Goal: Information Seeking & Learning: Learn about a topic

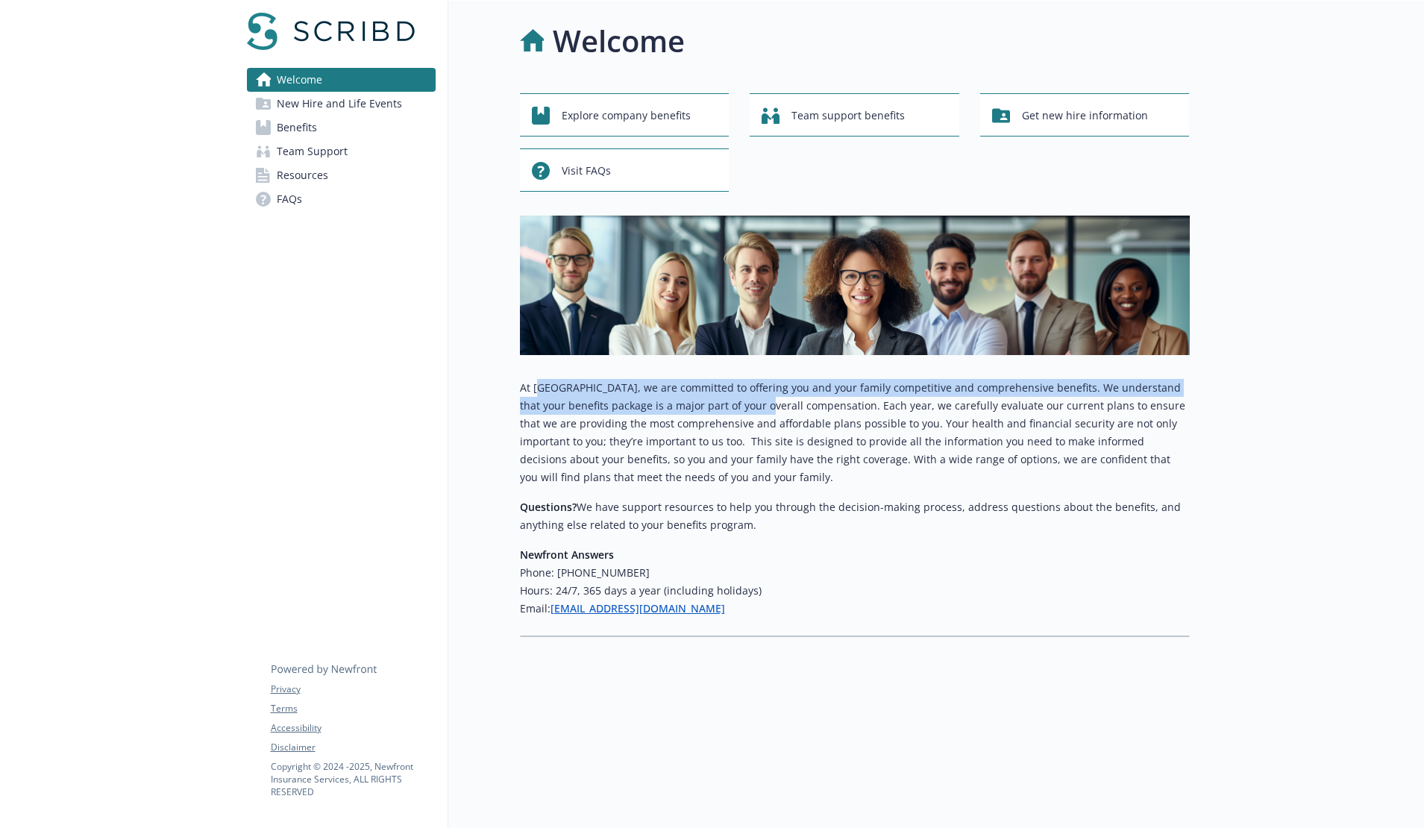
drag, startPoint x: 536, startPoint y: 393, endPoint x: 763, endPoint y: 399, distance: 227.6
click at [749, 399] on p "At [GEOGRAPHIC_DATA], we are committed to offering you and your family competit…" at bounding box center [855, 432] width 670 height 107
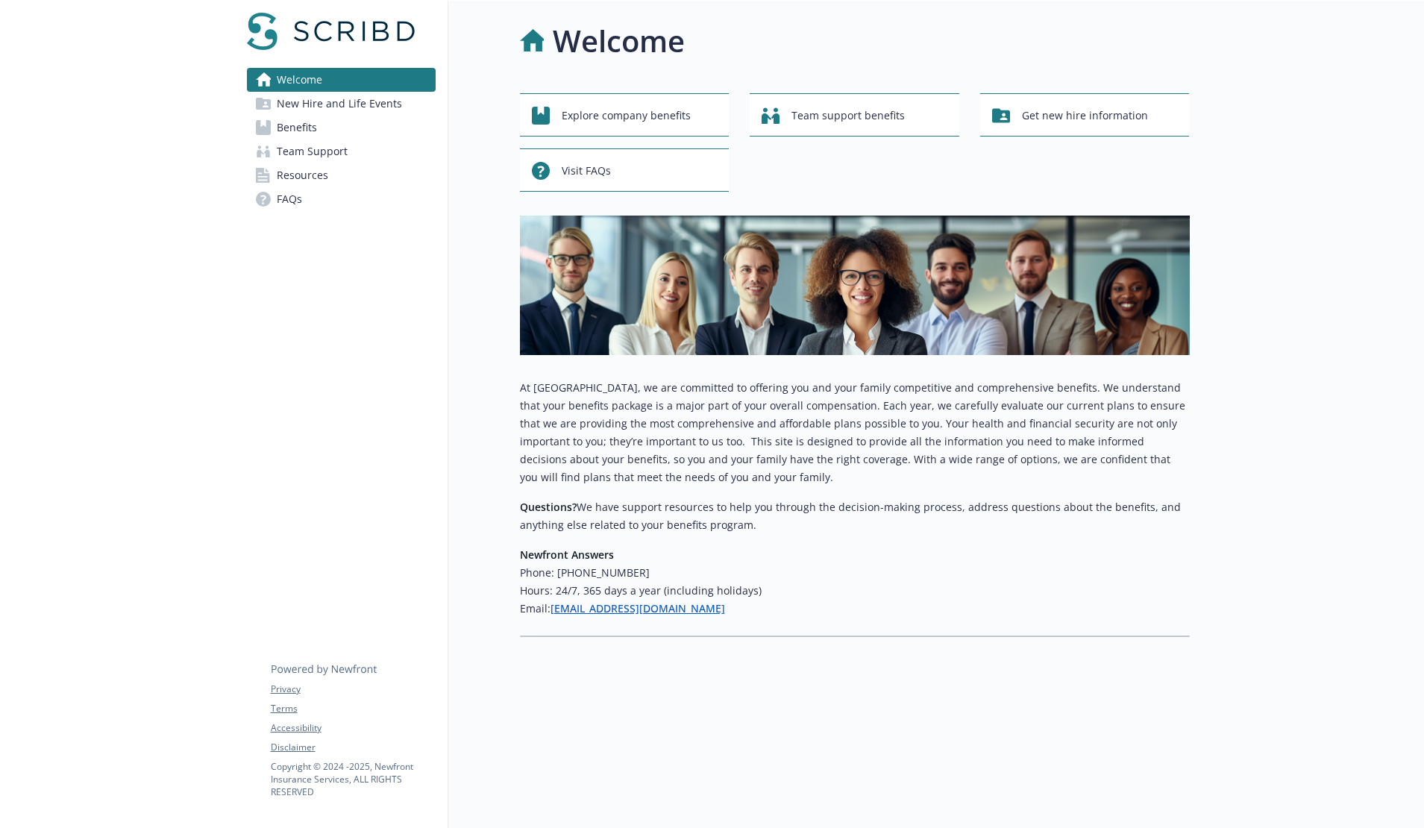
click at [763, 399] on p "At [GEOGRAPHIC_DATA], we are committed to offering you and your family competit…" at bounding box center [855, 432] width 670 height 107
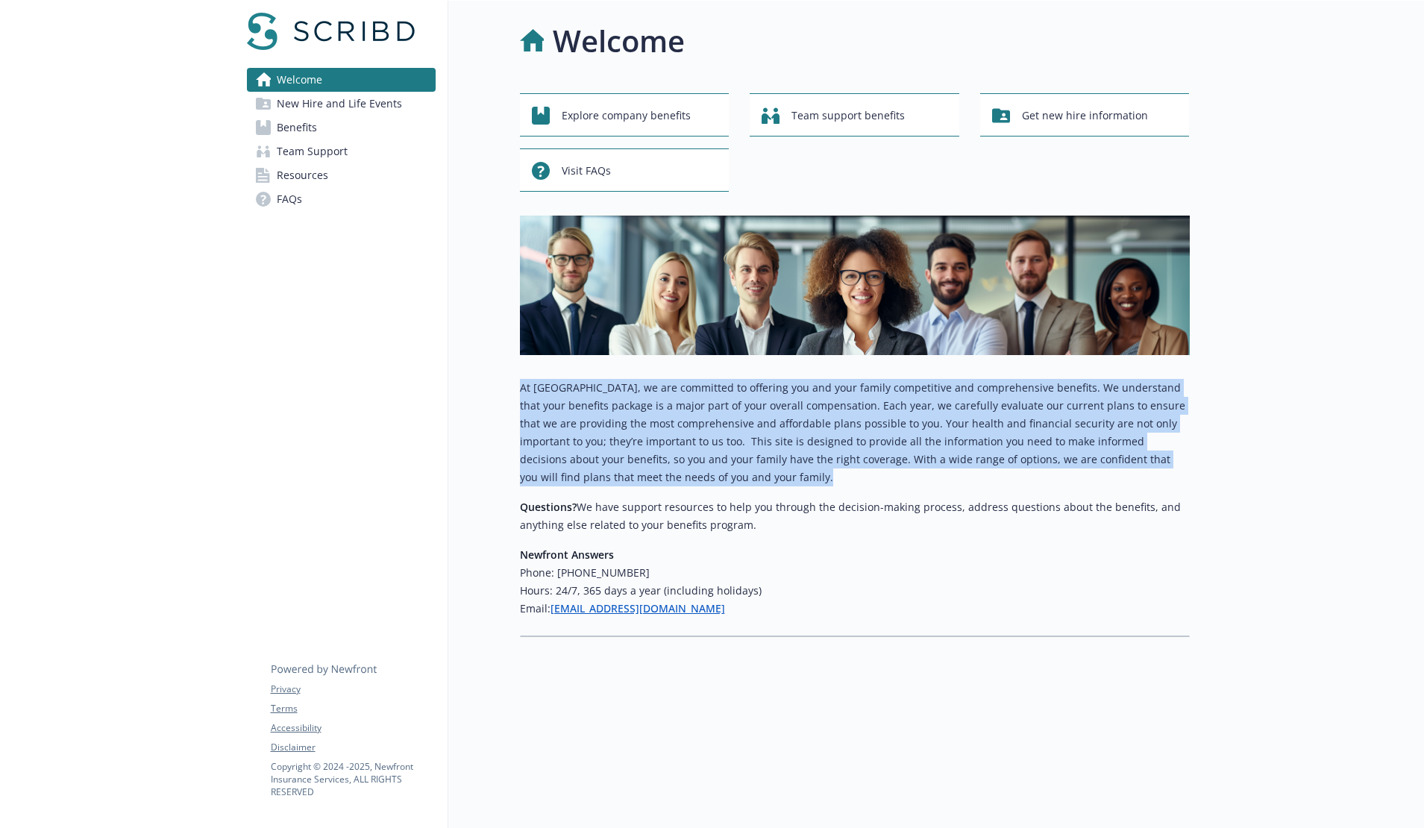
click at [763, 399] on p "At [GEOGRAPHIC_DATA], we are committed to offering you and your family competit…" at bounding box center [855, 432] width 670 height 107
click at [691, 419] on p "At [GEOGRAPHIC_DATA], we are committed to offering you and your family competit…" at bounding box center [855, 432] width 670 height 107
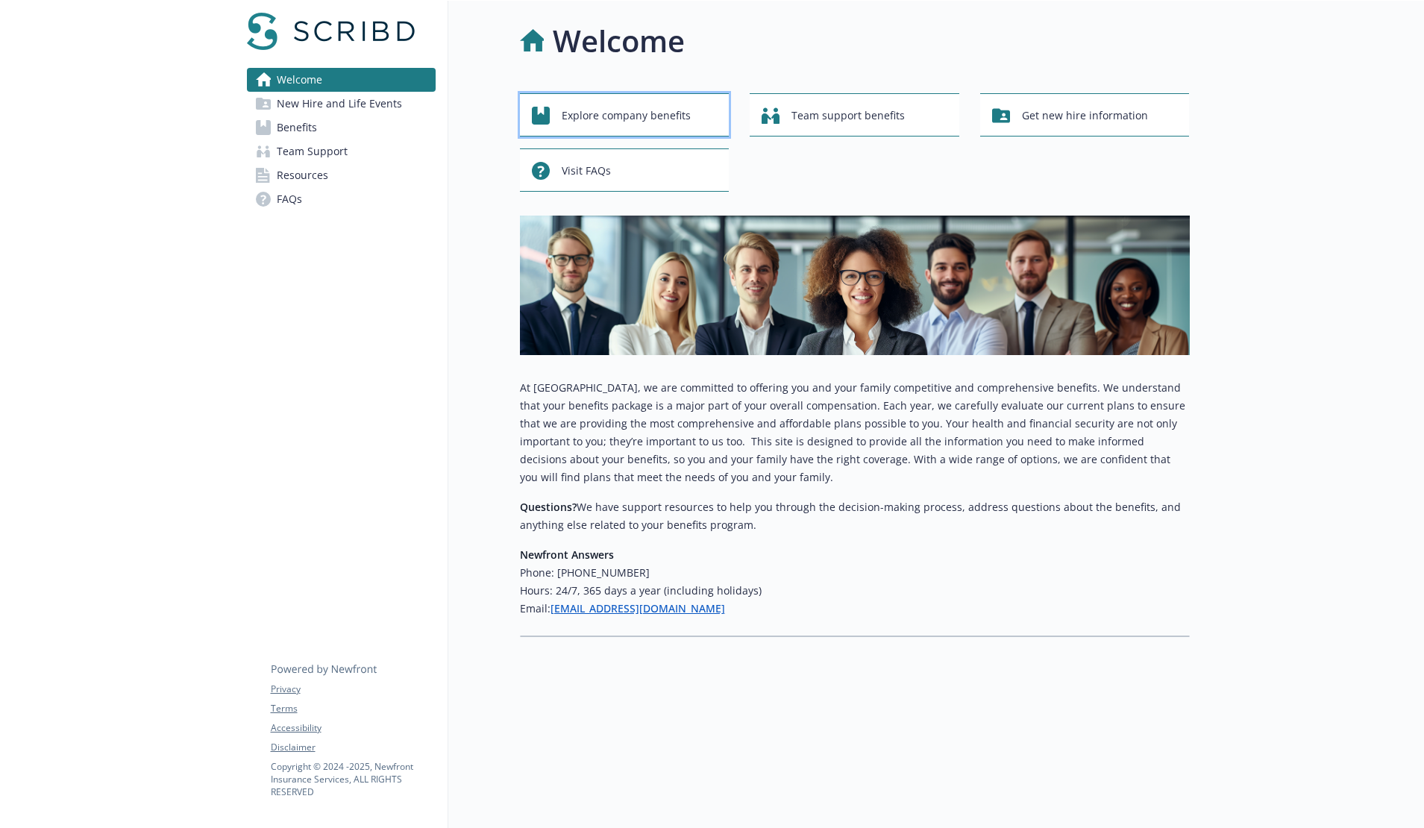
click at [627, 122] on span "Explore company benefits" at bounding box center [626, 115] width 129 height 28
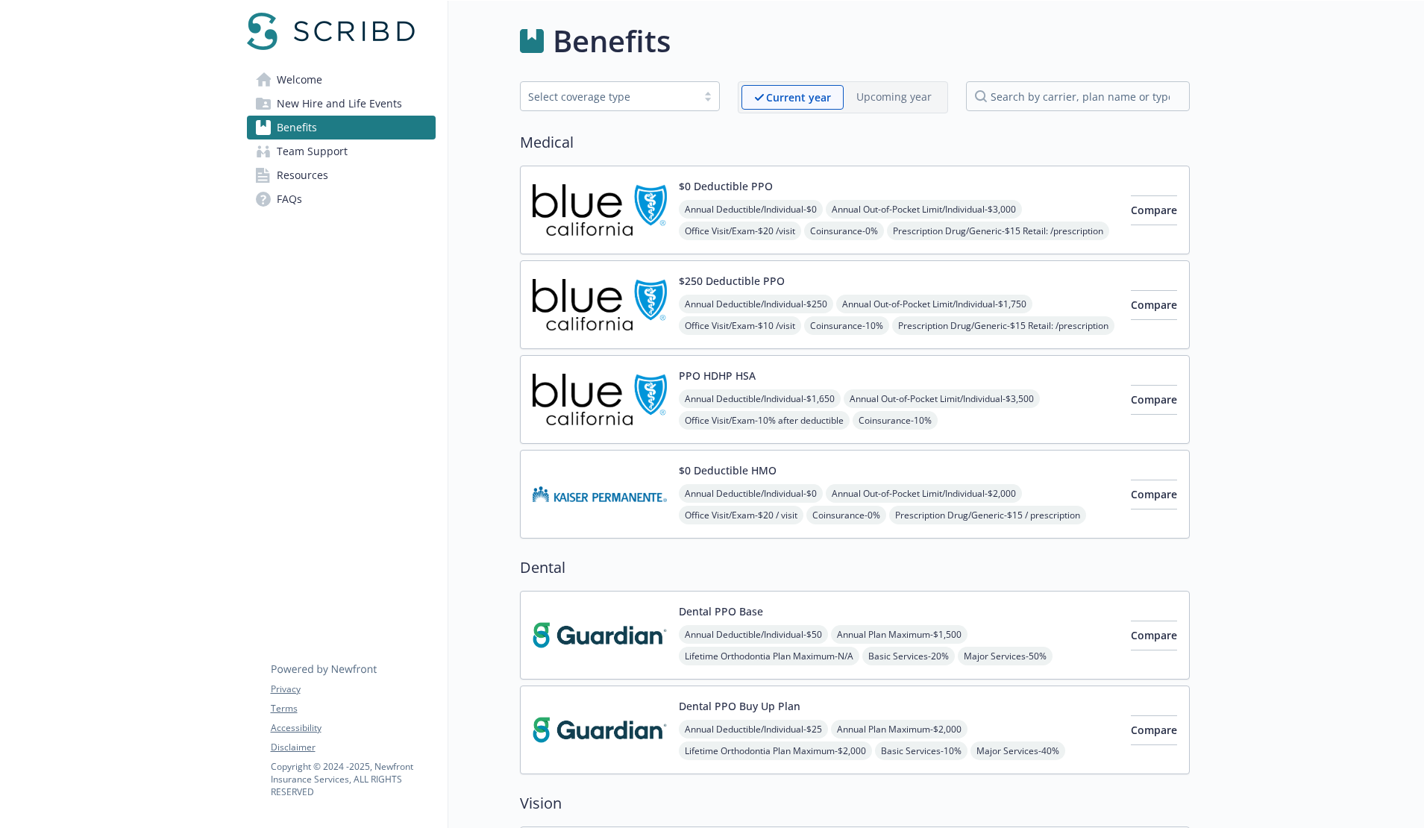
click at [387, 107] on span "New Hire and Life Events" at bounding box center [339, 104] width 125 height 24
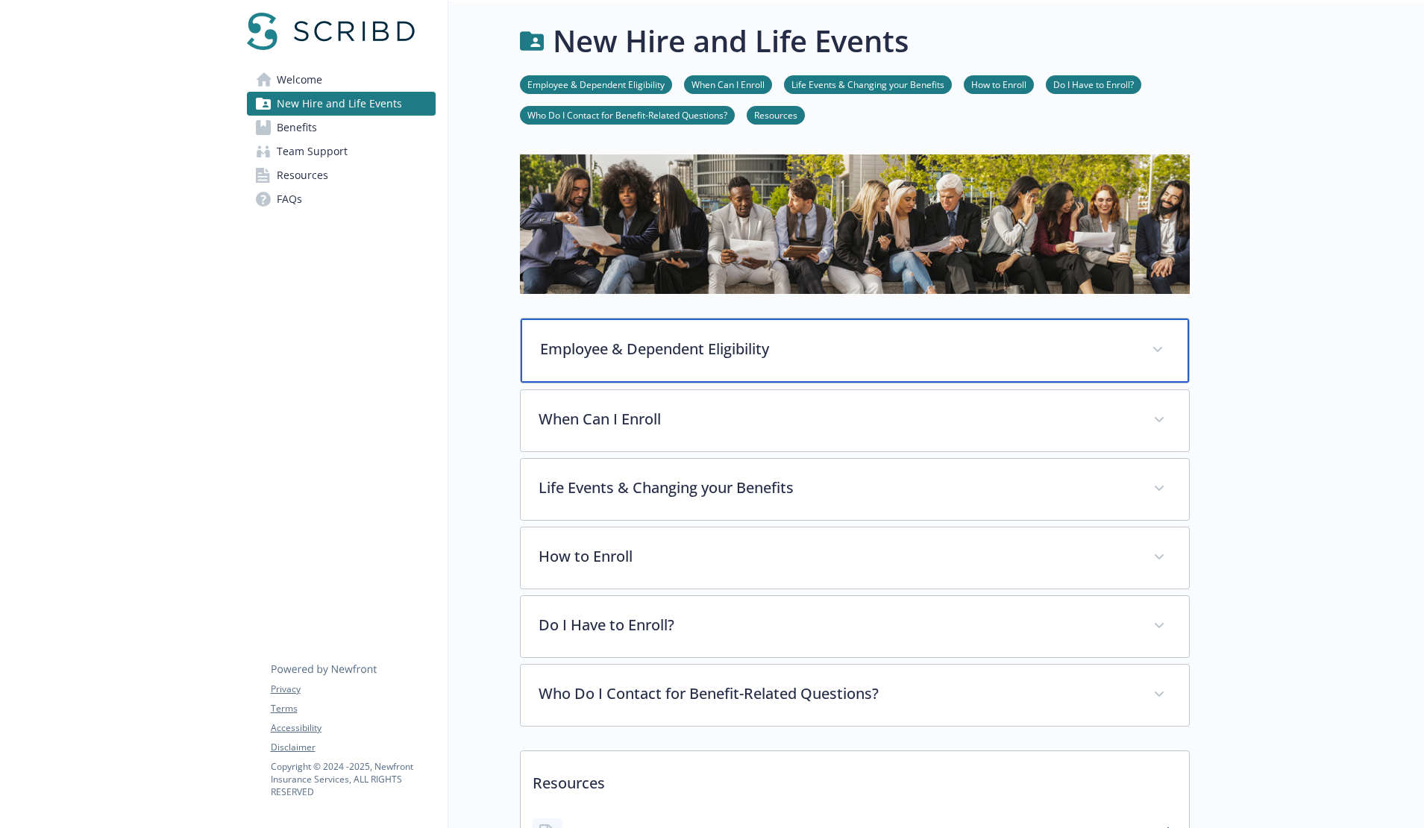
click at [681, 365] on div "Employee & Dependent Eligibility" at bounding box center [855, 350] width 668 height 64
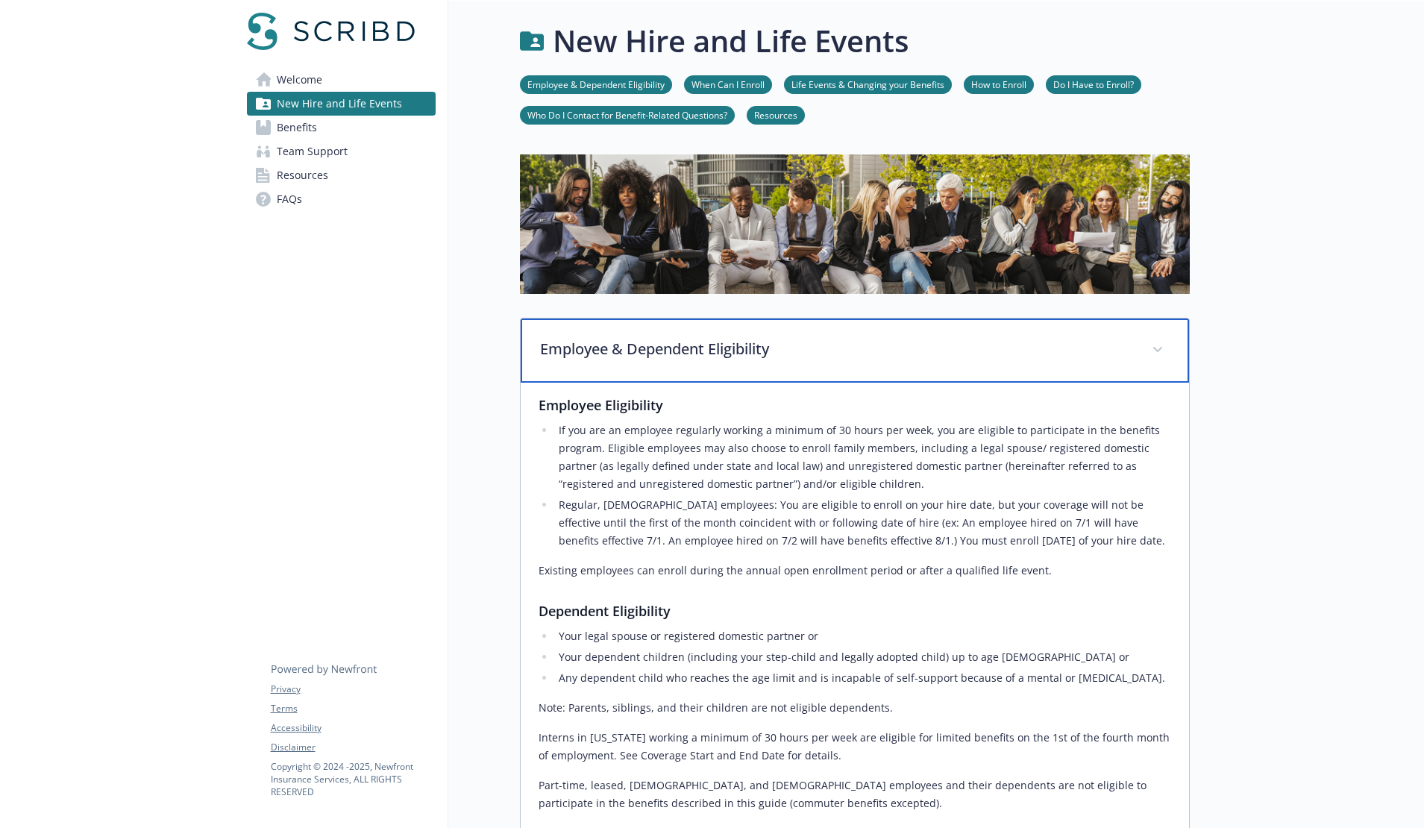
scroll to position [136, 0]
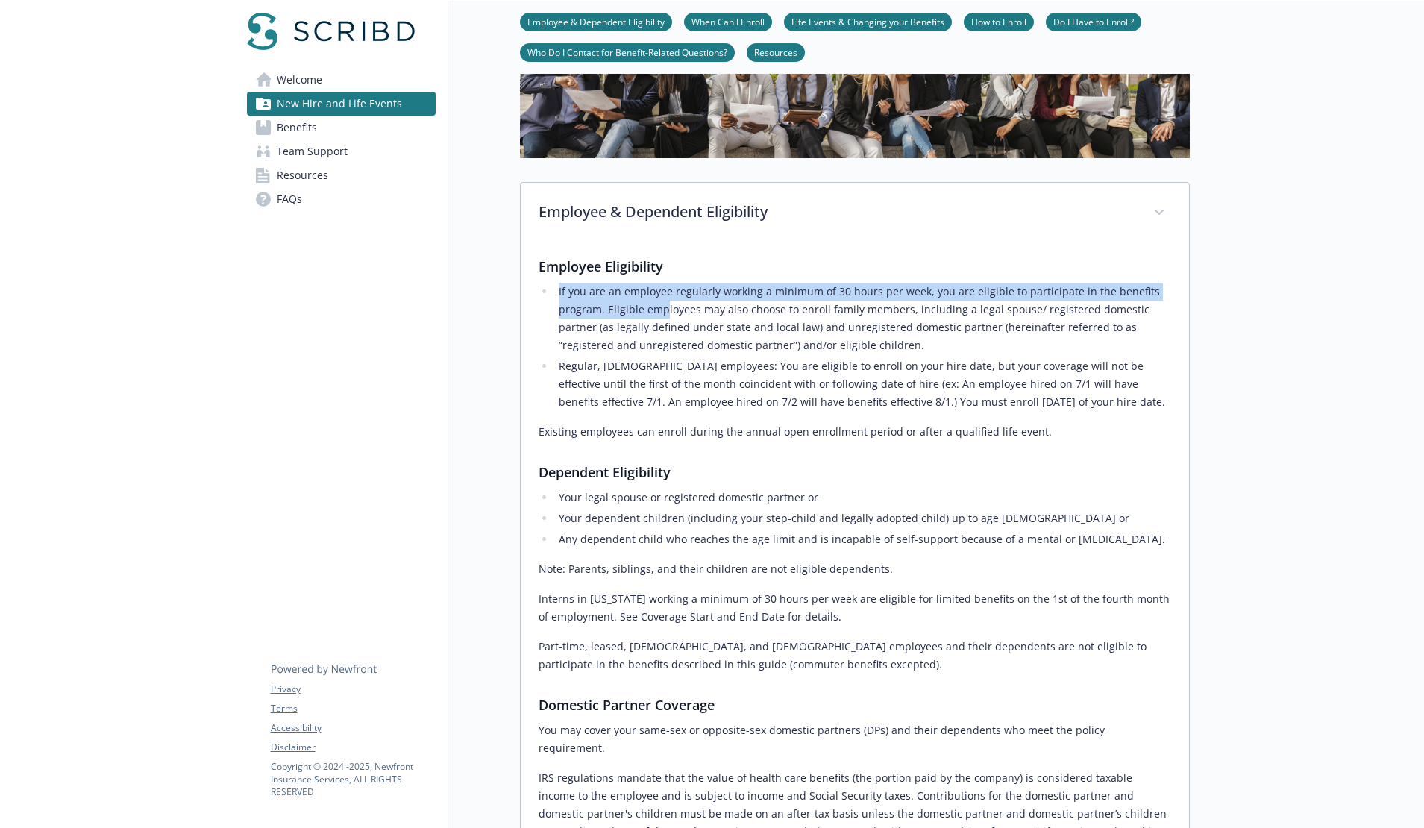
drag, startPoint x: 559, startPoint y: 295, endPoint x: 718, endPoint y: 325, distance: 161.8
click at [709, 324] on li "If you are an employee regularly working a minimum of 30 hours per week, you ar…" at bounding box center [863, 319] width 616 height 72
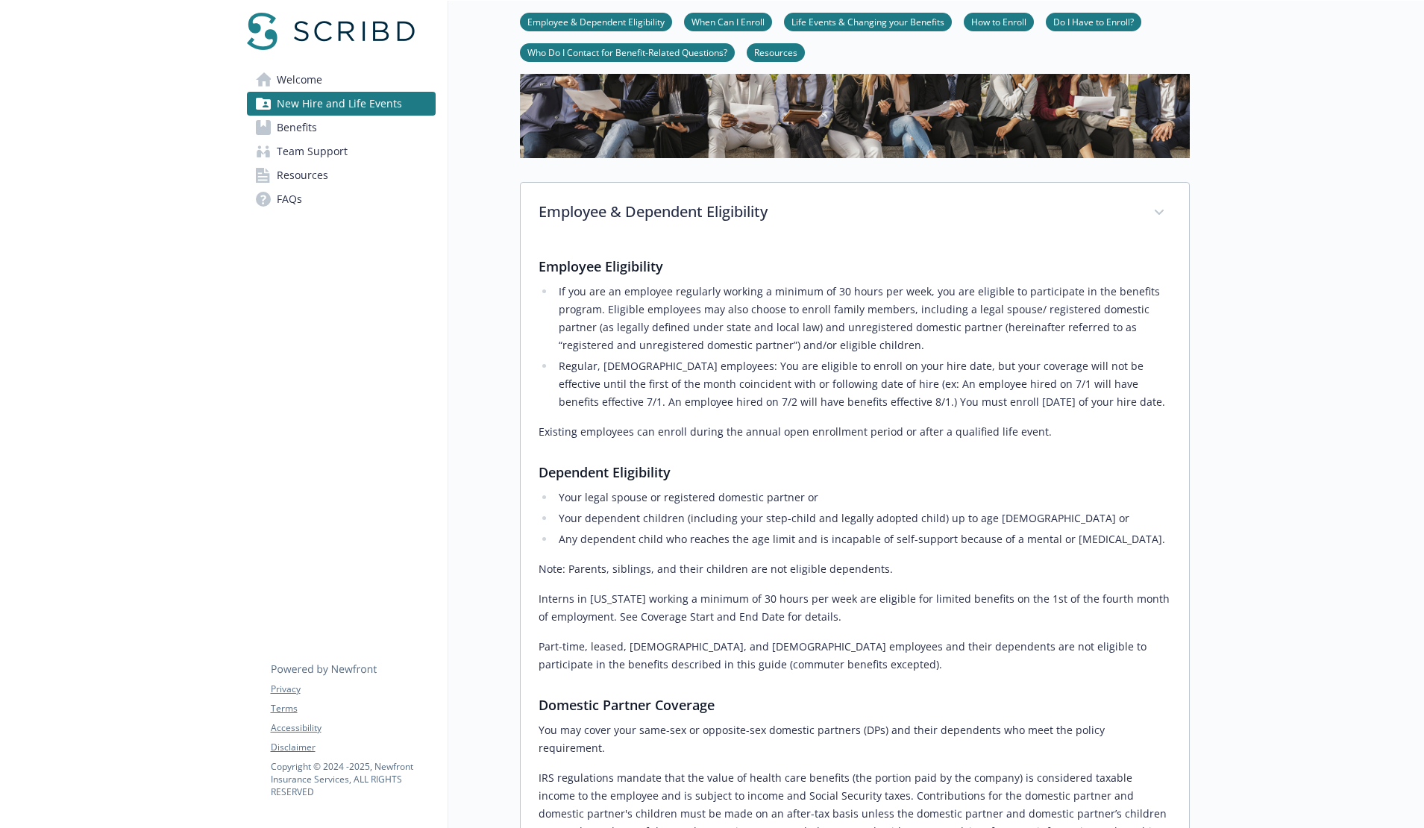
click at [724, 326] on li "If you are an employee regularly working a minimum of 30 hours per week, you ar…" at bounding box center [863, 319] width 616 height 72
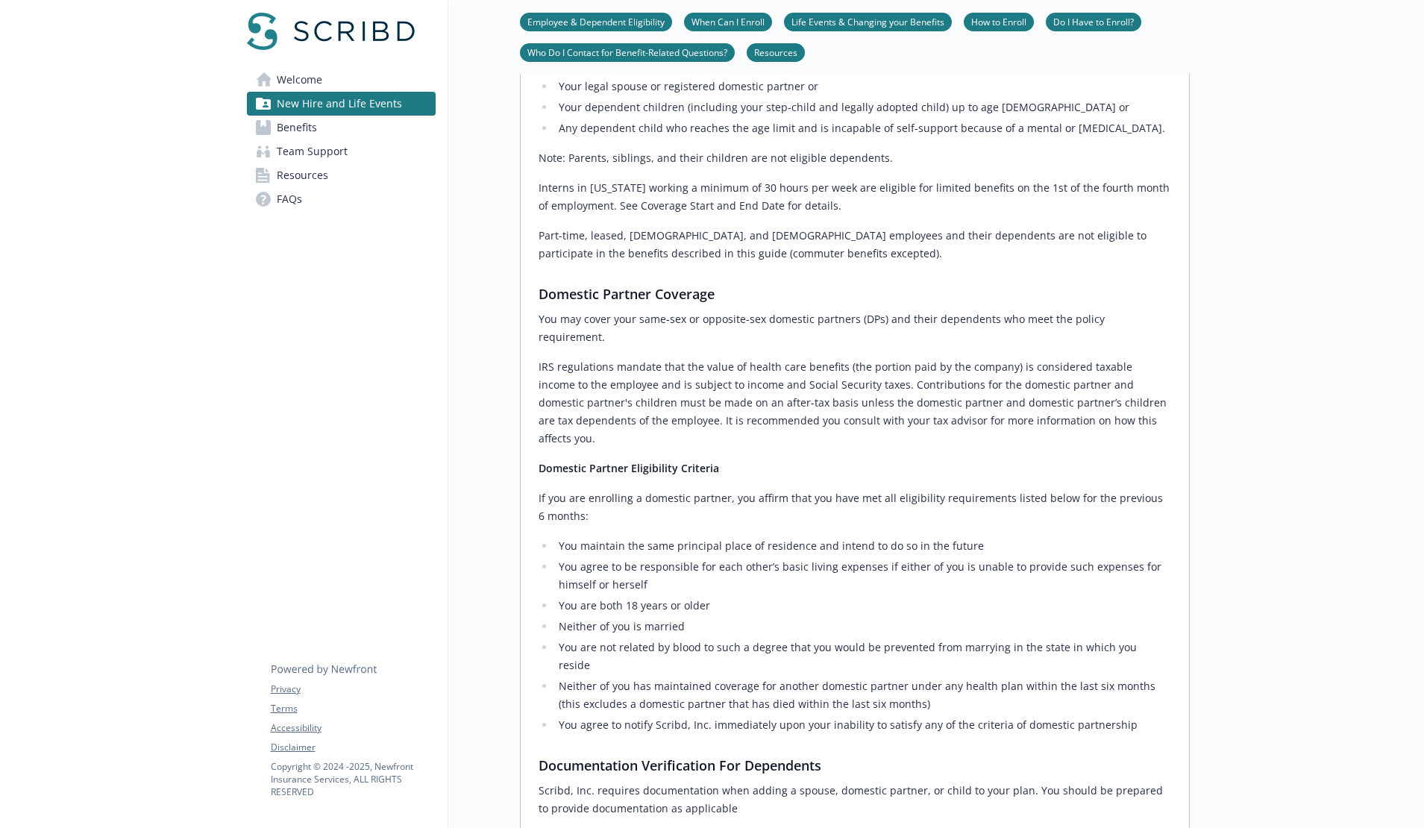
scroll to position [0, 0]
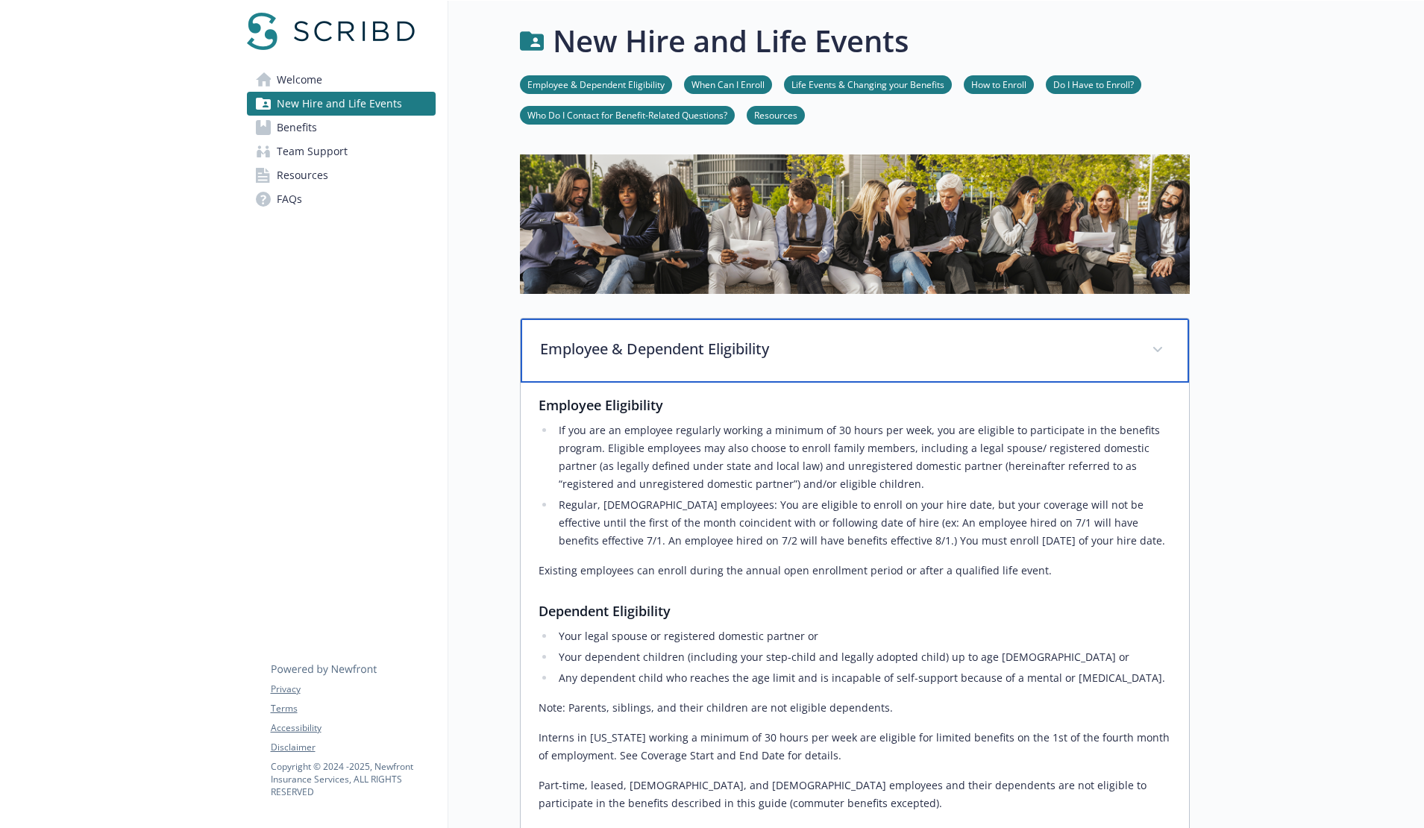
click at [760, 351] on p "Employee & Dependent Eligibility" at bounding box center [837, 349] width 594 height 22
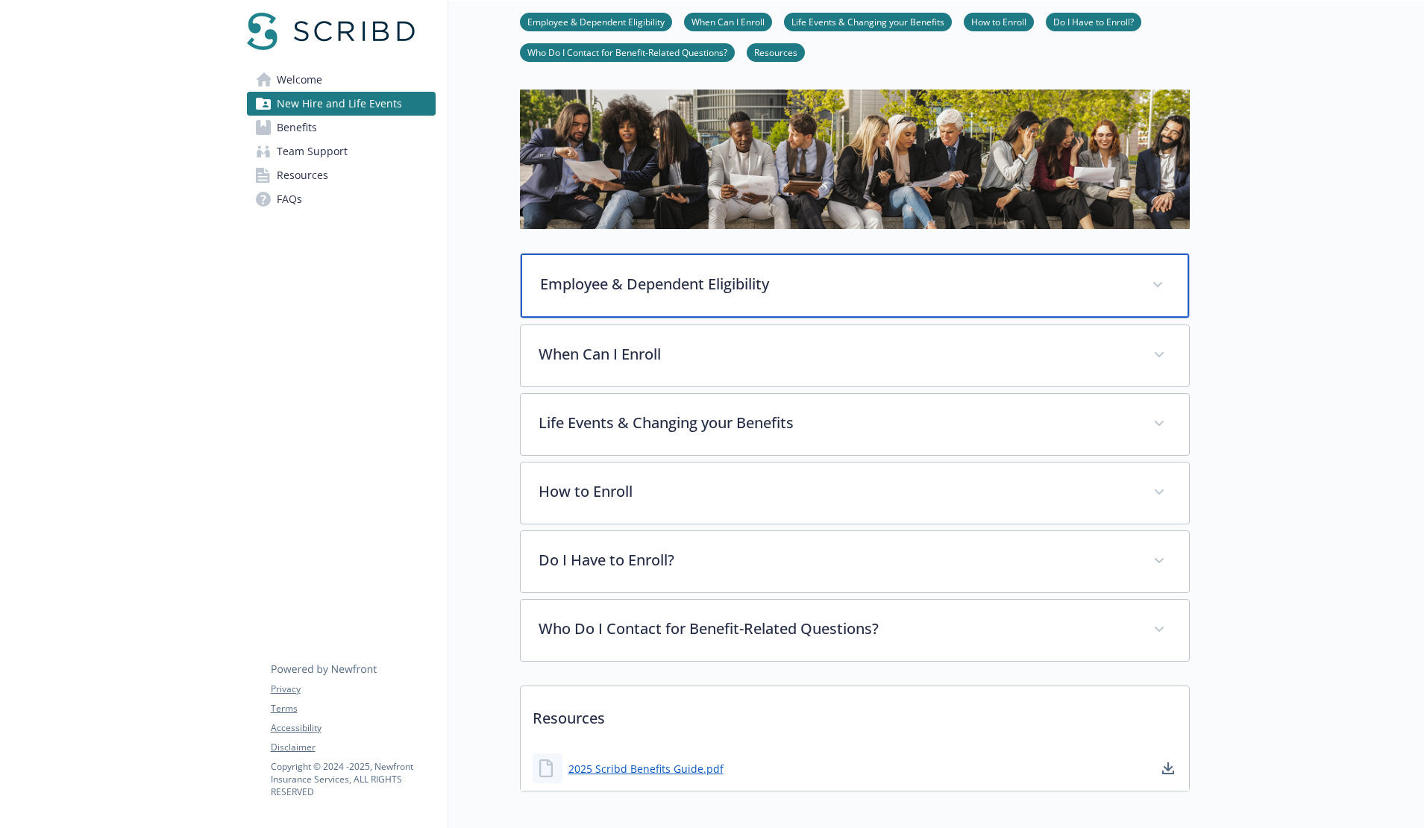
scroll to position [129, 0]
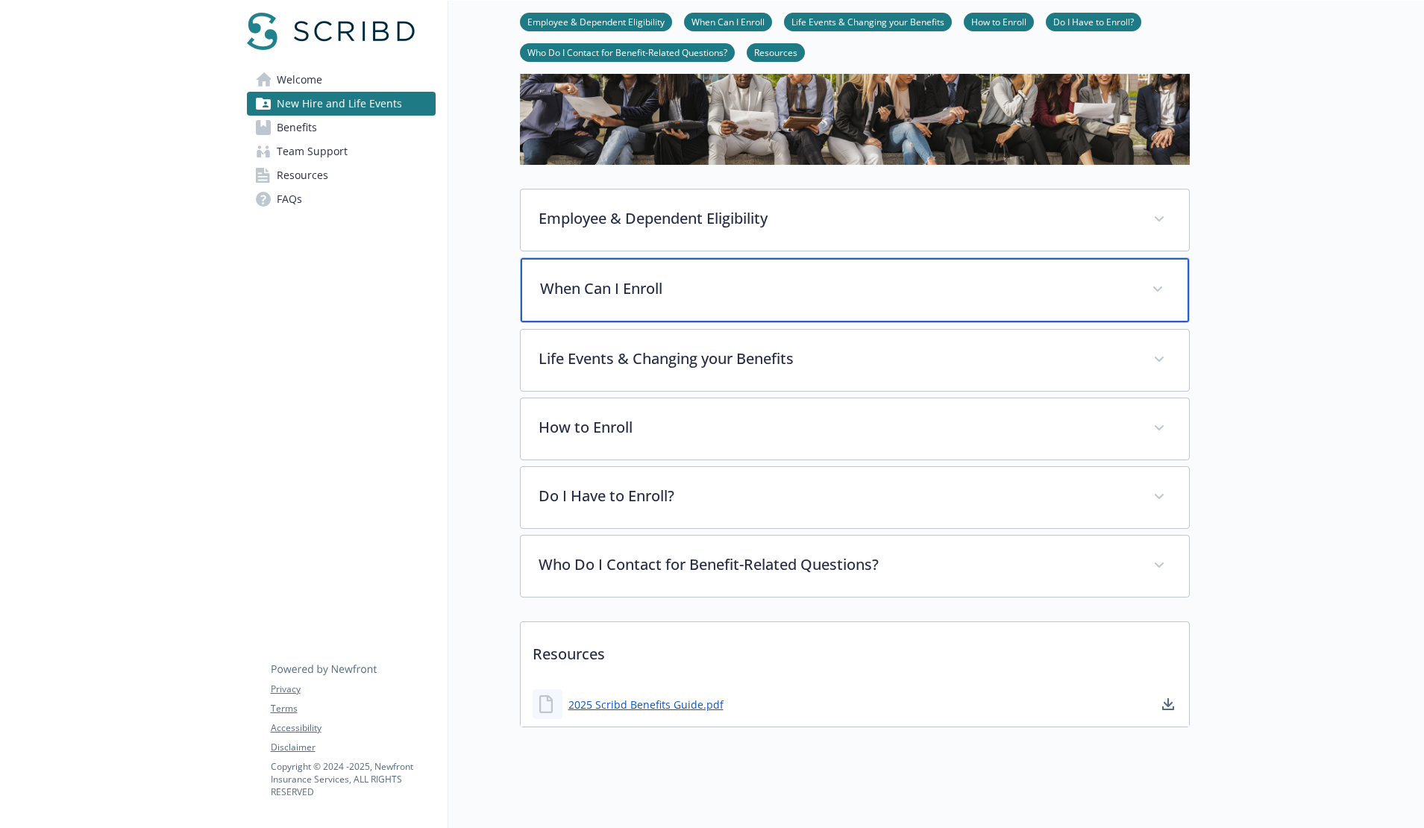
click at [721, 307] on div "When Can I Enroll" at bounding box center [855, 290] width 668 height 64
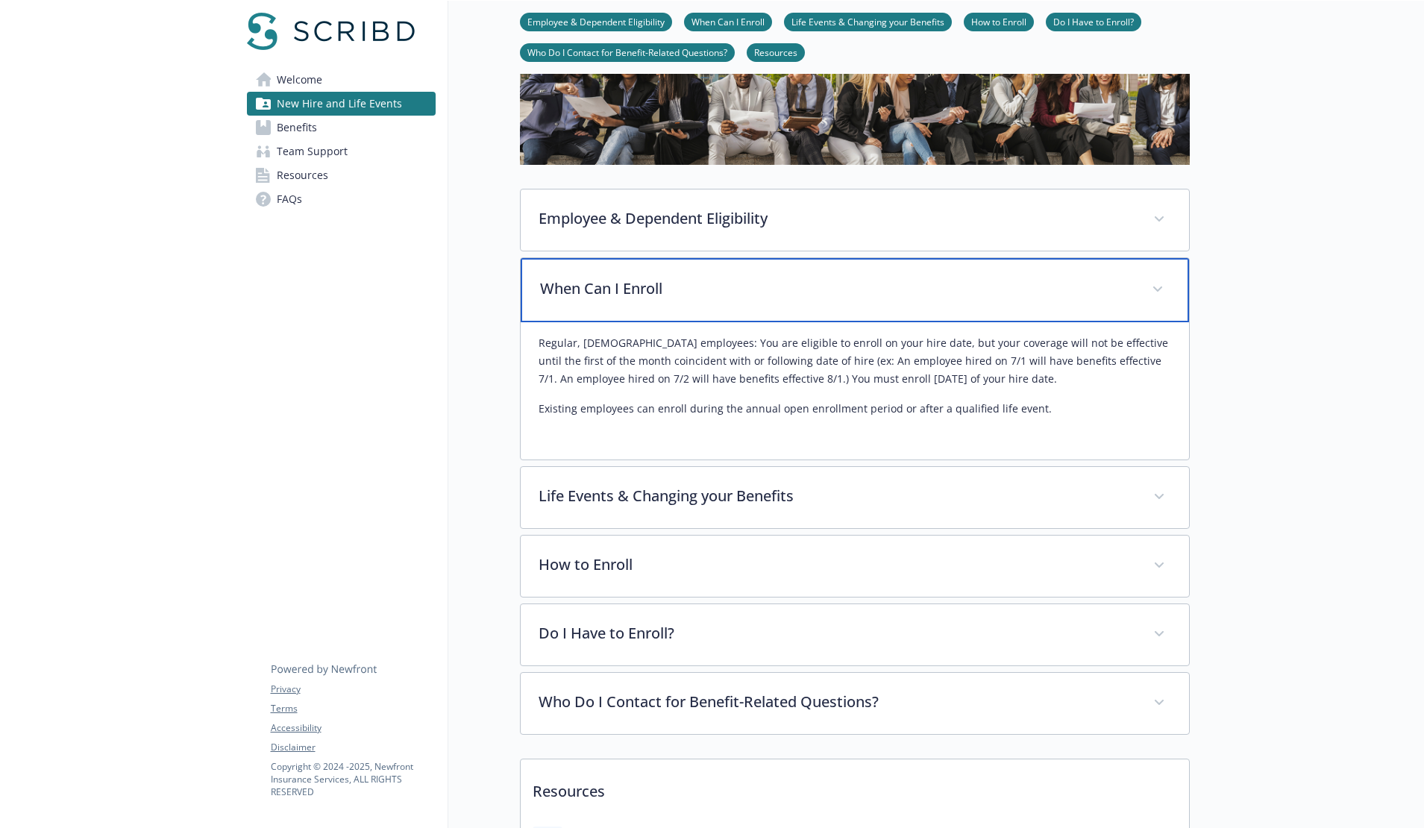
click at [721, 307] on div "When Can I Enroll" at bounding box center [855, 290] width 668 height 64
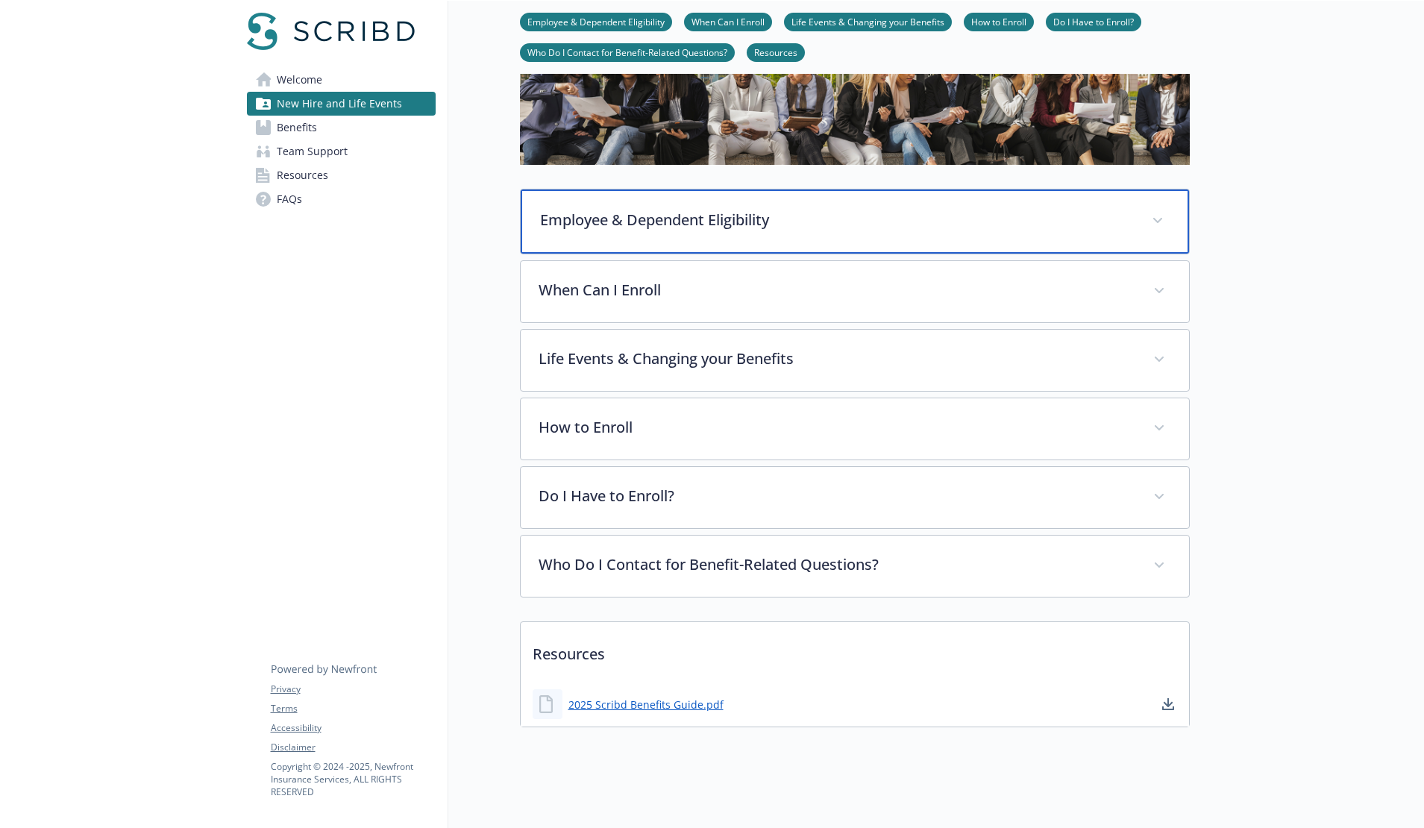
click at [729, 236] on div "Employee & Dependent Eligibility" at bounding box center [855, 221] width 668 height 64
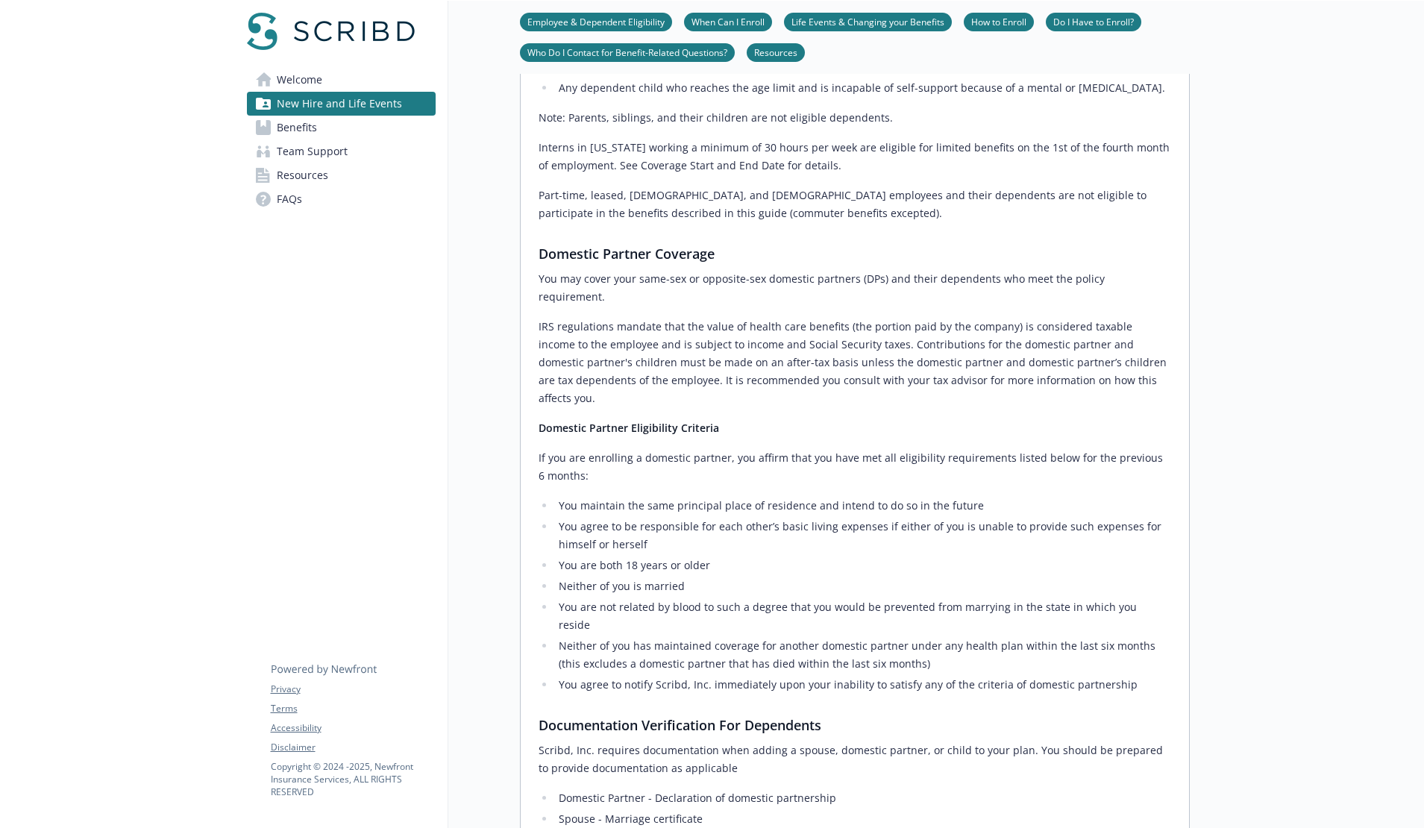
scroll to position [721, 0]
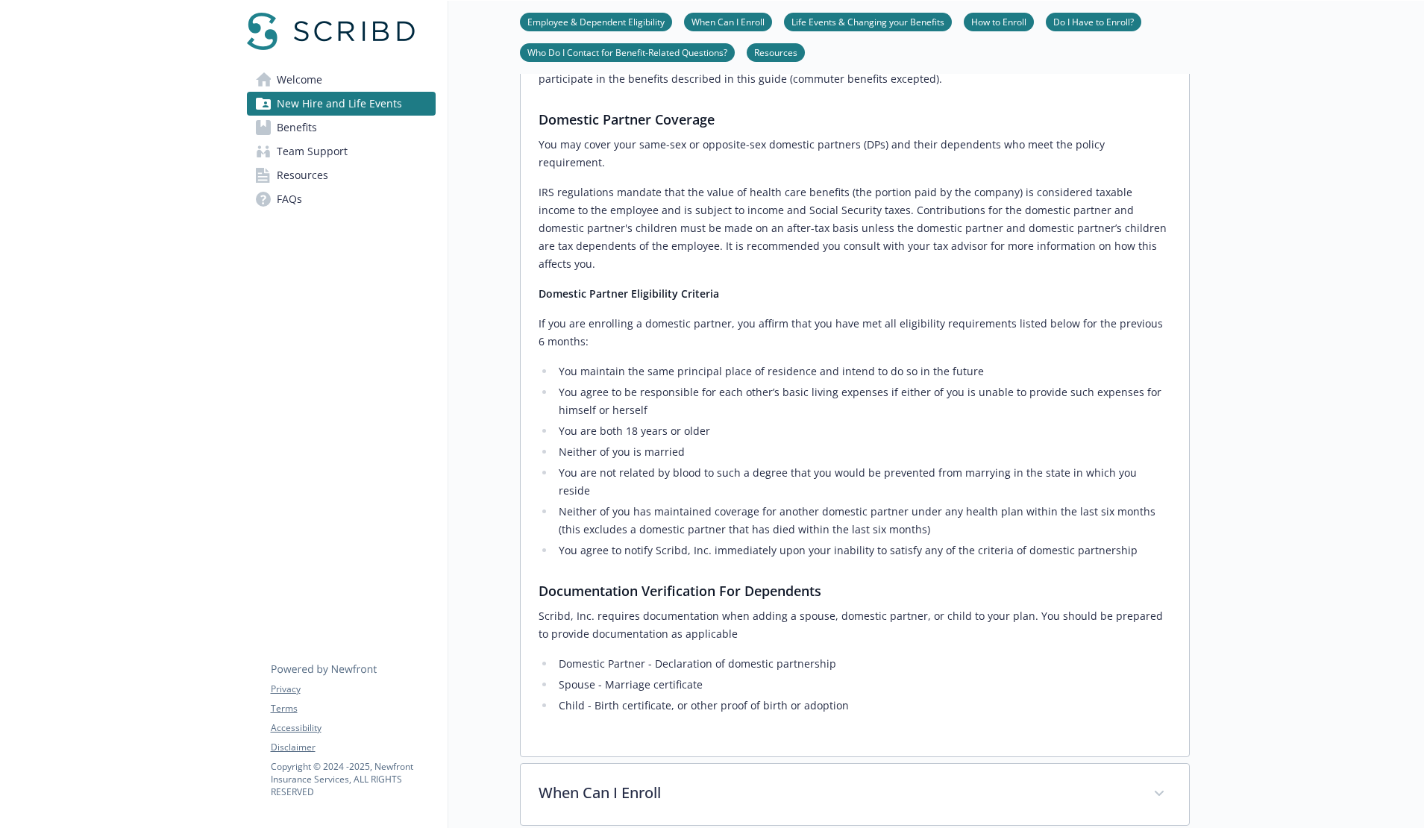
click at [741, 607] on p "Scribd, Inc. requires documentation when adding a spouse, domestic partner, or …" at bounding box center [855, 625] width 633 height 36
drag, startPoint x: 694, startPoint y: 580, endPoint x: 732, endPoint y: 579, distance: 38.0
click at [732, 607] on p "Scribd, Inc. requires documentation when adding a spouse, domestic partner, or …" at bounding box center [855, 625] width 633 height 36
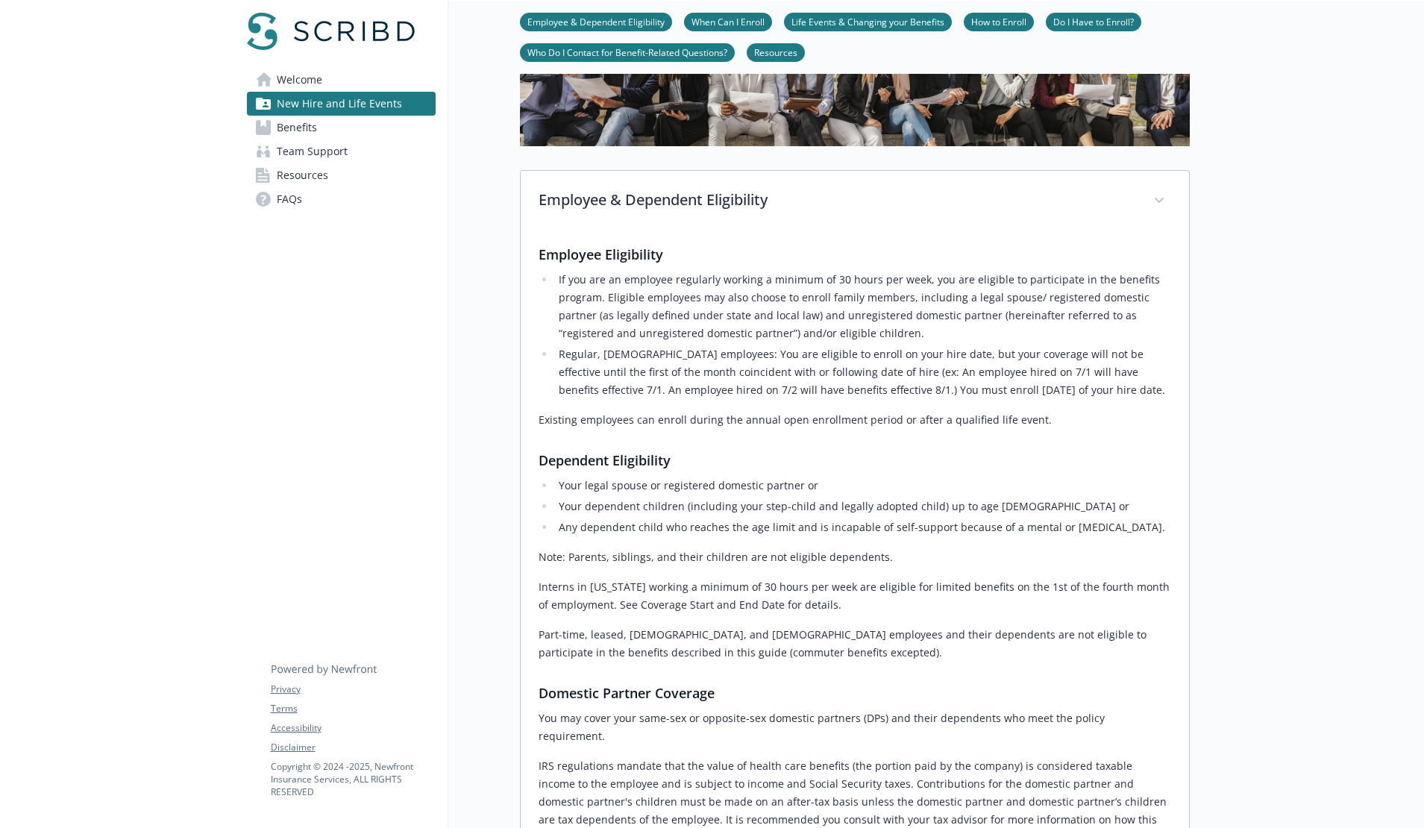
scroll to position [0, 0]
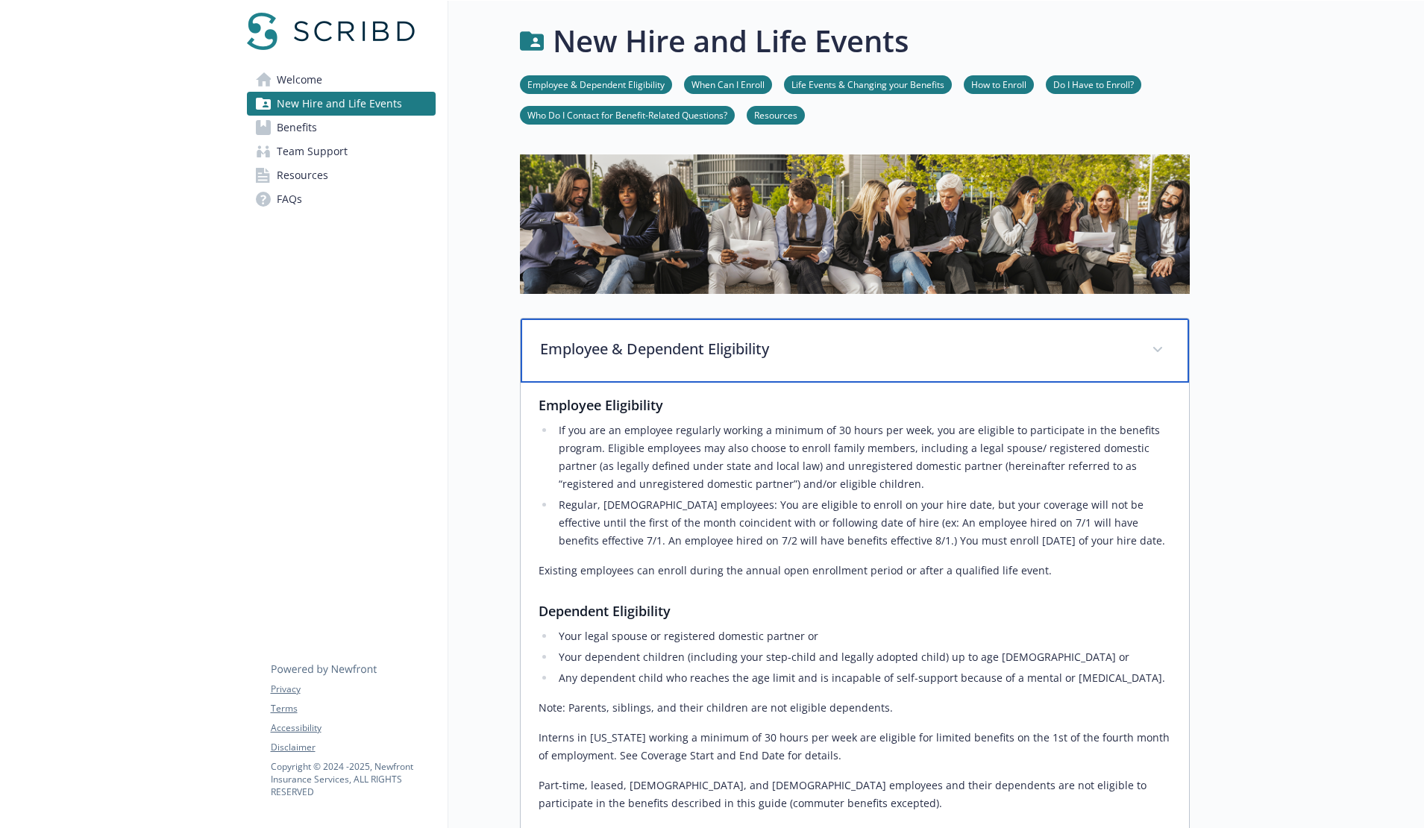
click at [736, 362] on div "Employee & Dependent Eligibility" at bounding box center [855, 350] width 668 height 64
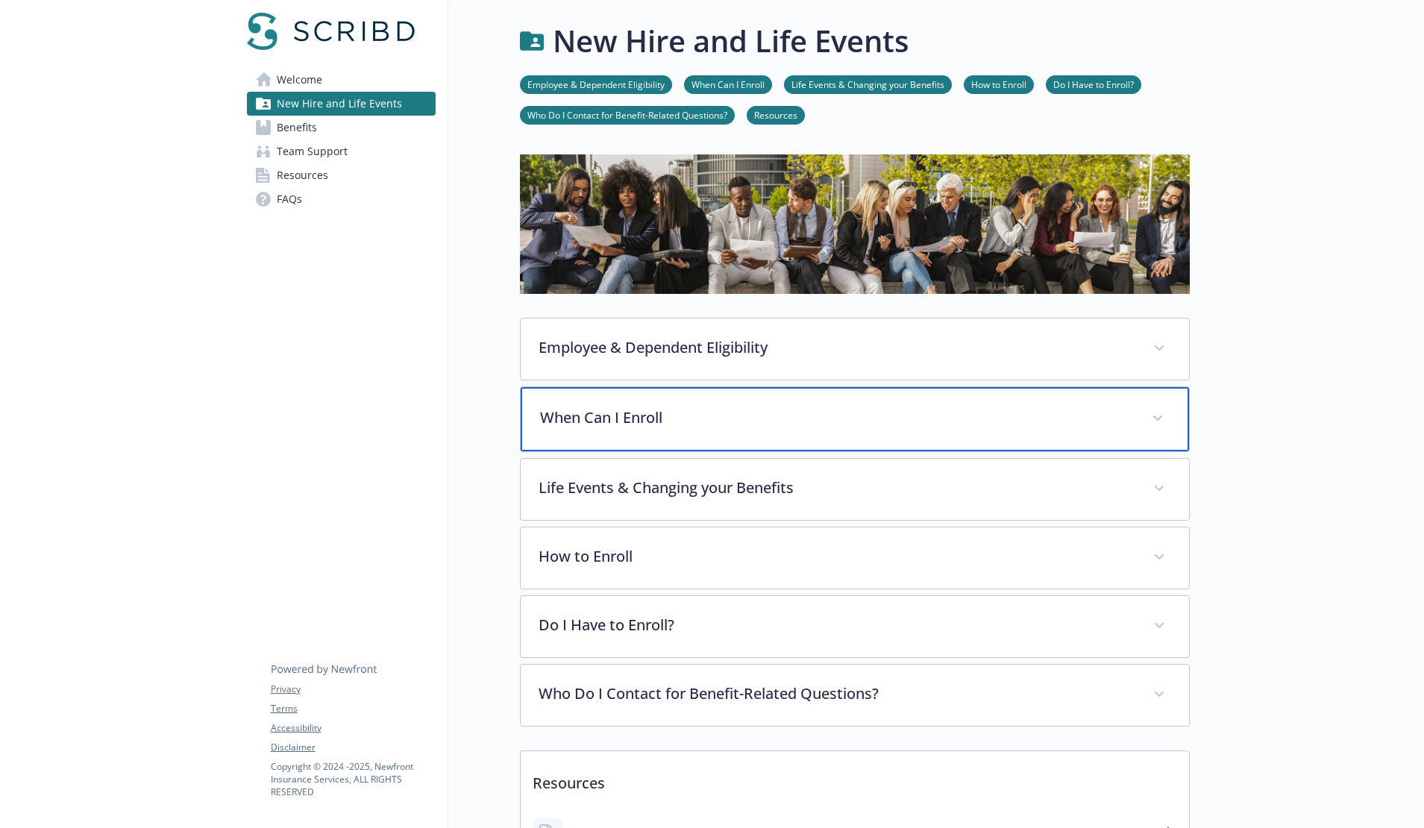
click at [684, 422] on p "When Can I Enroll" at bounding box center [837, 418] width 594 height 22
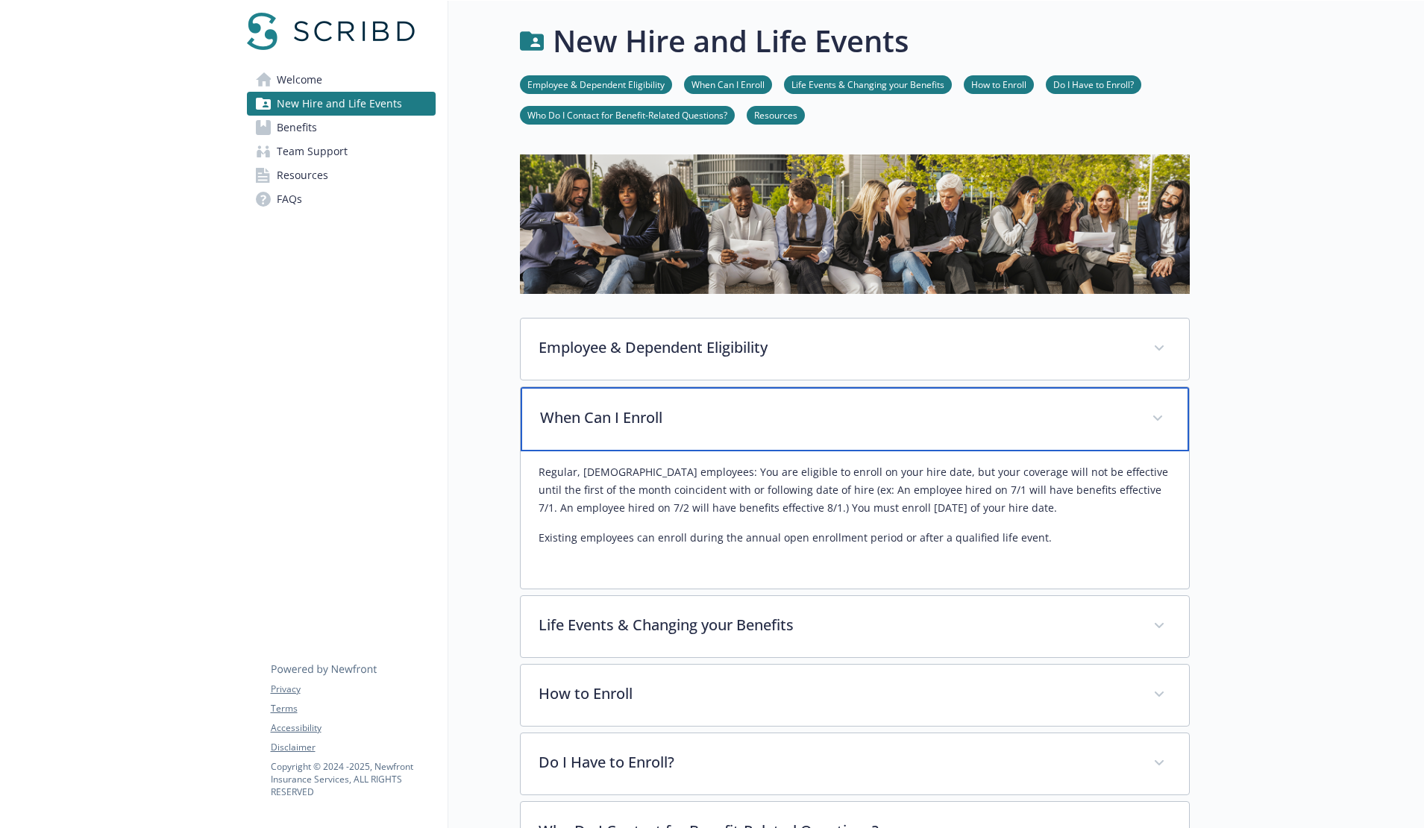
click at [730, 433] on div "When Can I Enroll" at bounding box center [855, 419] width 668 height 64
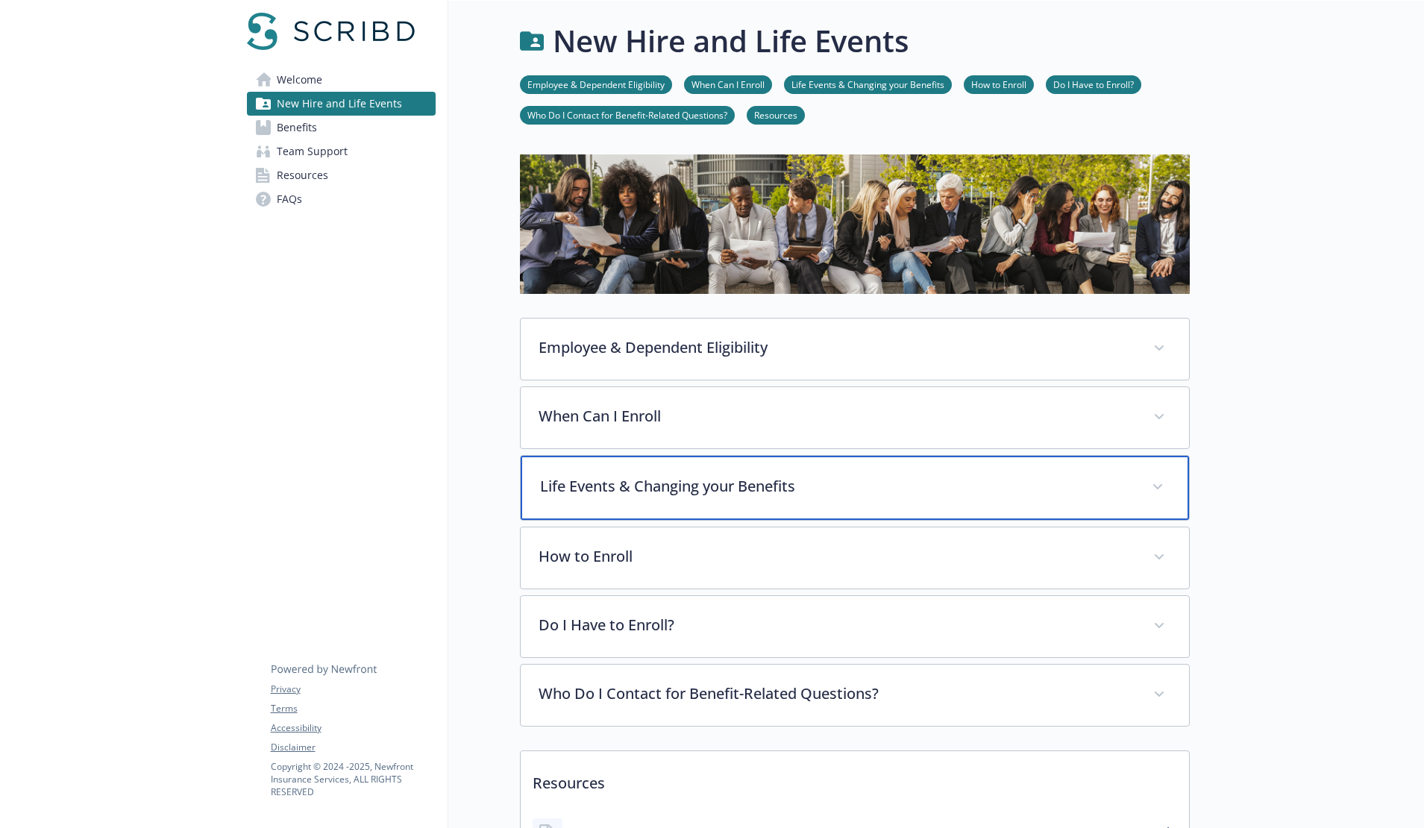
click at [727, 468] on div "Life Events & Changing your Benefits" at bounding box center [855, 488] width 668 height 64
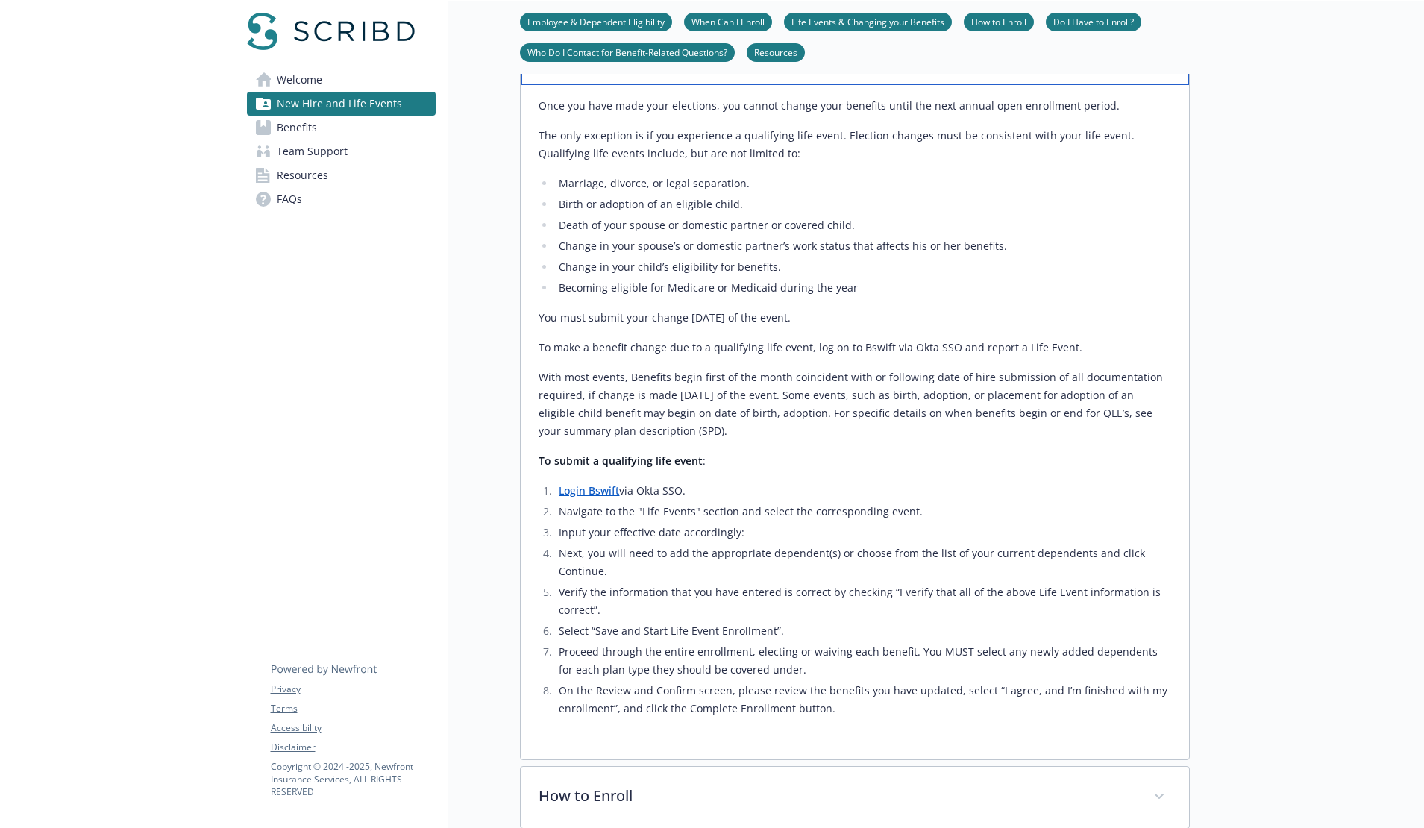
scroll to position [187, 0]
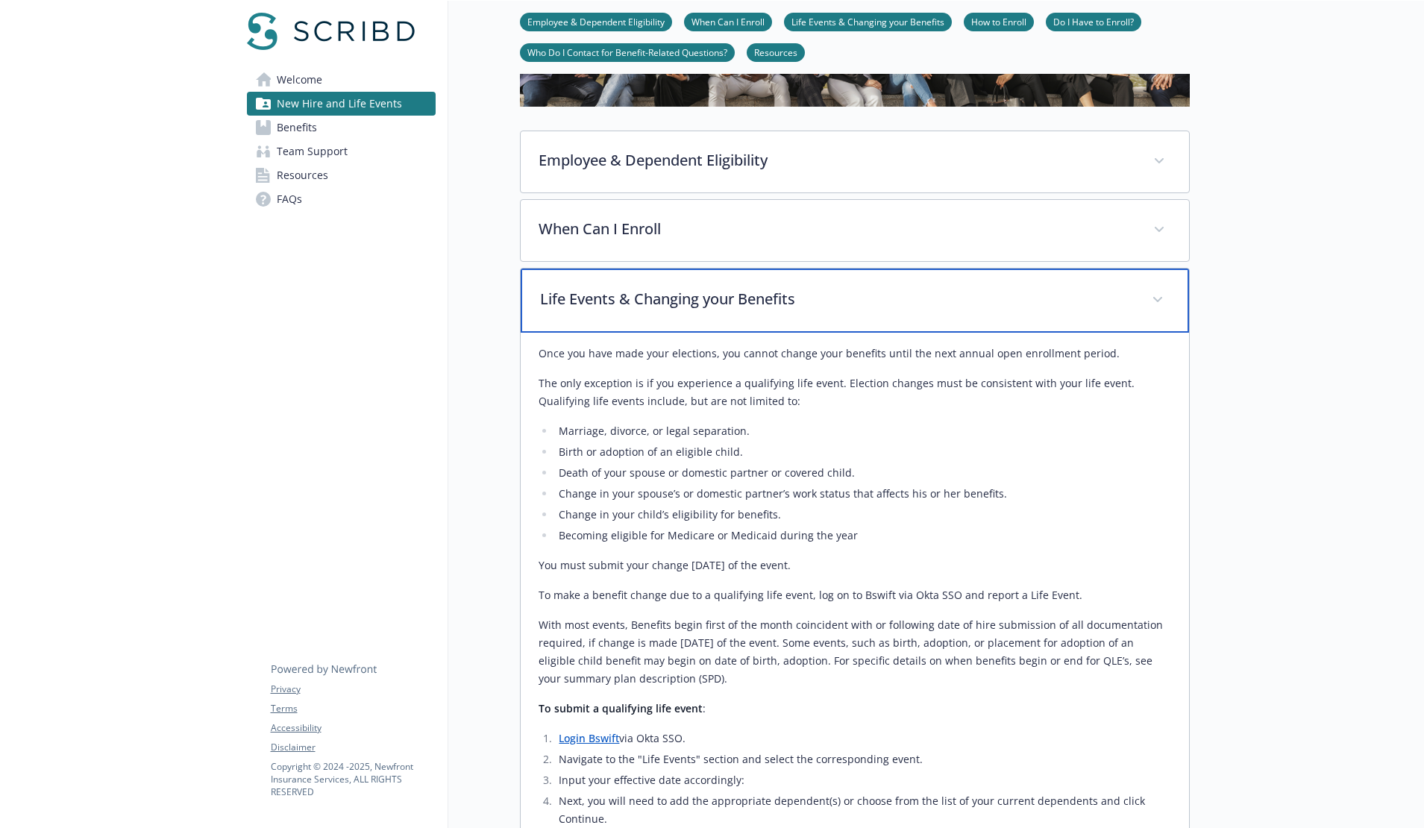
click at [726, 322] on div "Life Events & Changing your Benefits" at bounding box center [855, 301] width 668 height 64
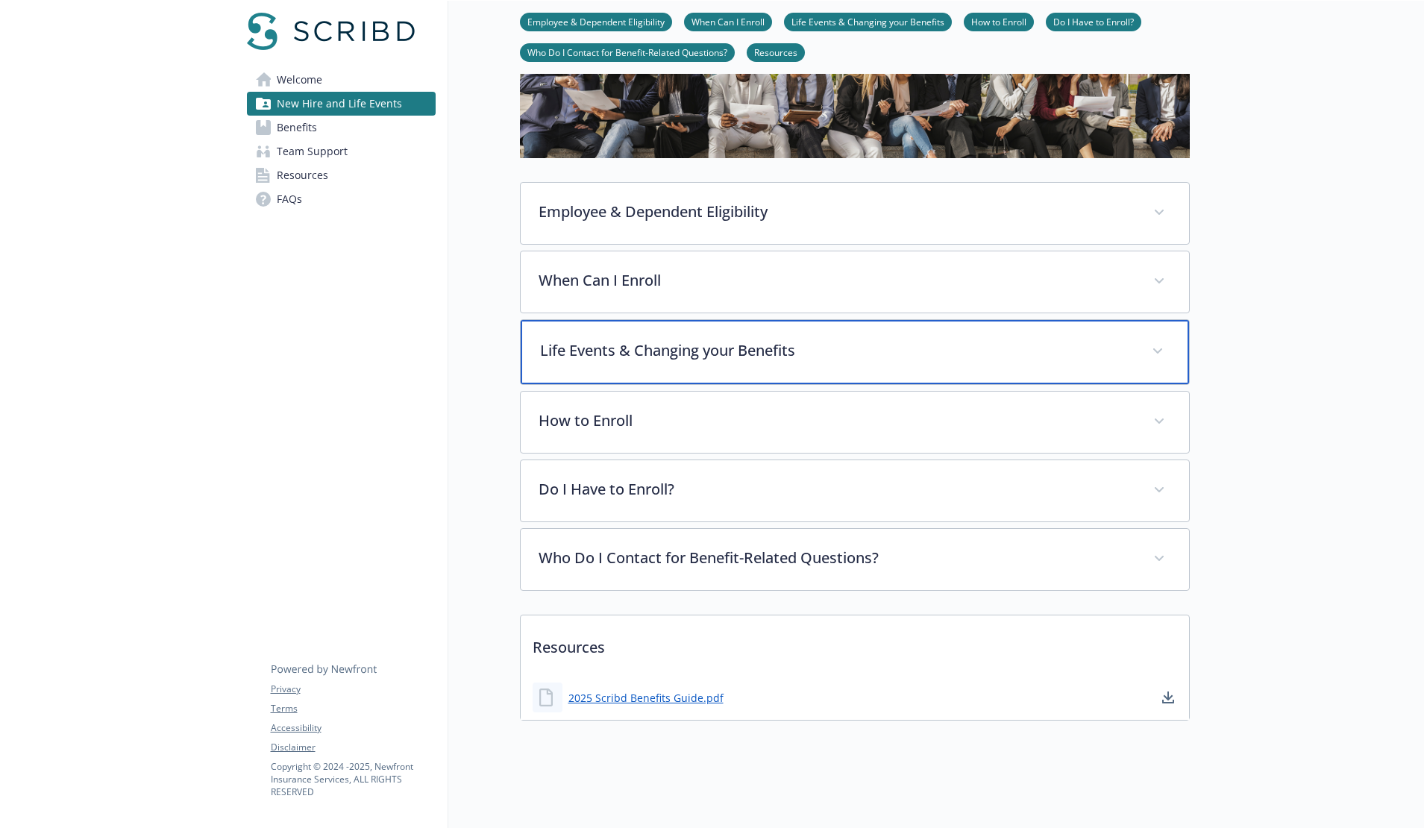
scroll to position [147, 0]
click at [719, 354] on div "Life Events & Changing your Benefits" at bounding box center [855, 352] width 668 height 64
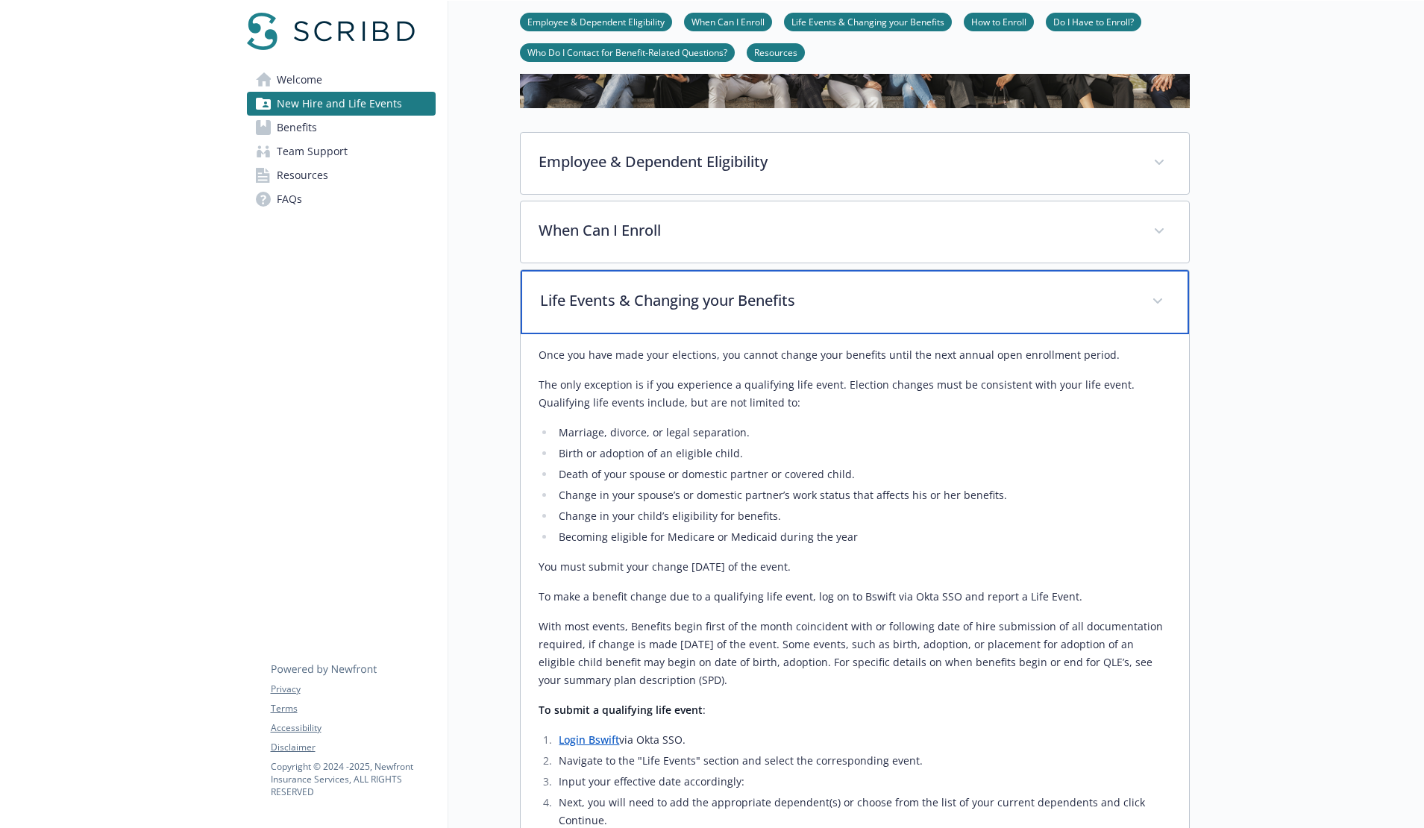
scroll to position [183, 0]
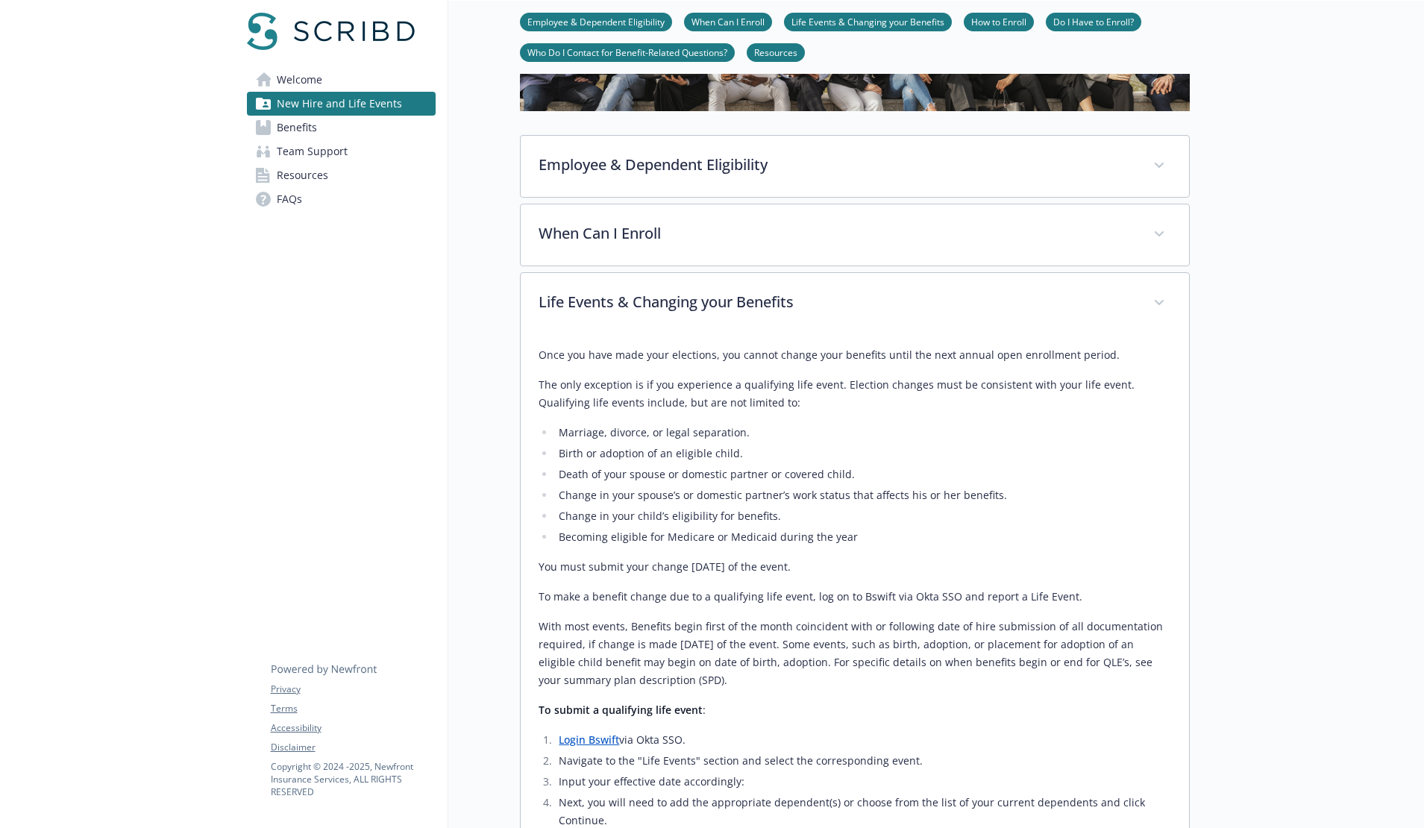
click at [773, 417] on div "Once you have made your elections, you cannot change your benefits until the ne…" at bounding box center [855, 656] width 633 height 621
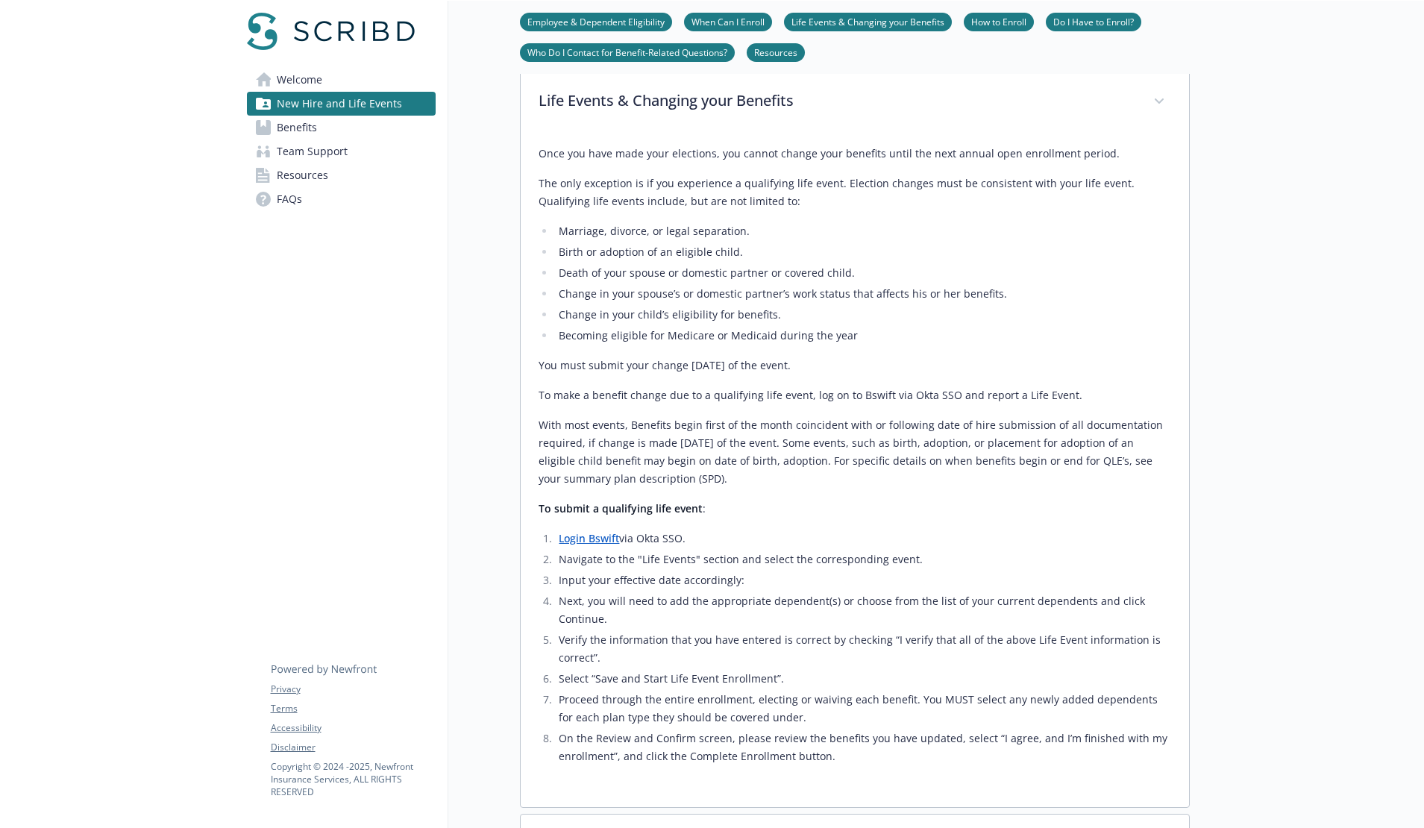
scroll to position [75, 0]
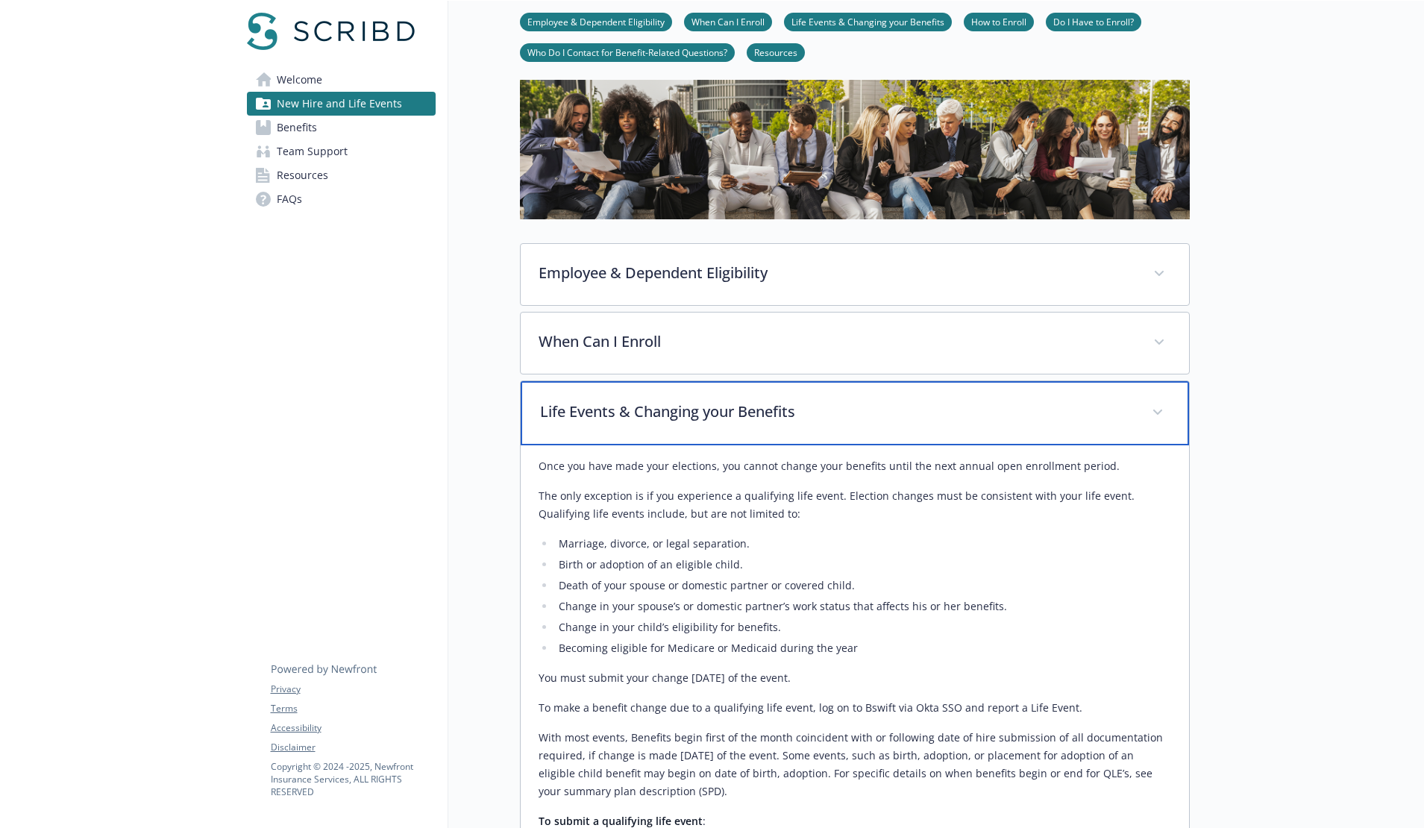
click at [842, 419] on p "Life Events & Changing your Benefits" at bounding box center [837, 412] width 594 height 22
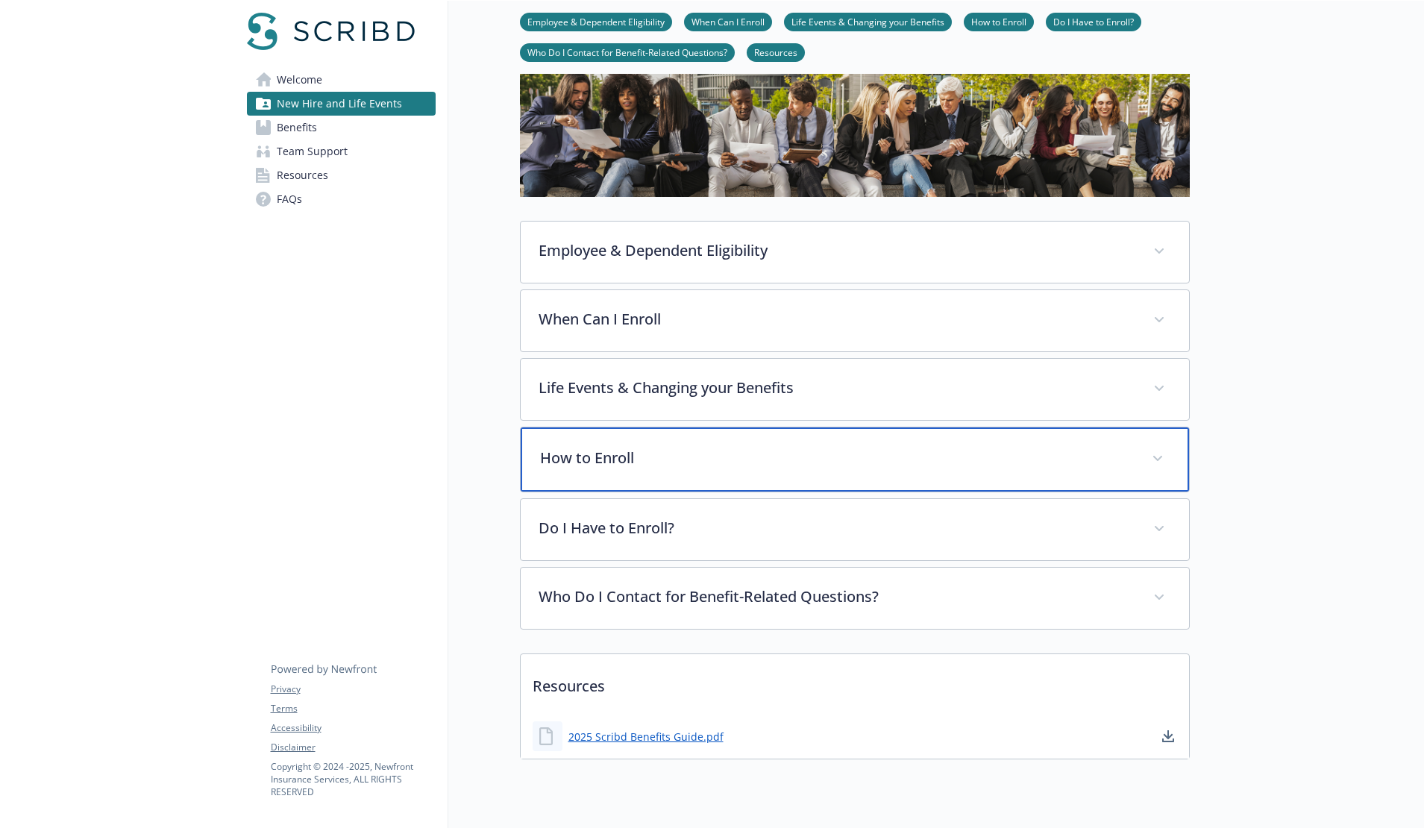
click at [794, 447] on div "How to Enroll" at bounding box center [855, 459] width 668 height 64
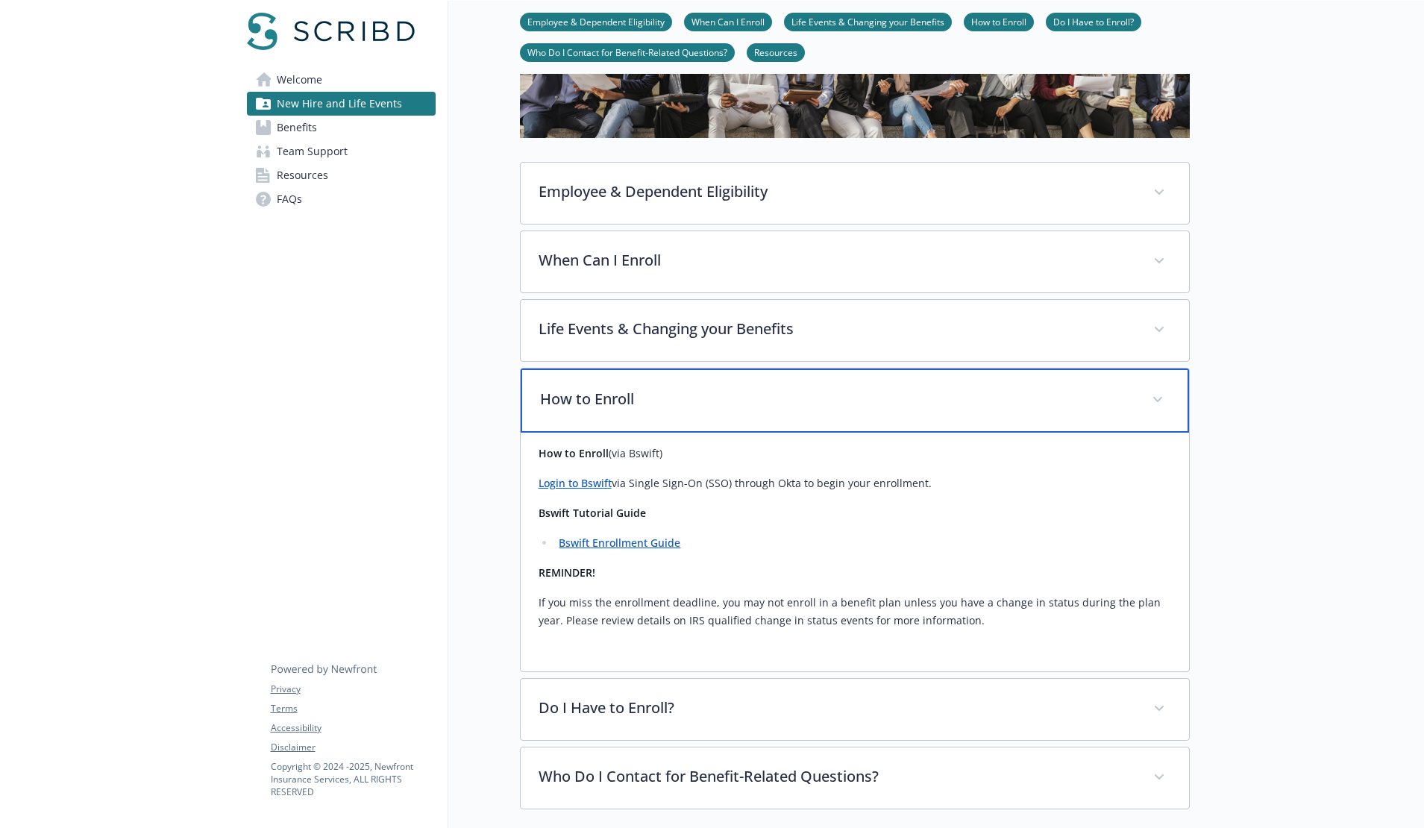
scroll to position [225, 0]
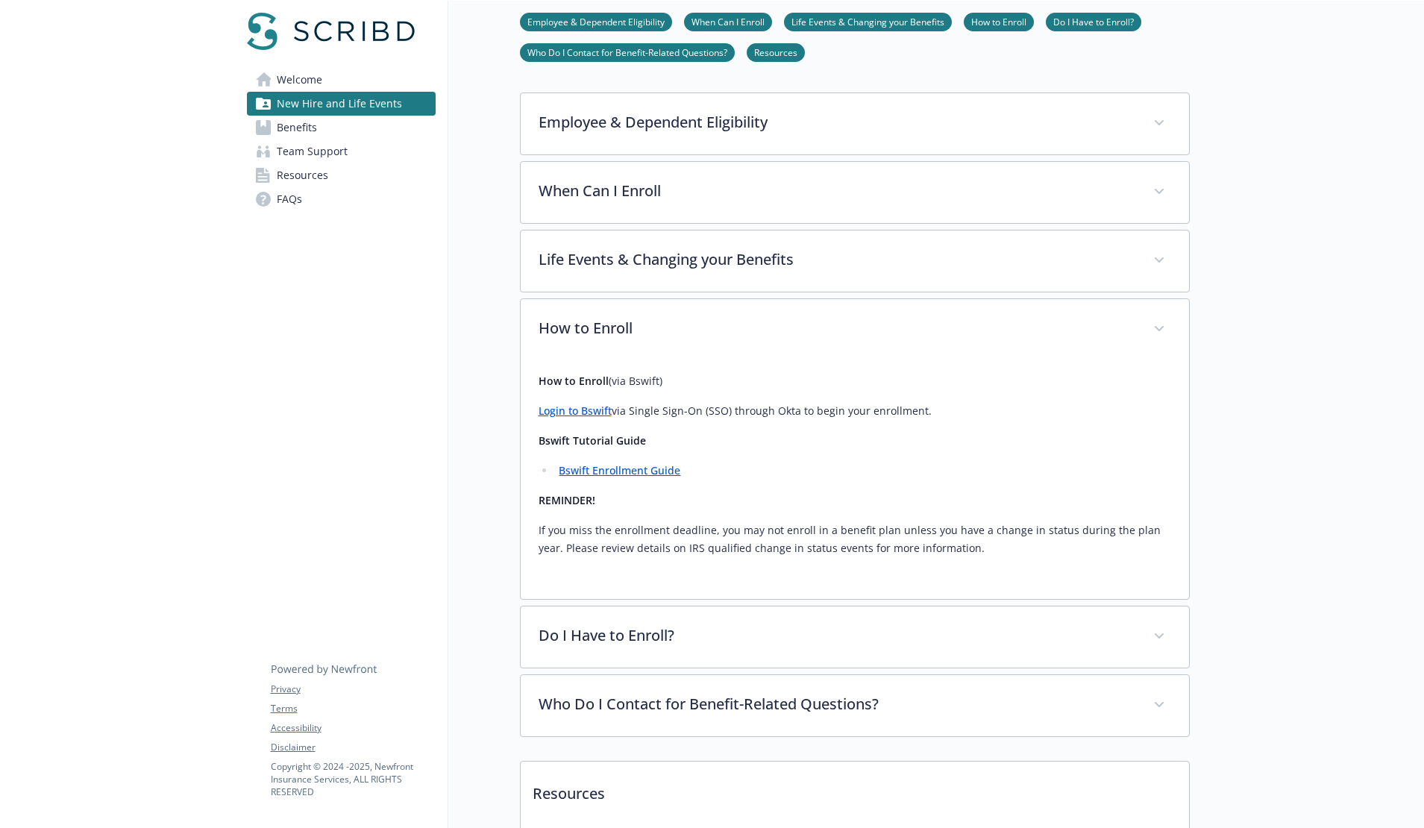
drag, startPoint x: 882, startPoint y: 529, endPoint x: 853, endPoint y: 532, distance: 30.0
click at [859, 531] on p "If you miss the enrollment deadline, you may not enroll in a benefit plan unles…" at bounding box center [855, 539] width 633 height 36
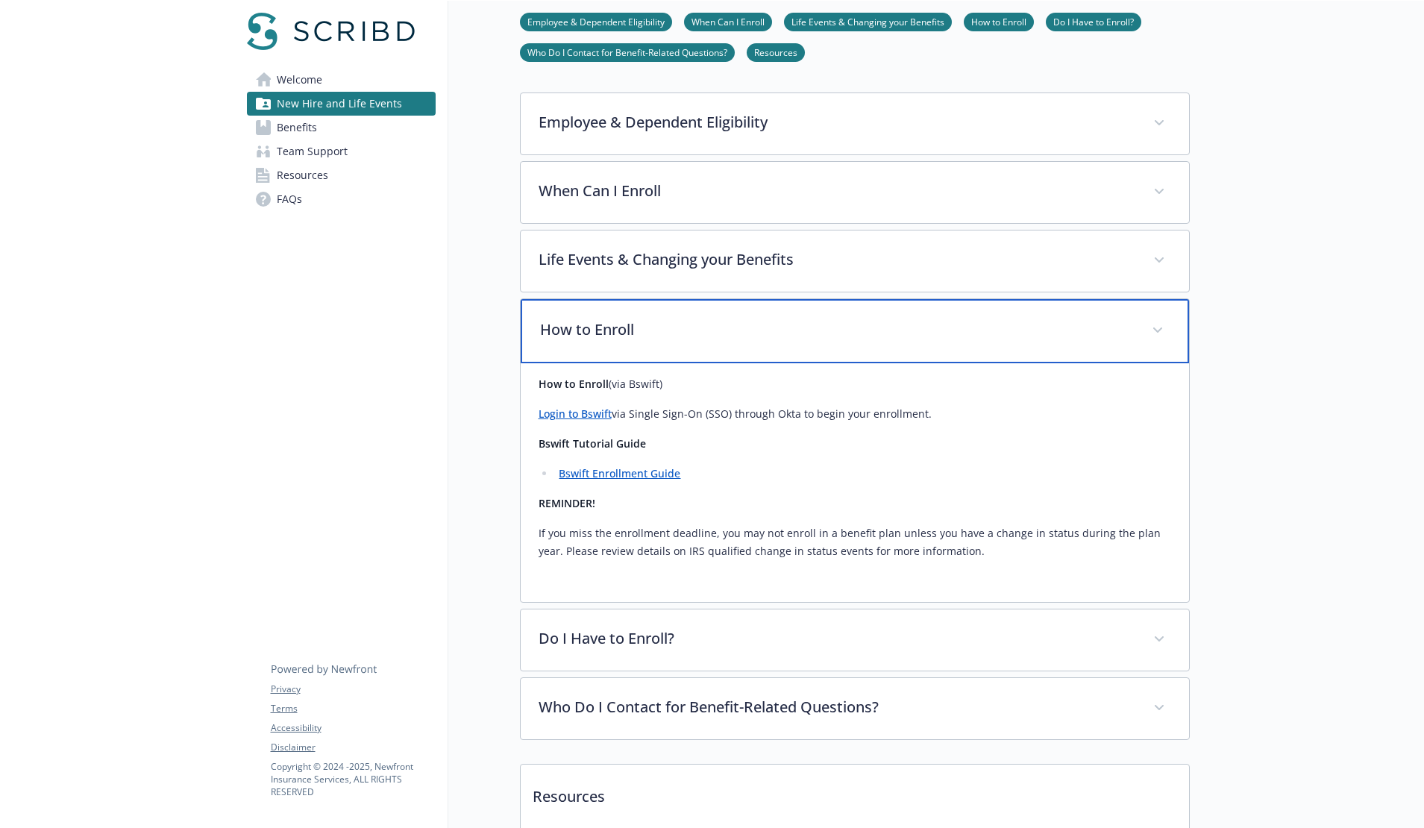
click at [839, 316] on div "How to Enroll" at bounding box center [855, 331] width 668 height 64
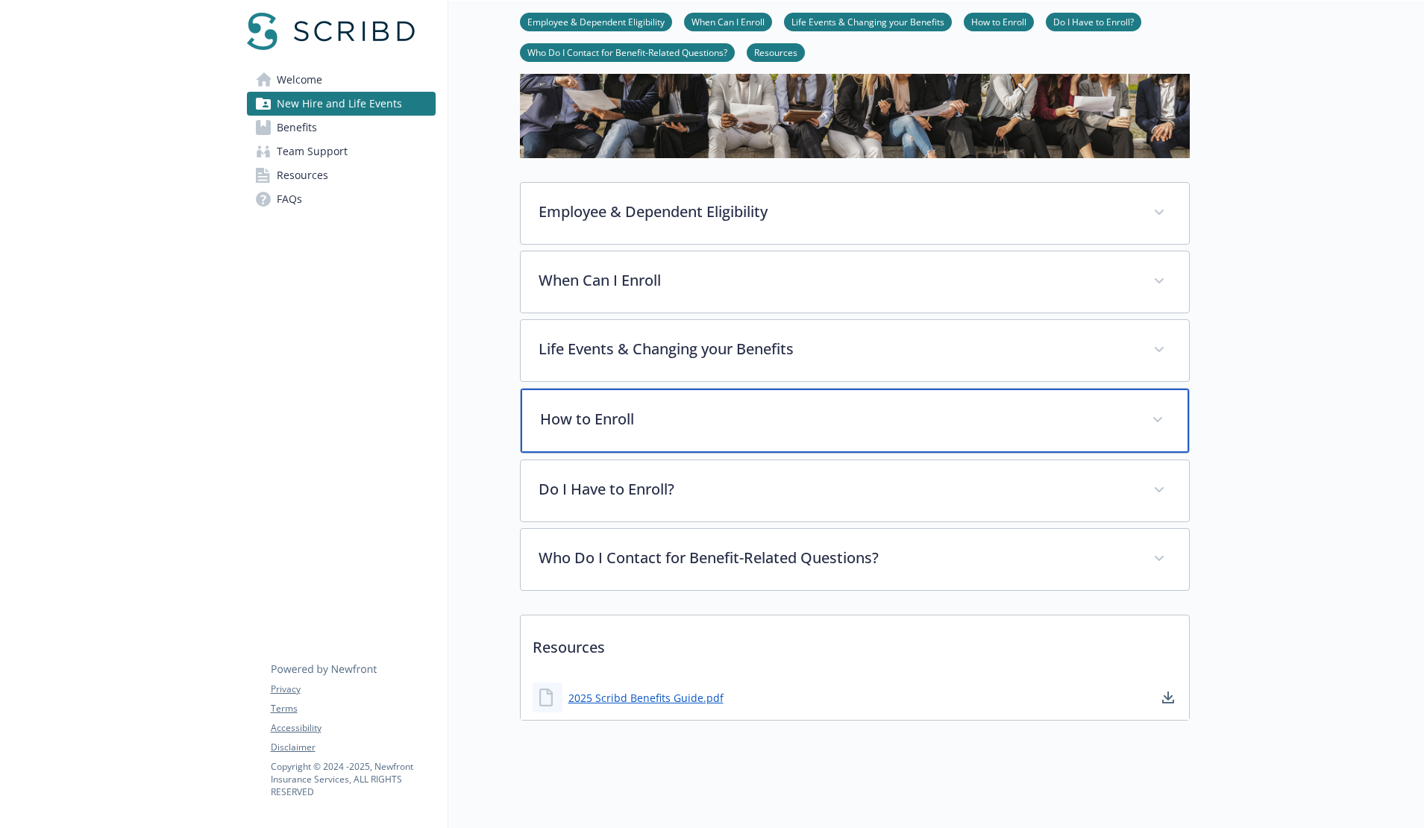
scroll to position [147, 0]
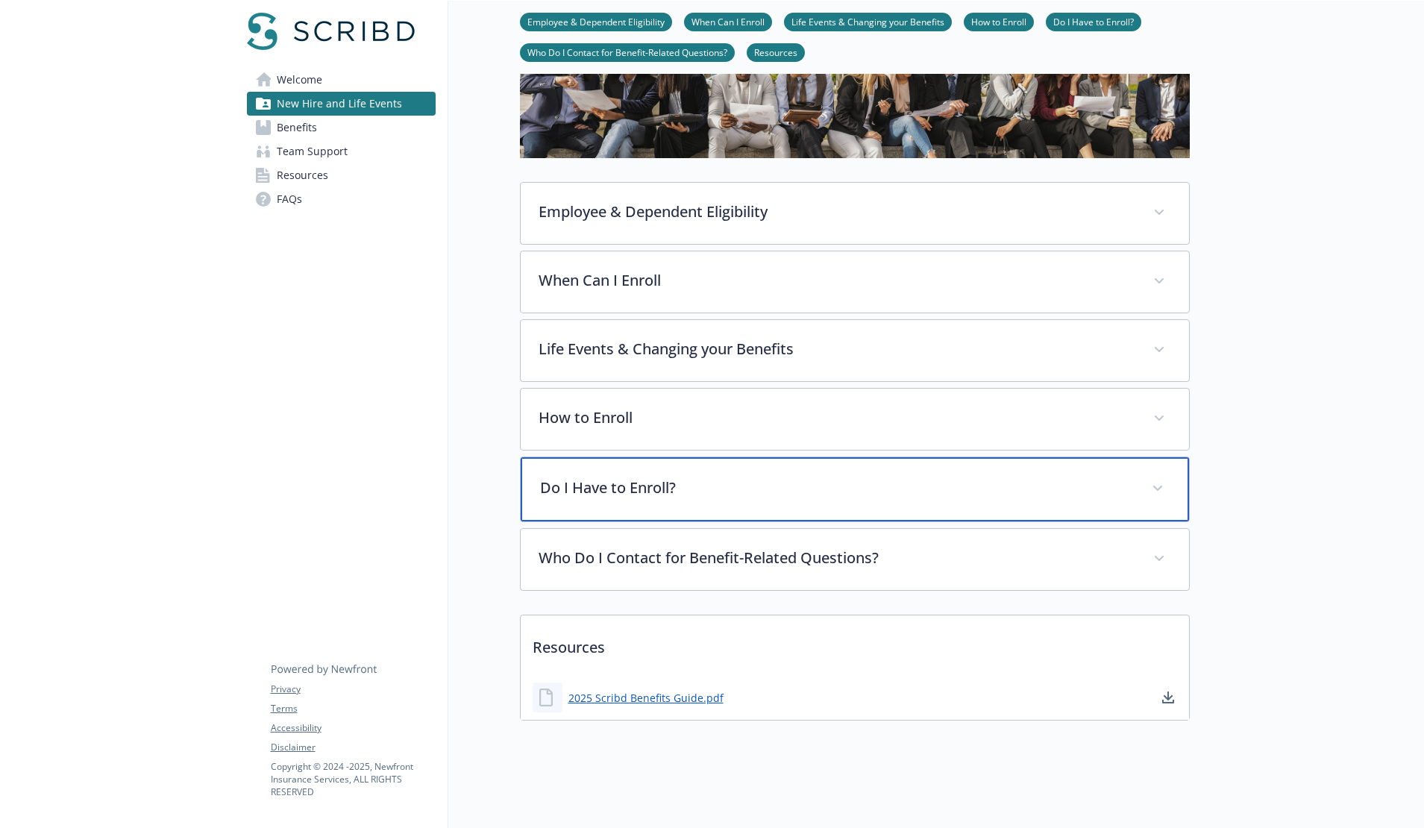
click at [823, 462] on div "Do I Have to Enroll?" at bounding box center [855, 489] width 668 height 64
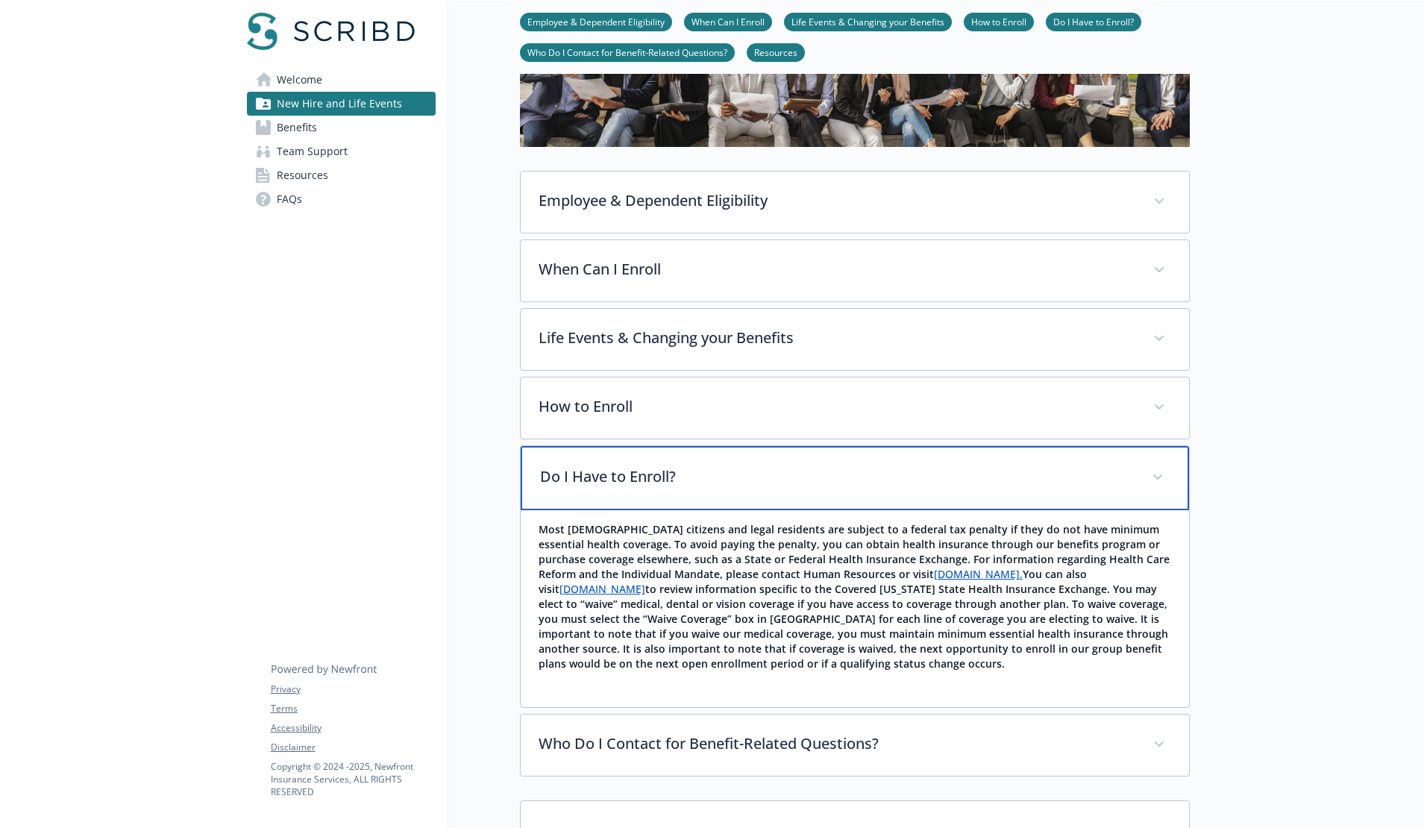
click at [796, 472] on p "Do I Have to Enroll?" at bounding box center [837, 476] width 594 height 22
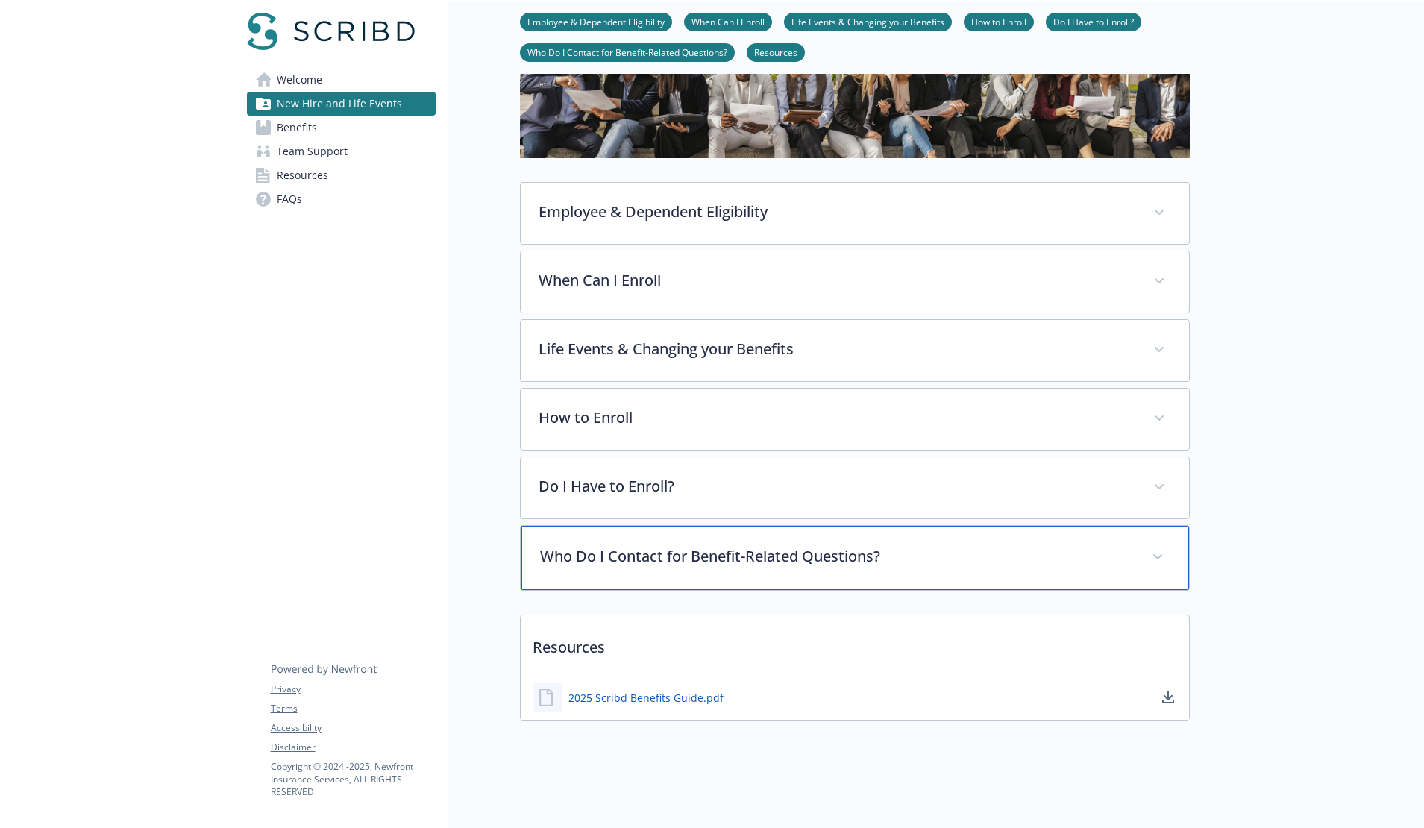
click at [800, 545] on p "Who Do I Contact for Benefit-Related Questions?" at bounding box center [837, 556] width 594 height 22
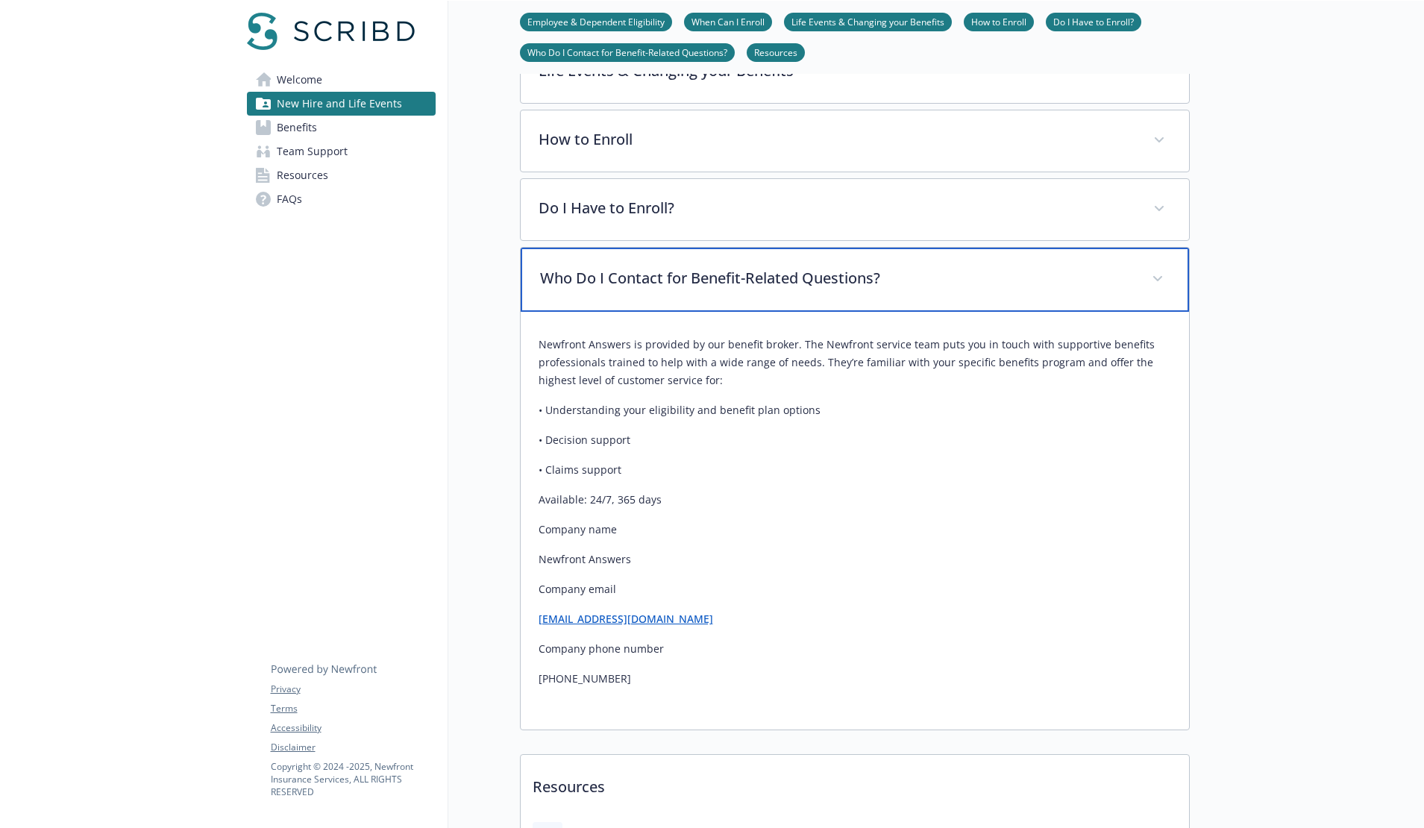
scroll to position [419, 0]
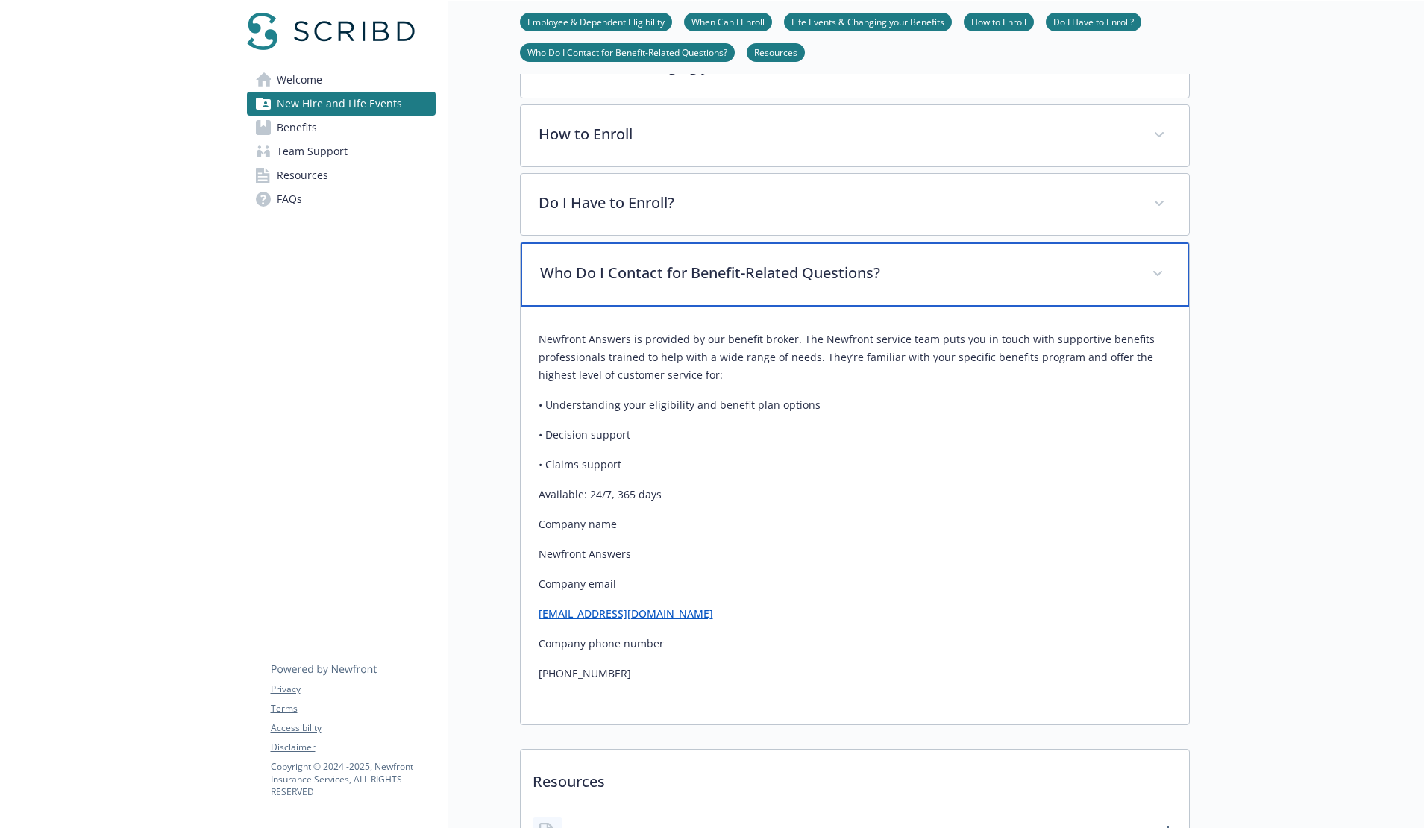
click at [765, 290] on div "Who Do I Contact for Benefit-Related Questions?" at bounding box center [855, 274] width 668 height 64
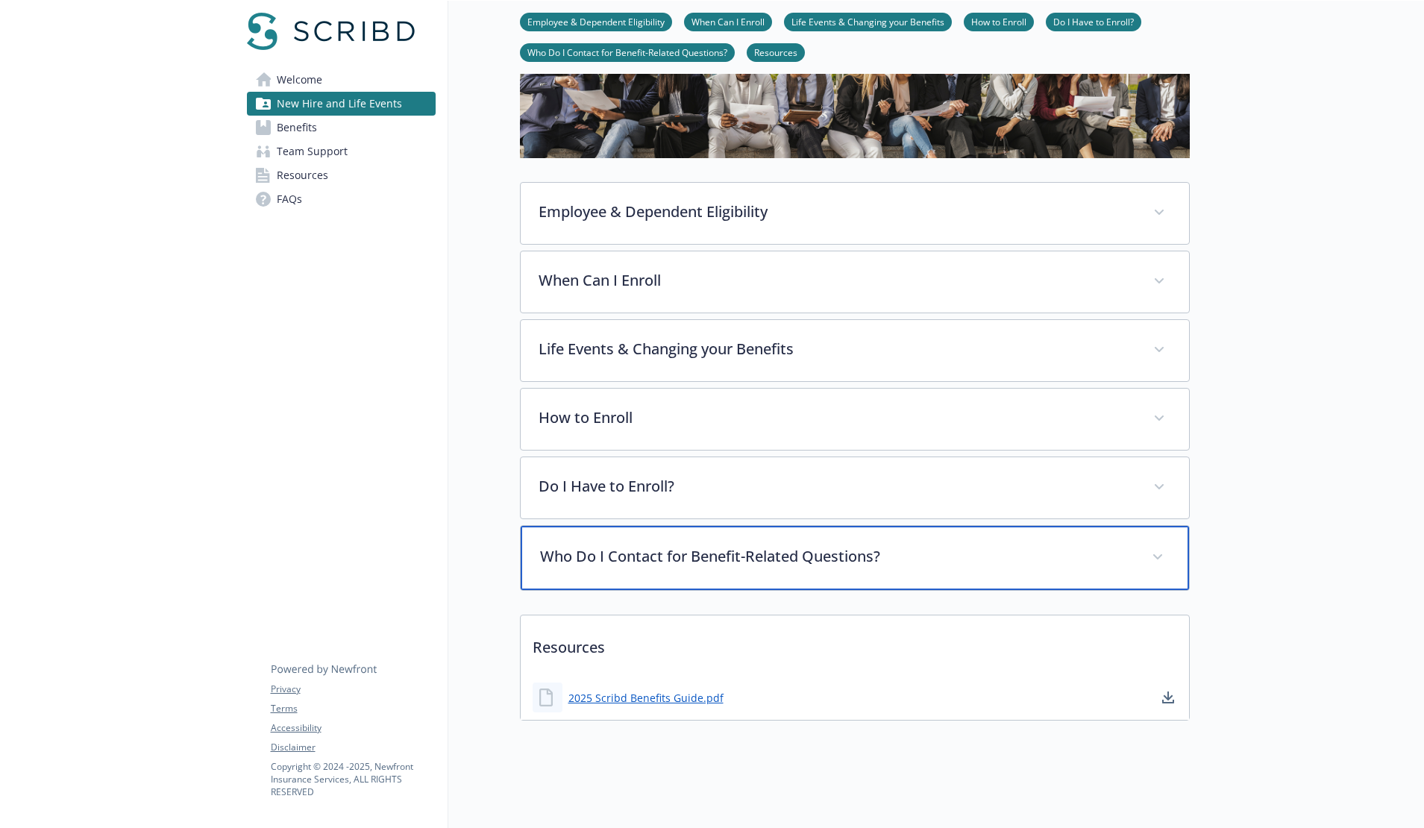
scroll to position [147, 0]
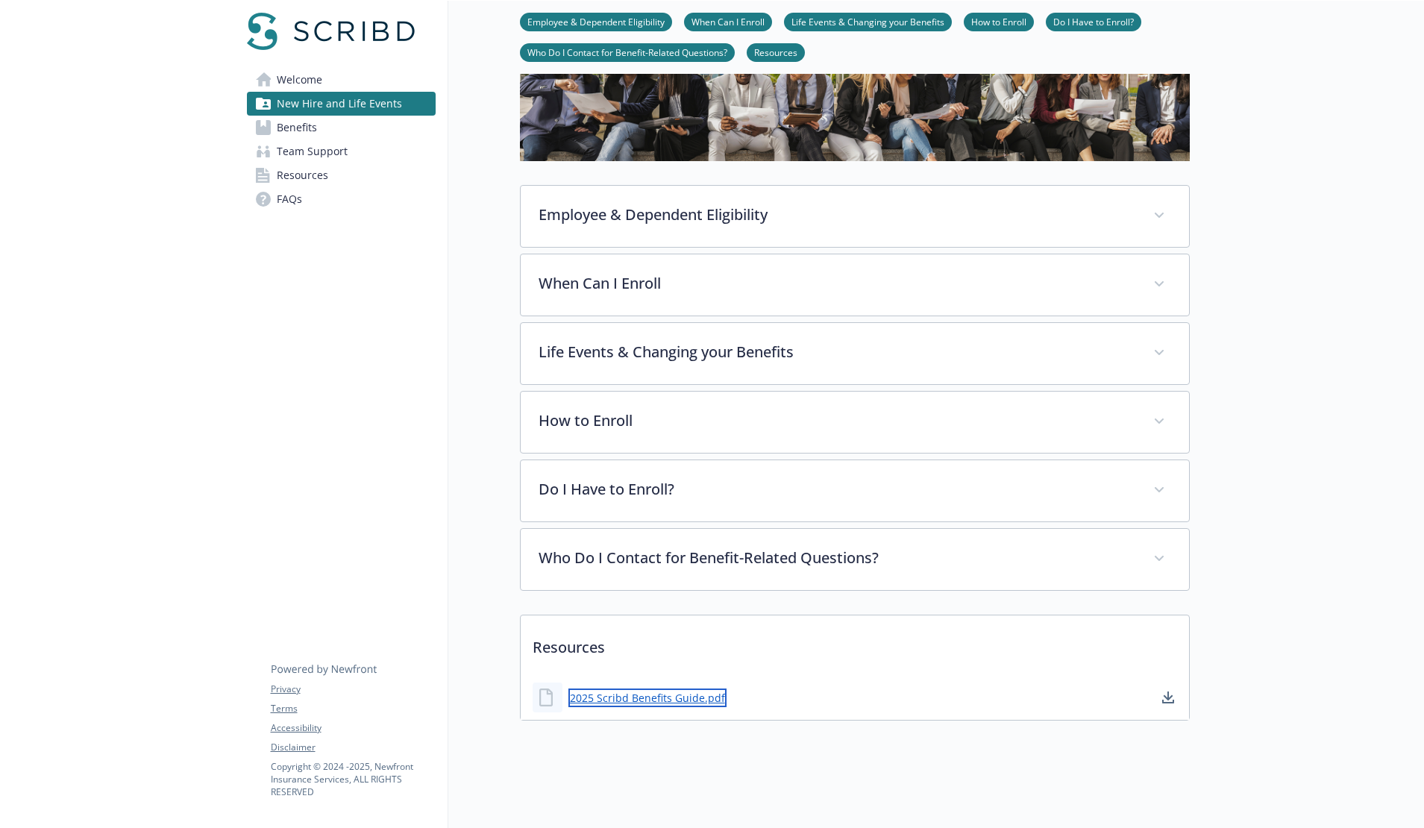
click at [659, 688] on link "2025 Scribd Benefits Guide.pdf" at bounding box center [647, 697] width 158 height 19
click at [400, 128] on link "Benefits" at bounding box center [341, 128] width 189 height 24
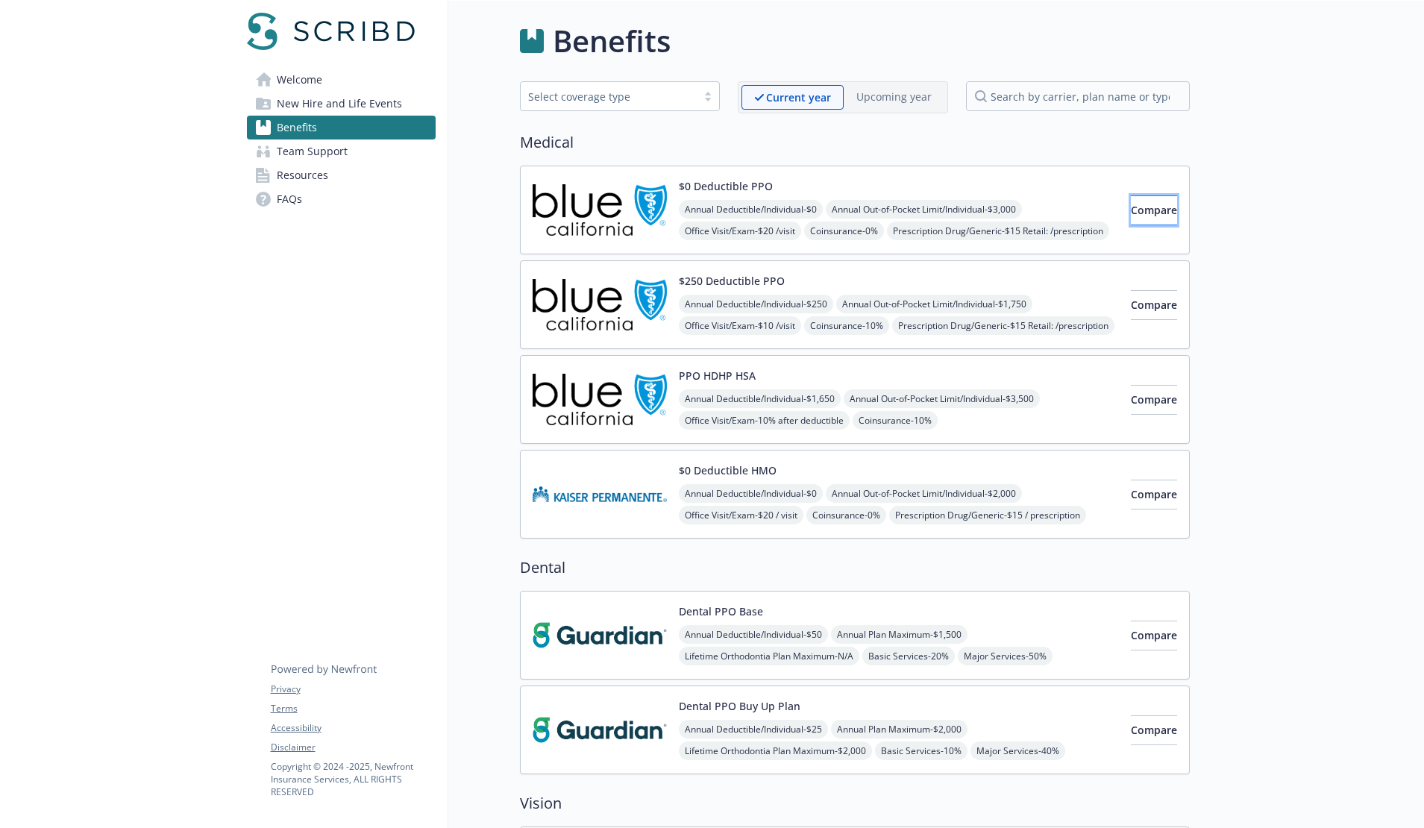
click at [1131, 212] on button "Compare" at bounding box center [1154, 210] width 46 height 30
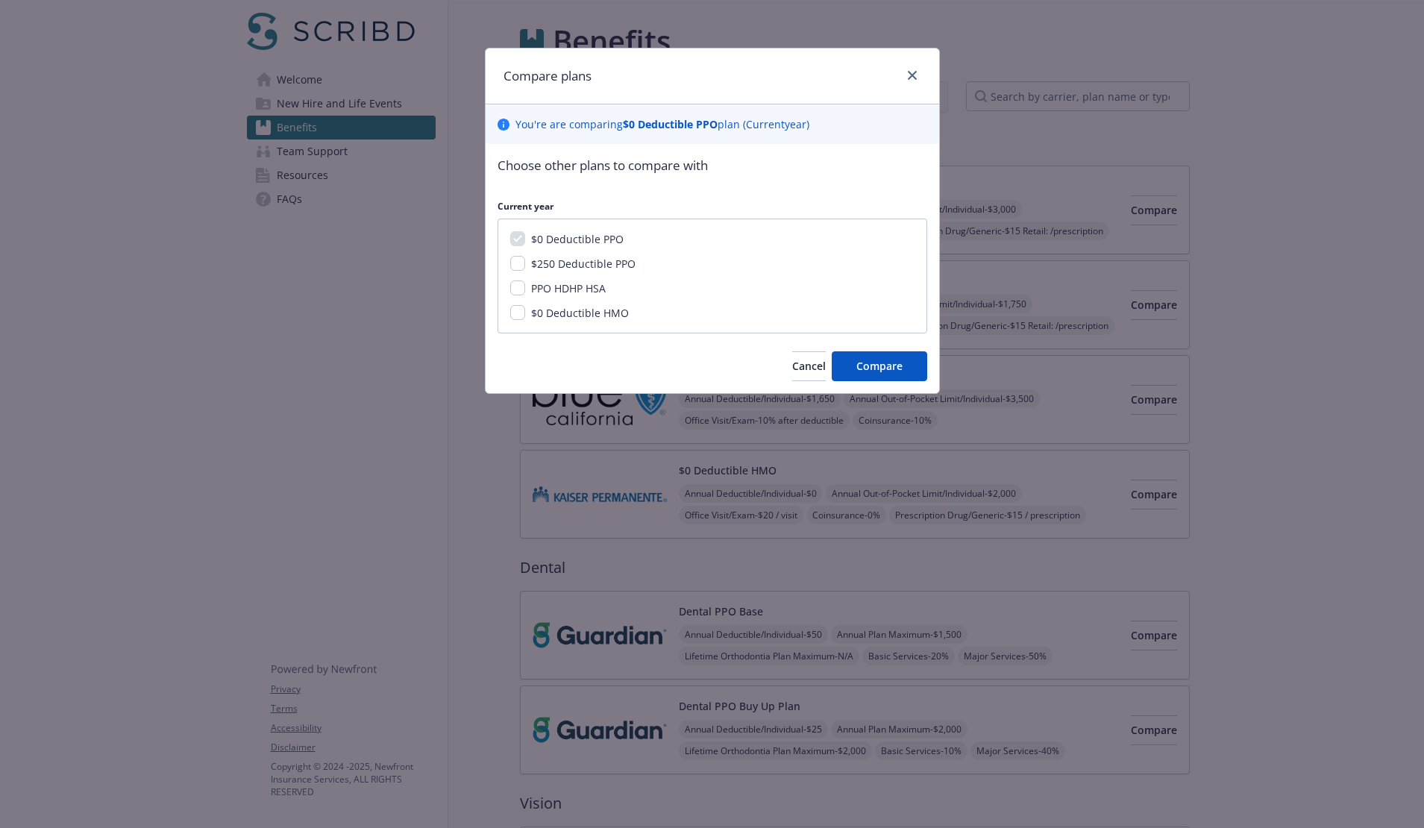
click at [547, 261] on span "$250 Deductible PPO" at bounding box center [583, 264] width 104 height 14
click at [525, 261] on input "$250 Deductible PPO" at bounding box center [517, 263] width 15 height 15
checkbox input "true"
click at [549, 283] on span "PPO HDHP HSA" at bounding box center [568, 288] width 75 height 14
click at [525, 283] on input "PPO HDHP HSA" at bounding box center [517, 287] width 15 height 15
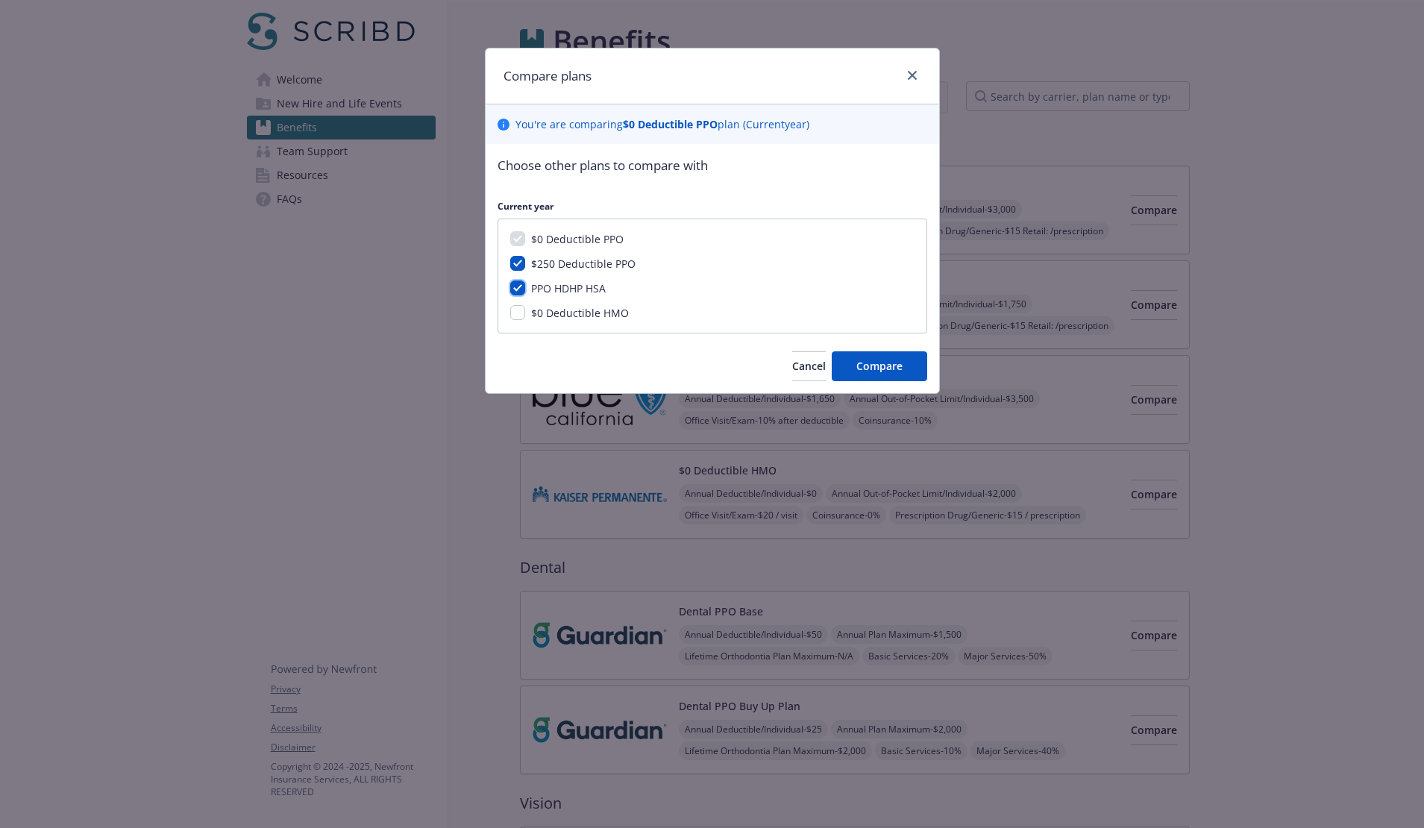
checkbox input "true"
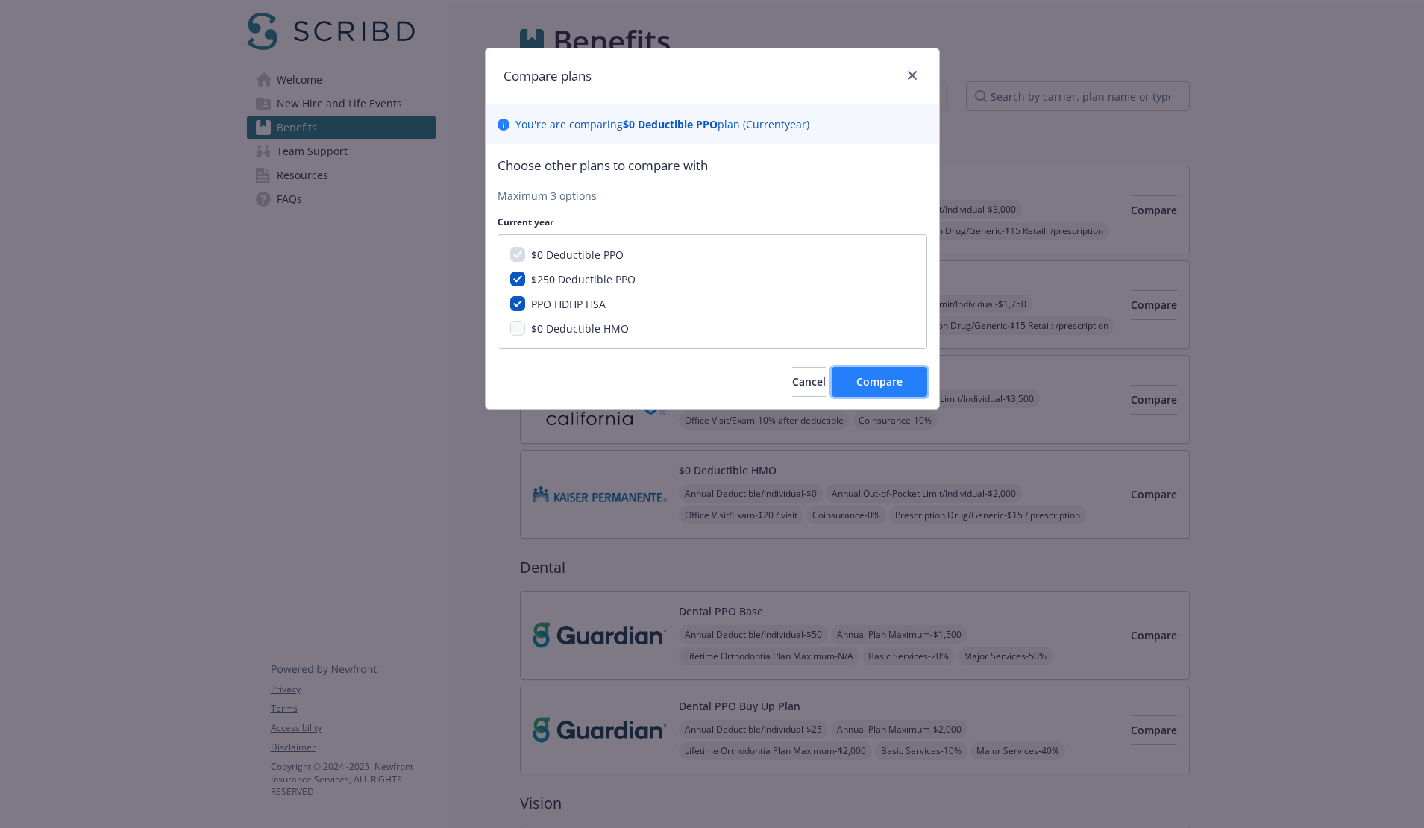
click at [876, 383] on span "Compare" at bounding box center [879, 381] width 46 height 14
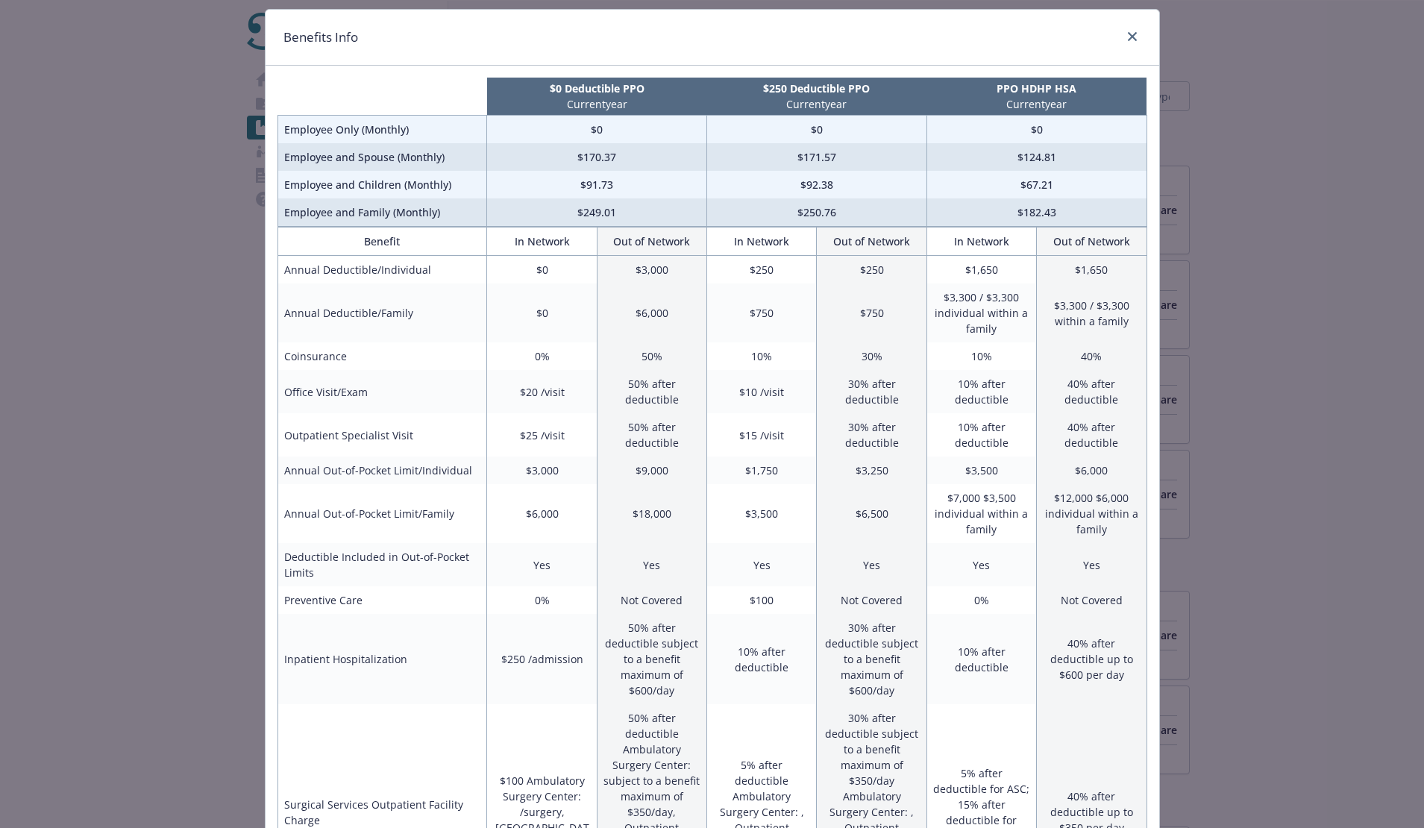
scroll to position [10, 0]
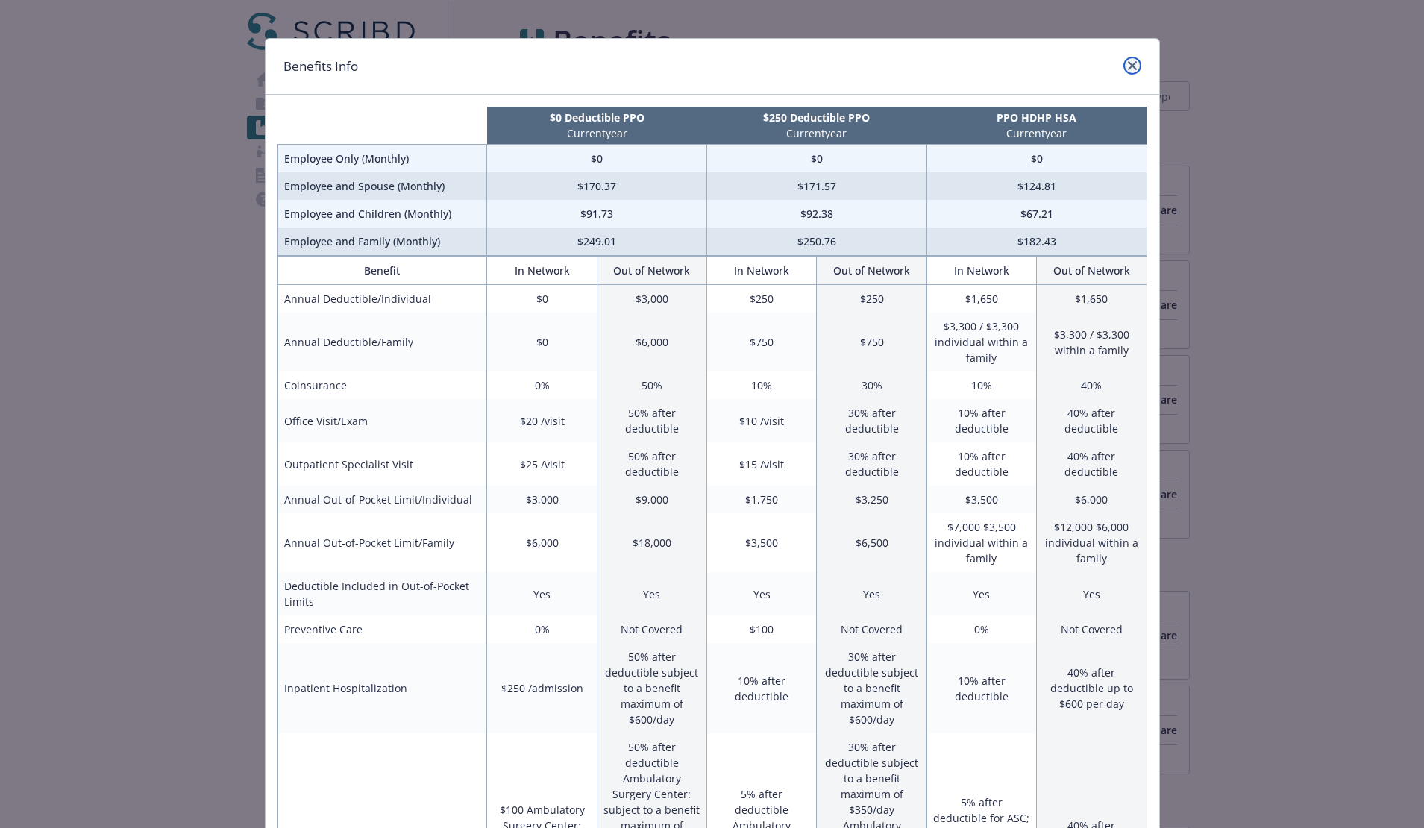
click at [1126, 71] on link "close" at bounding box center [1132, 66] width 18 height 18
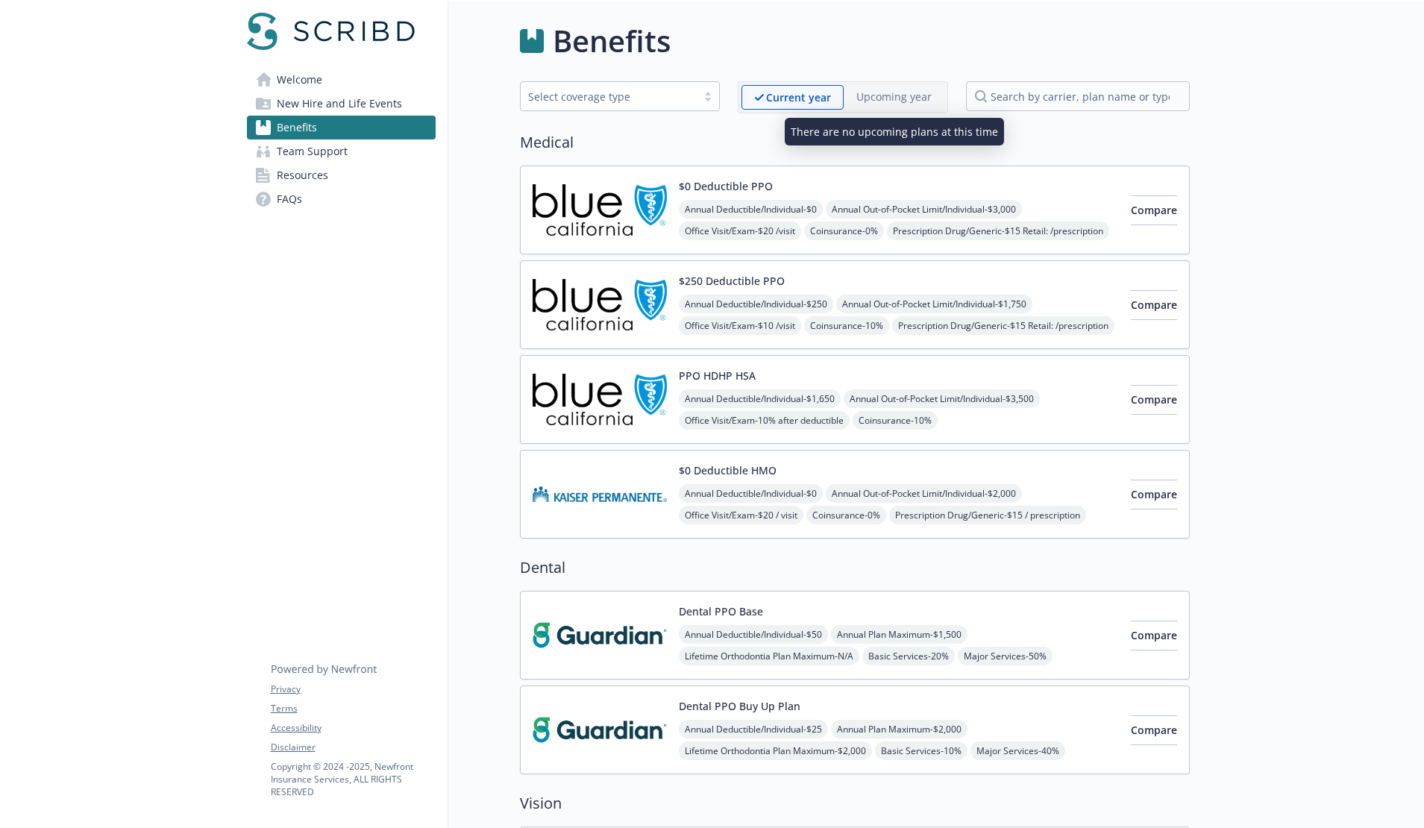
click at [885, 98] on p "Upcoming year" at bounding box center [893, 97] width 75 height 16
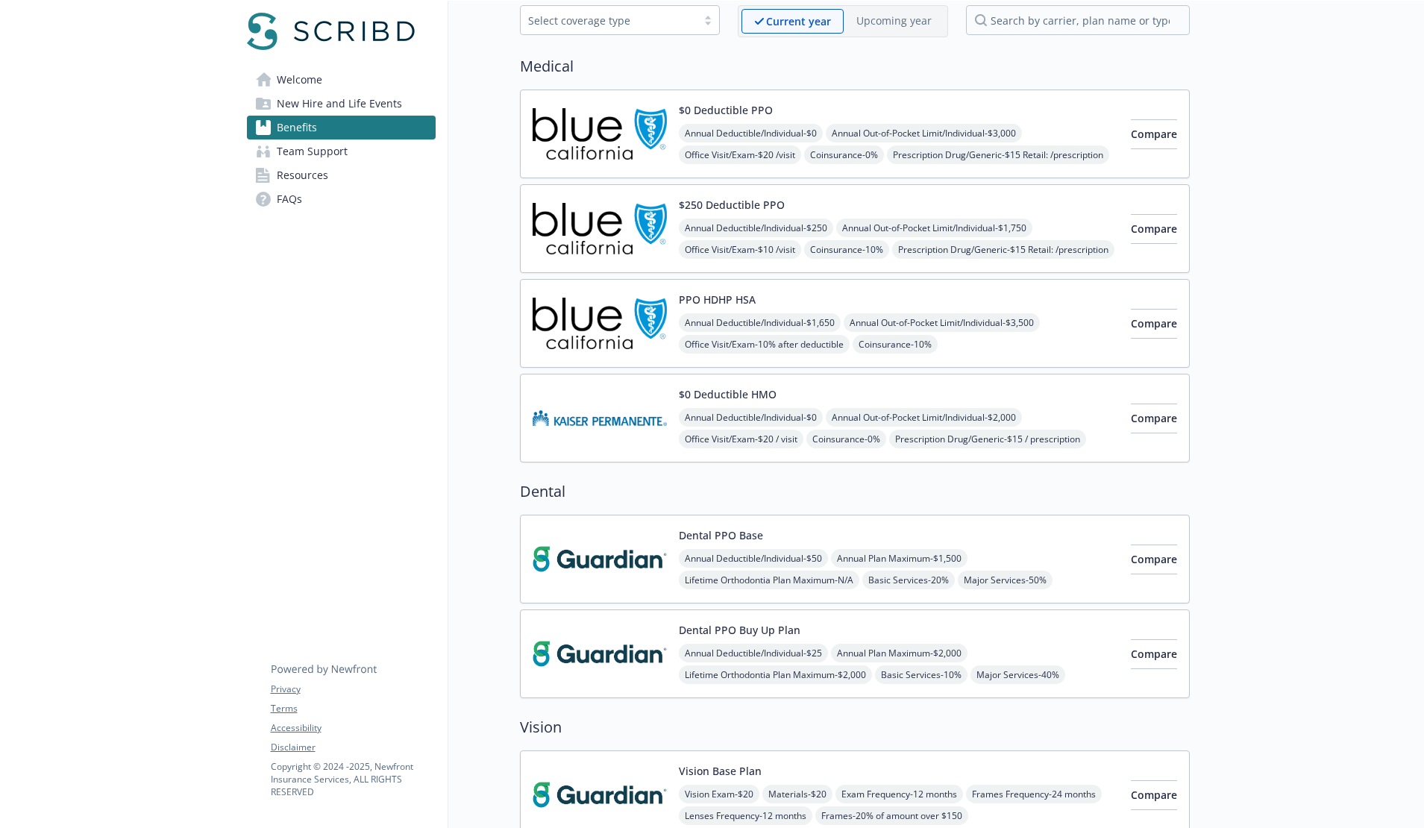
scroll to position [248, 0]
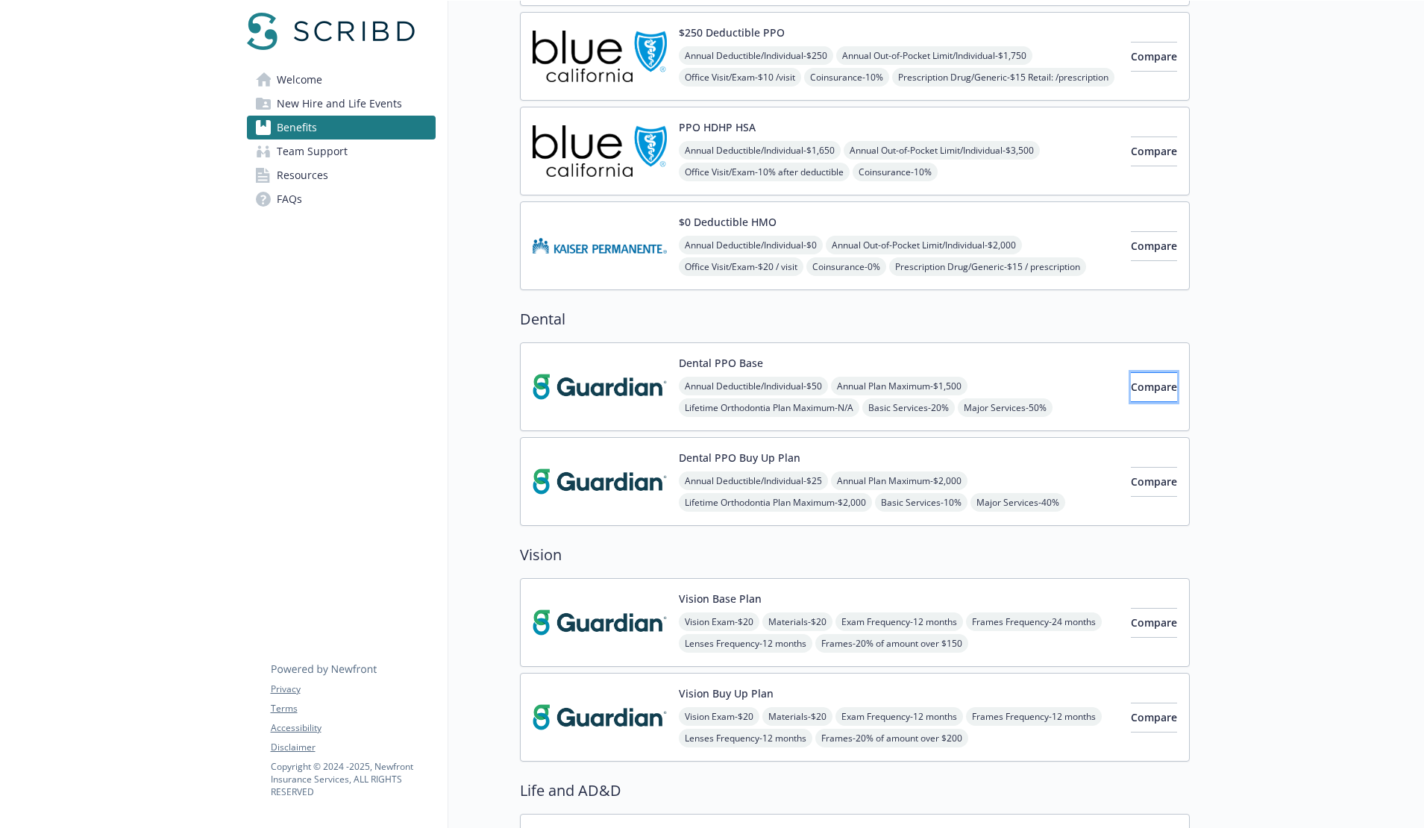
click at [1131, 382] on span "Compare" at bounding box center [1154, 387] width 46 height 14
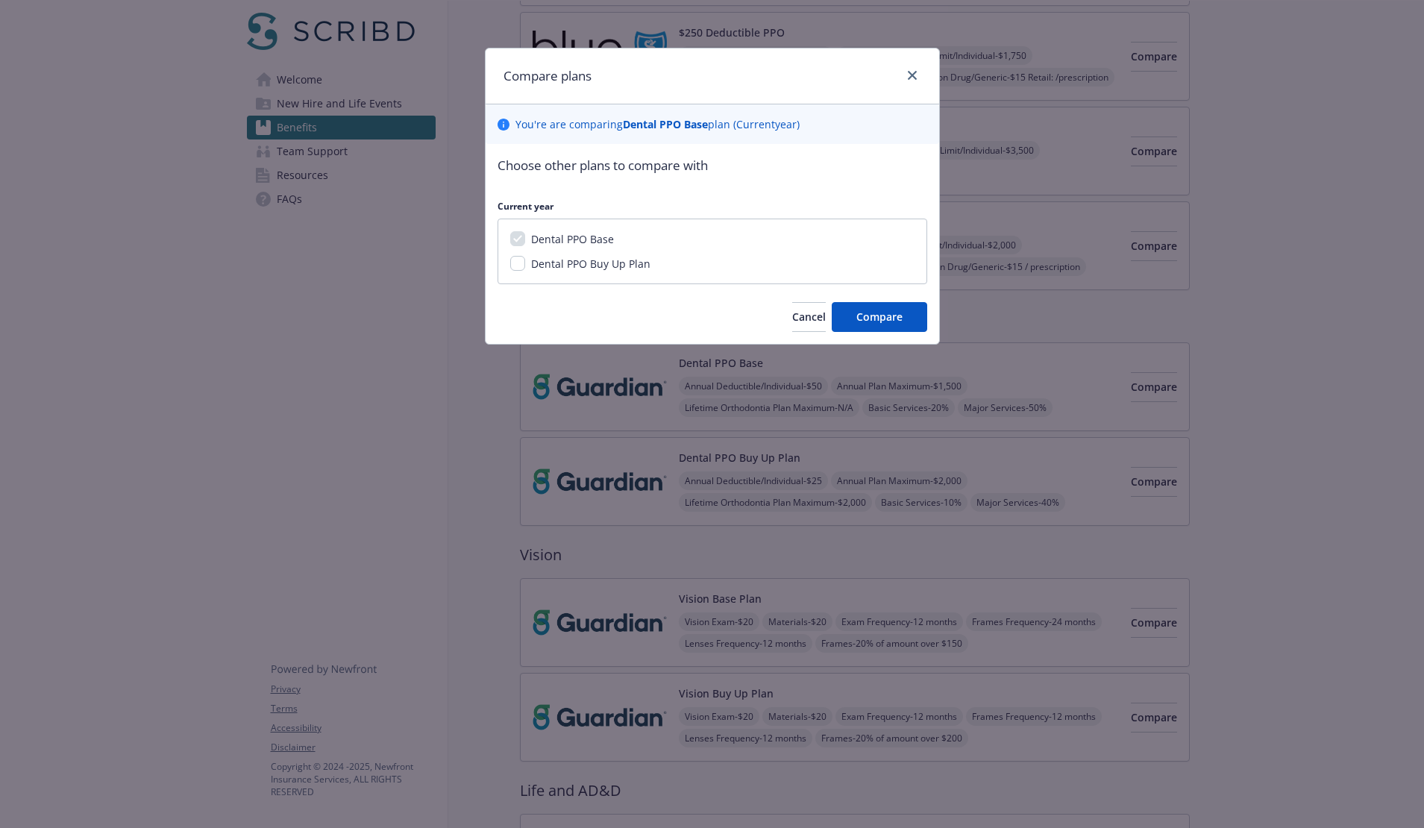
click at [624, 267] on span "Dental PPO Buy Up Plan" at bounding box center [590, 264] width 119 height 14
click at [525, 267] on input "Dental PPO Buy Up Plan" at bounding box center [517, 263] width 15 height 15
checkbox input "true"
click at [888, 317] on span "Compare" at bounding box center [879, 317] width 46 height 14
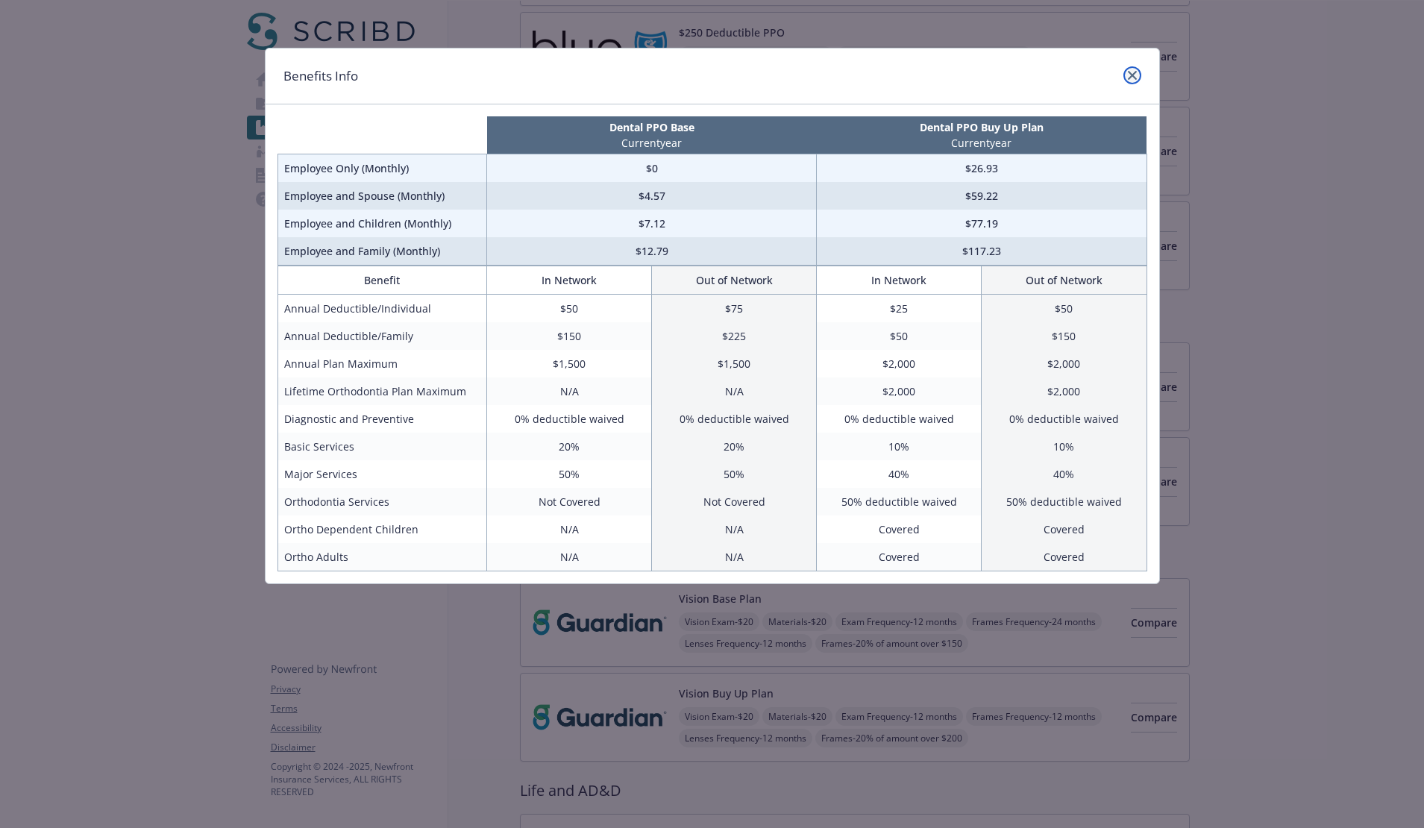
click at [1128, 77] on icon "close" at bounding box center [1132, 75] width 9 height 9
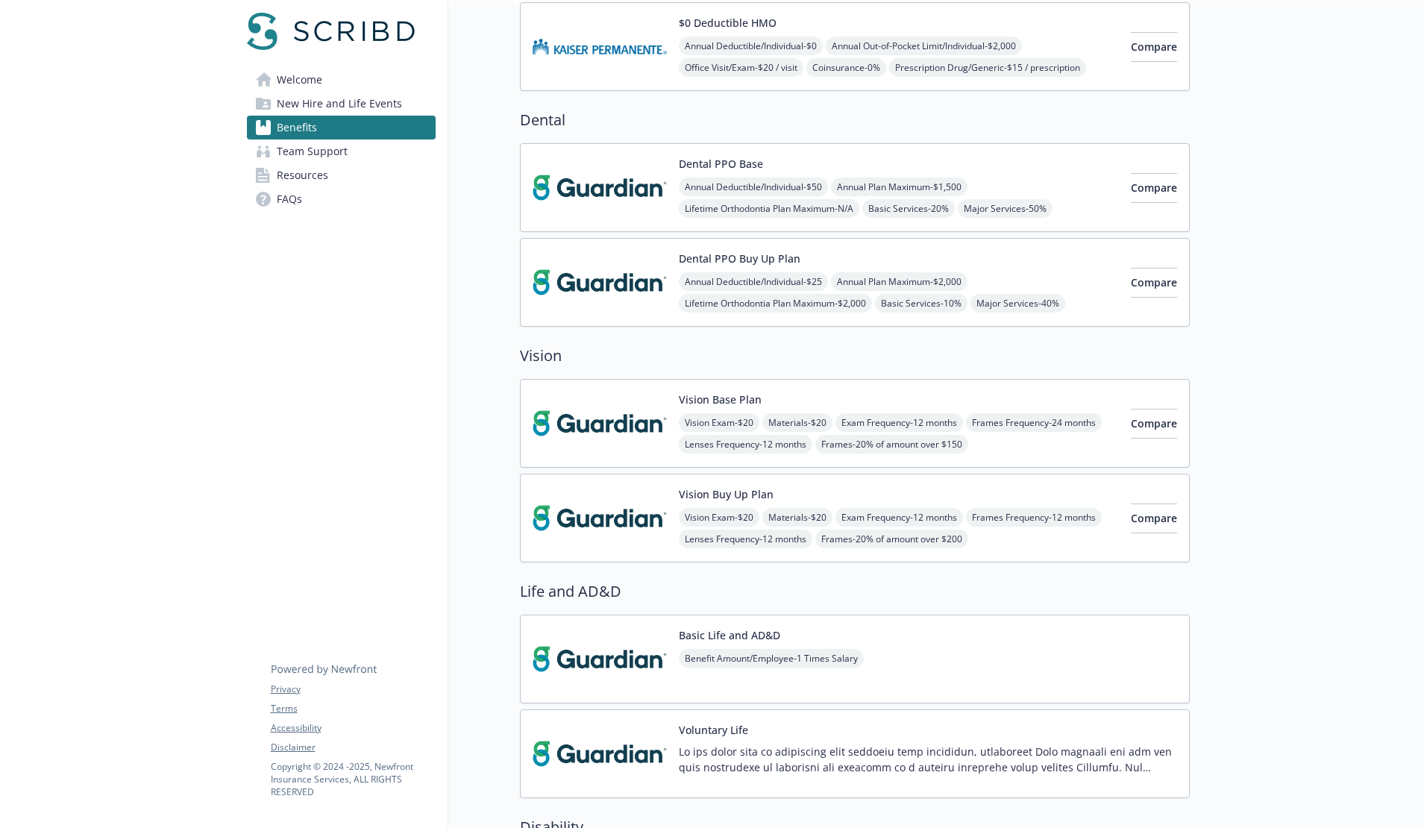
scroll to position [0, 0]
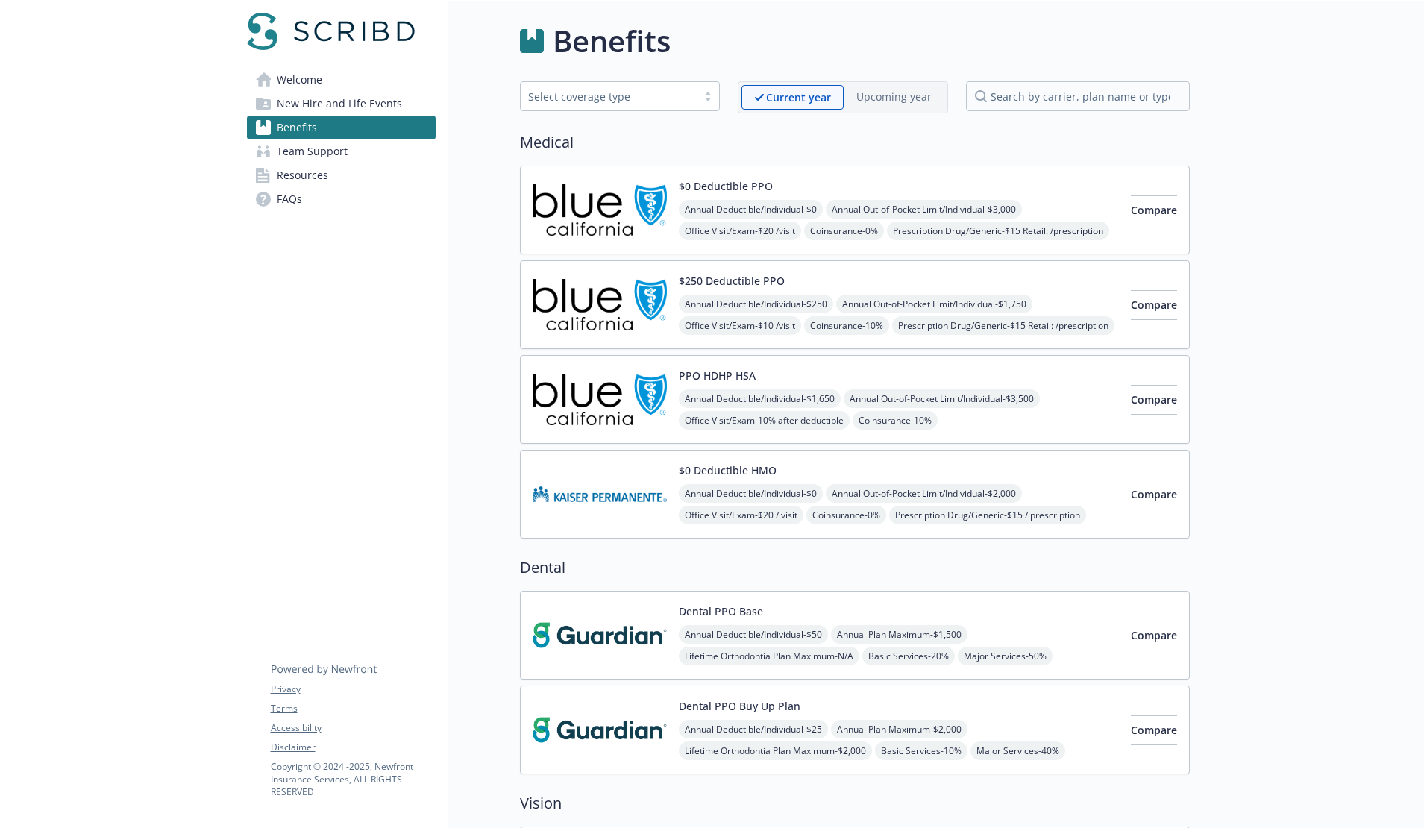
click at [606, 223] on img at bounding box center [600, 209] width 134 height 63
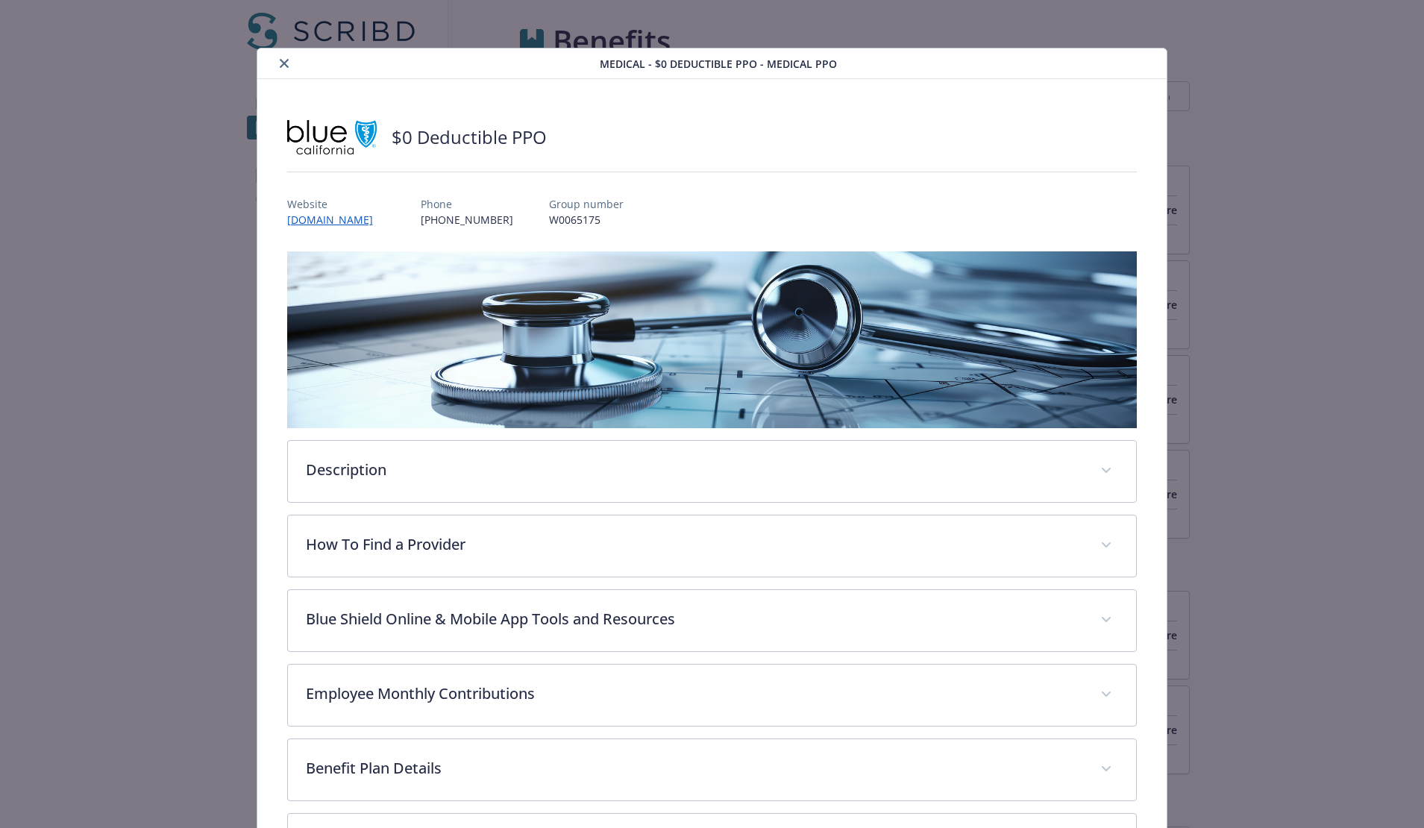
click at [286, 69] on button "close" at bounding box center [284, 63] width 18 height 18
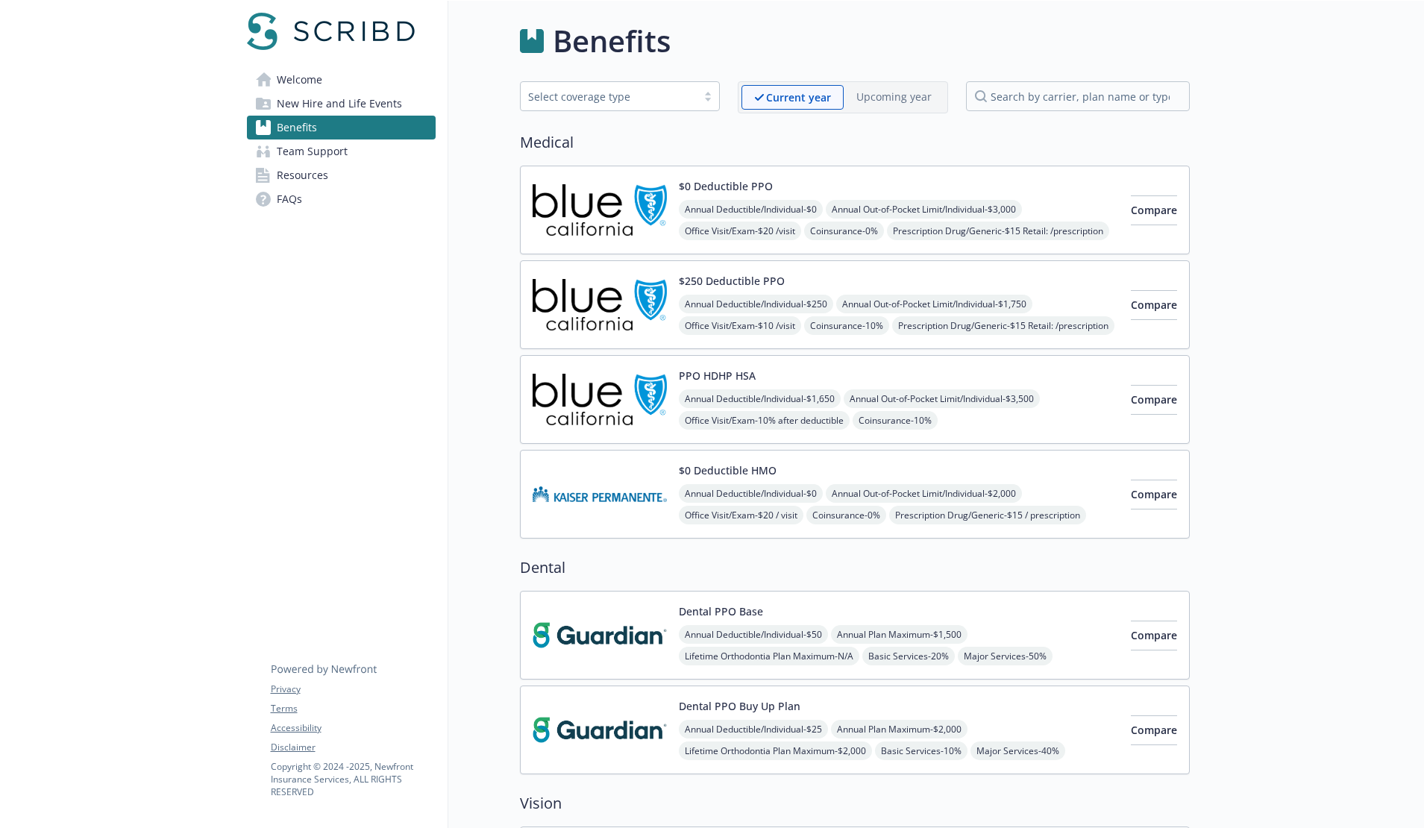
click at [623, 294] on img at bounding box center [600, 304] width 134 height 63
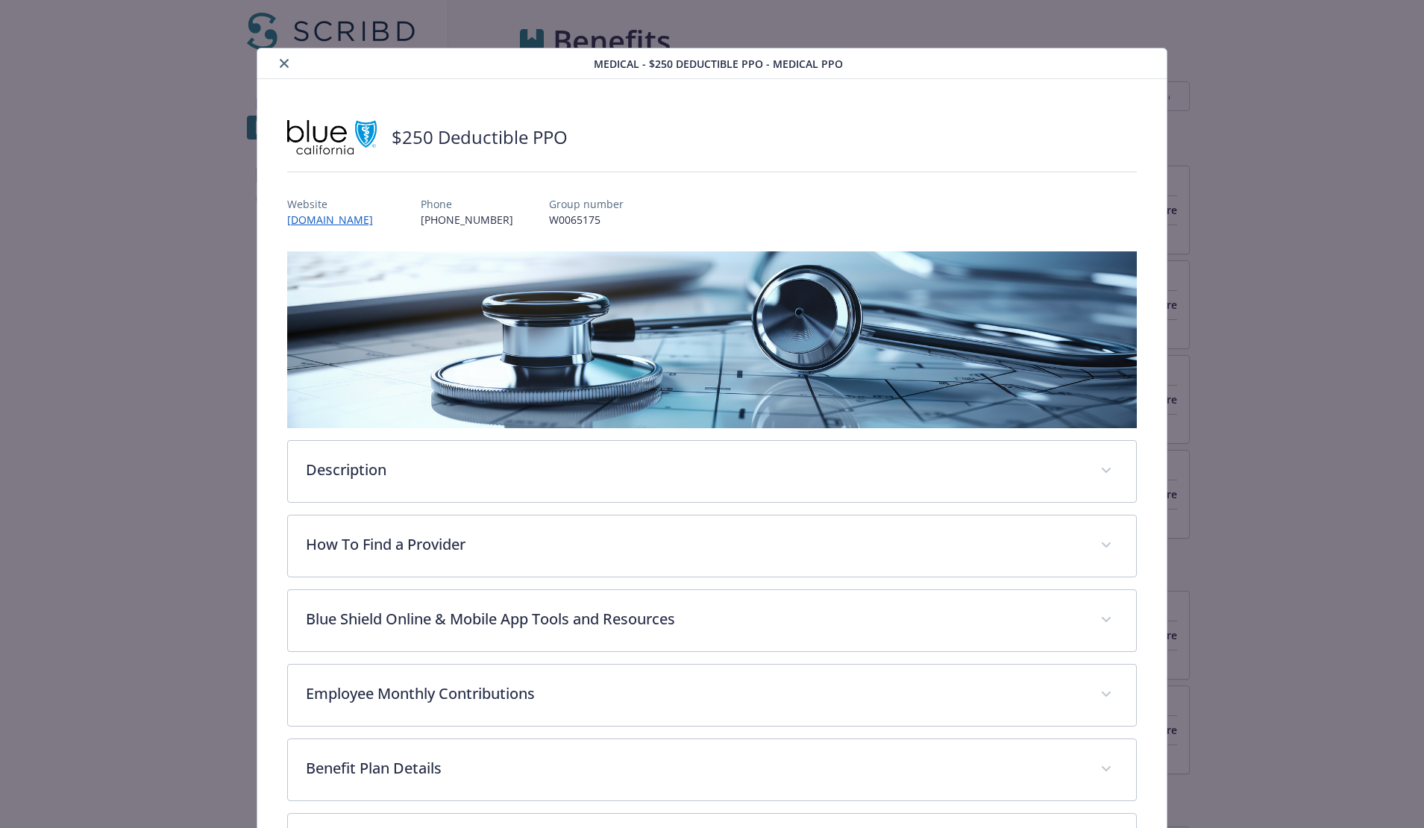
click at [287, 60] on button "close" at bounding box center [284, 63] width 18 height 18
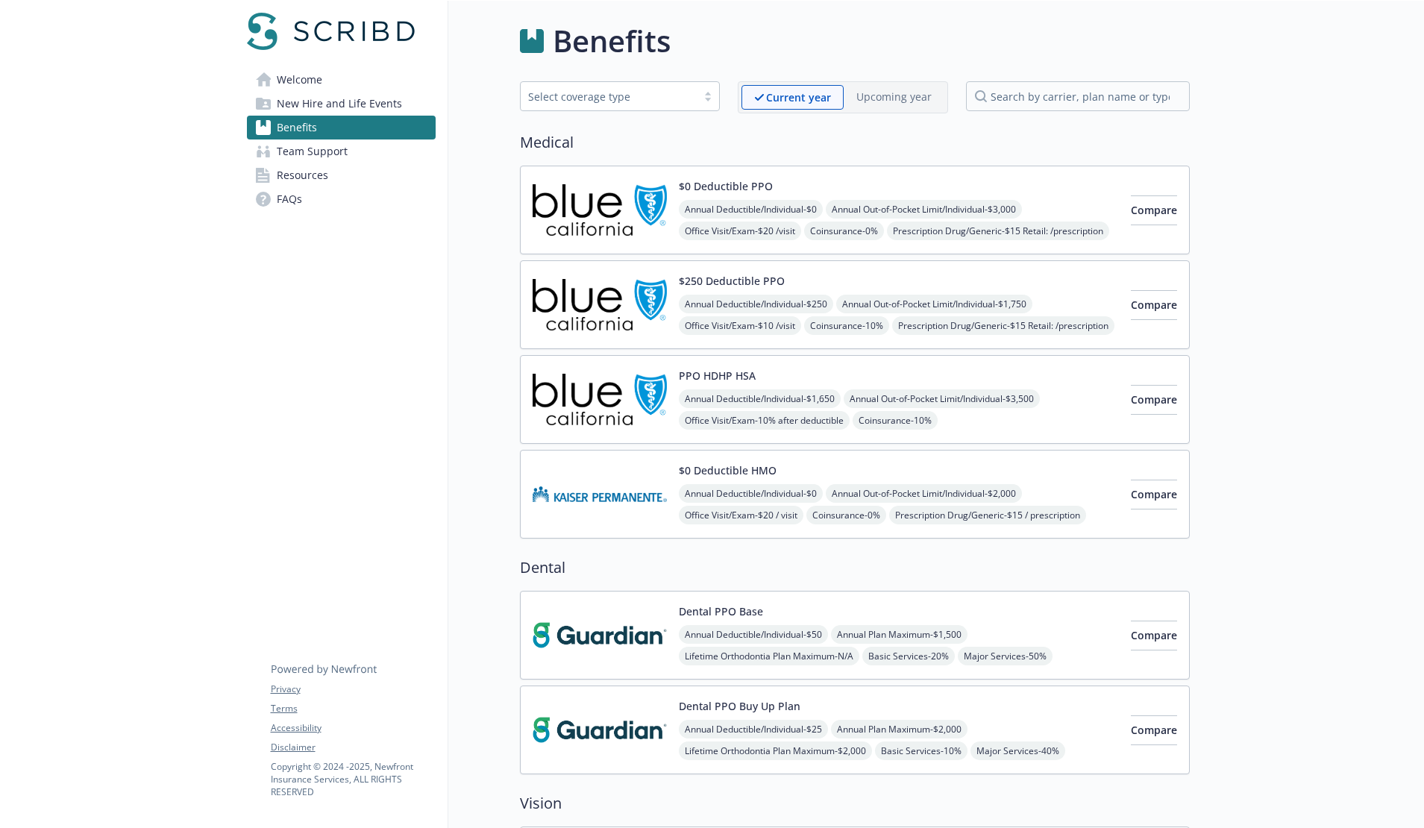
click at [602, 395] on img at bounding box center [600, 399] width 134 height 63
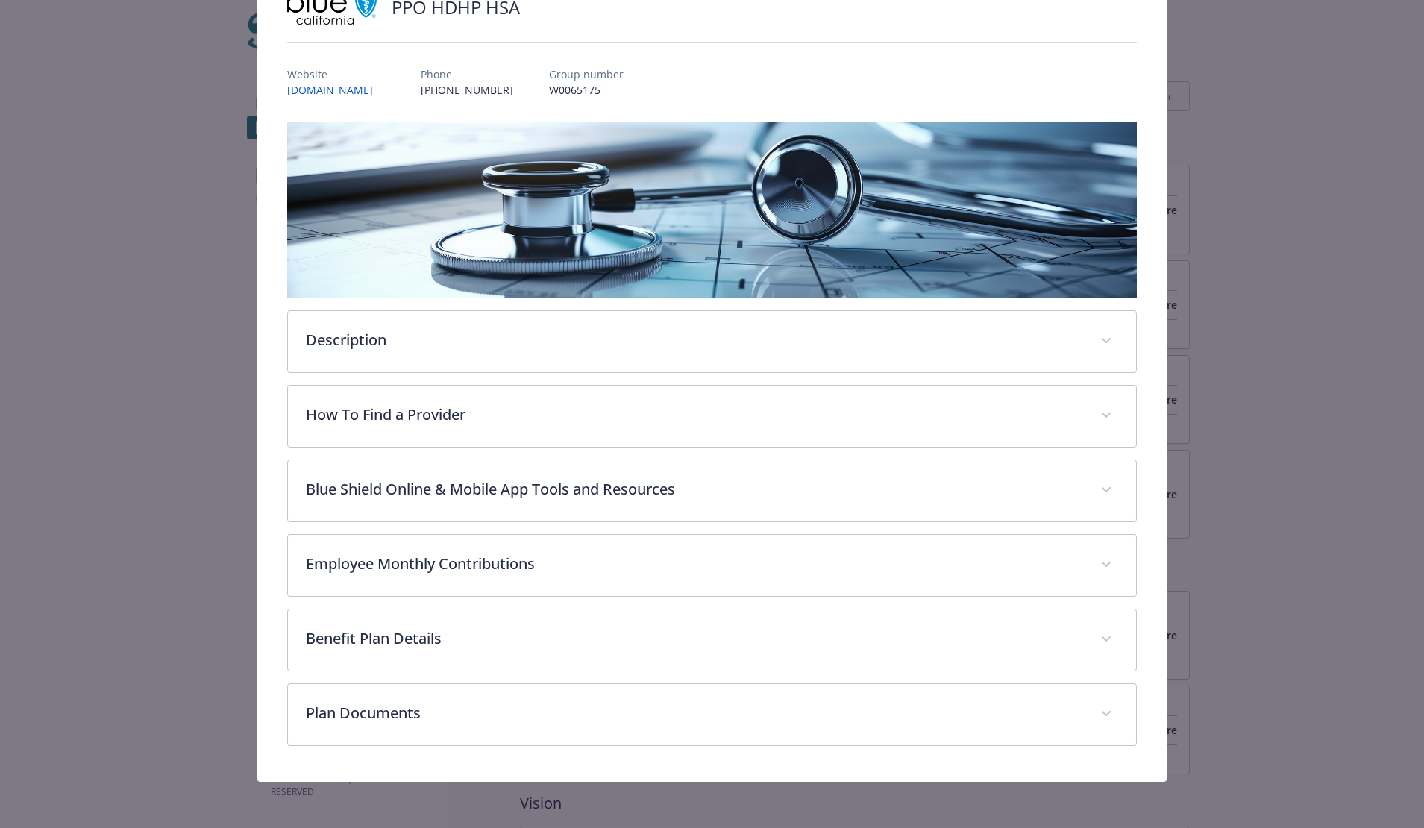
scroll to position [131, 0]
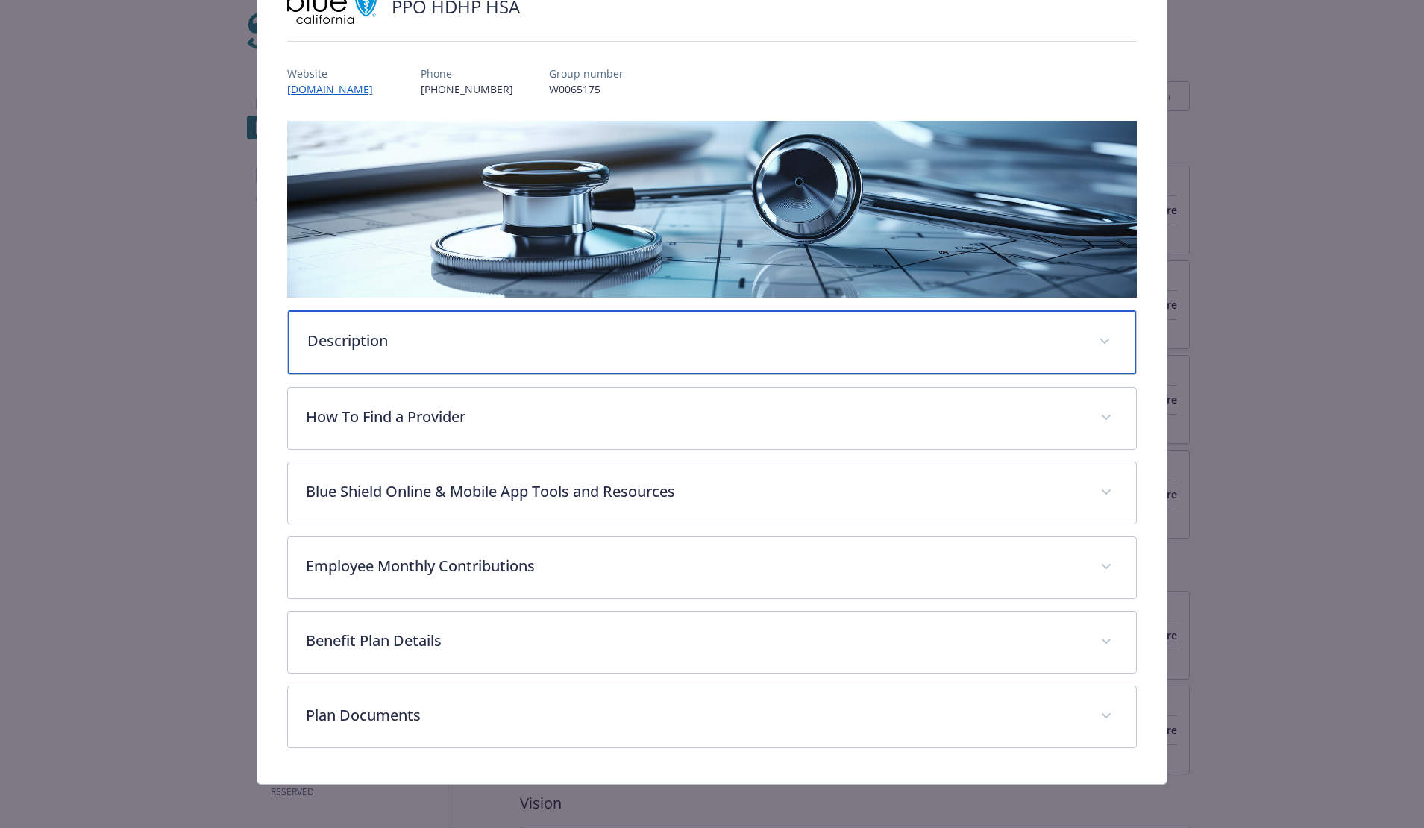
click at [542, 342] on p "Description" at bounding box center [694, 341] width 774 height 22
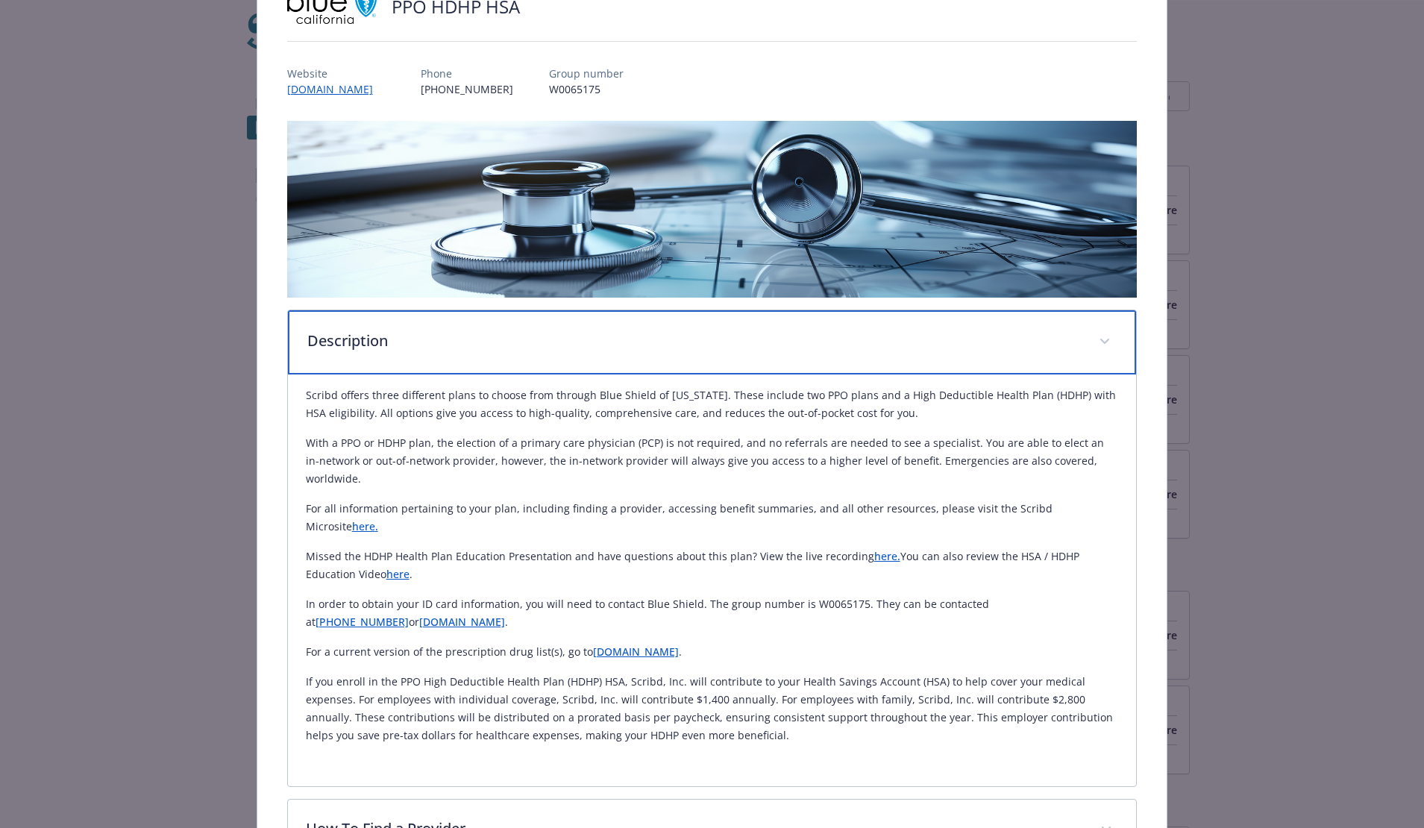
click at [548, 339] on p "Description" at bounding box center [694, 341] width 774 height 22
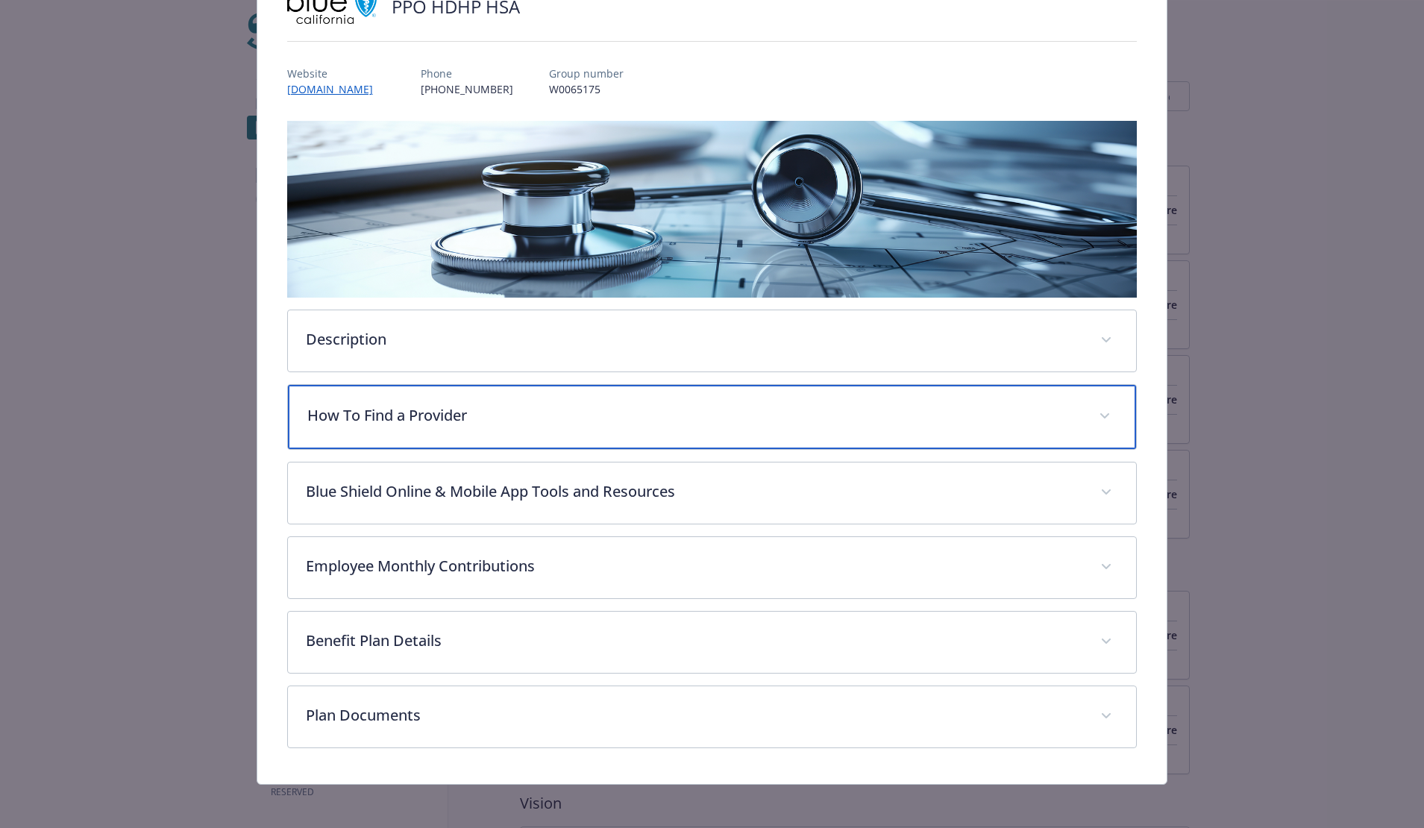
click at [659, 420] on p "How To Find a Provider" at bounding box center [694, 415] width 774 height 22
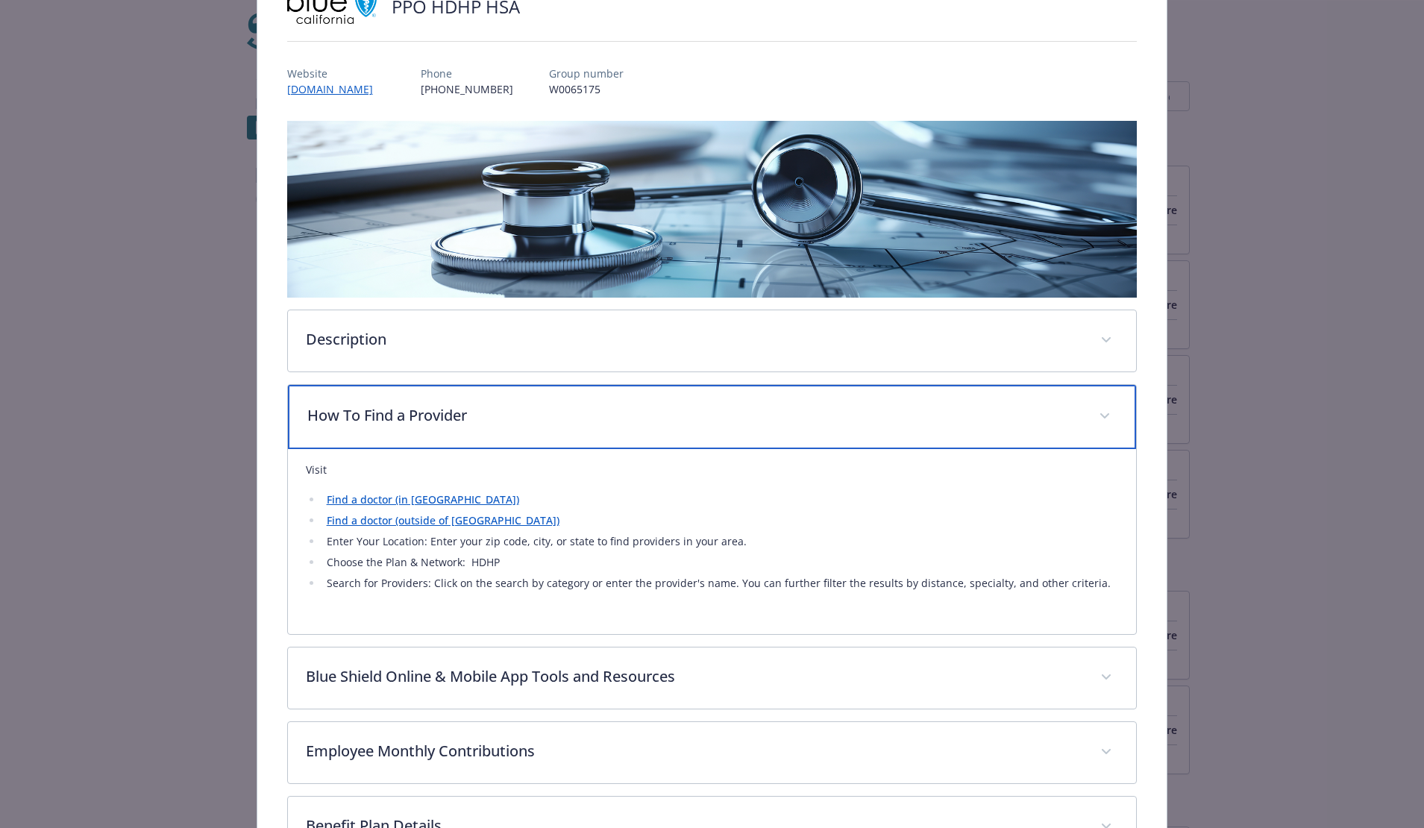
click at [659, 420] on p "How To Find a Provider" at bounding box center [694, 415] width 774 height 22
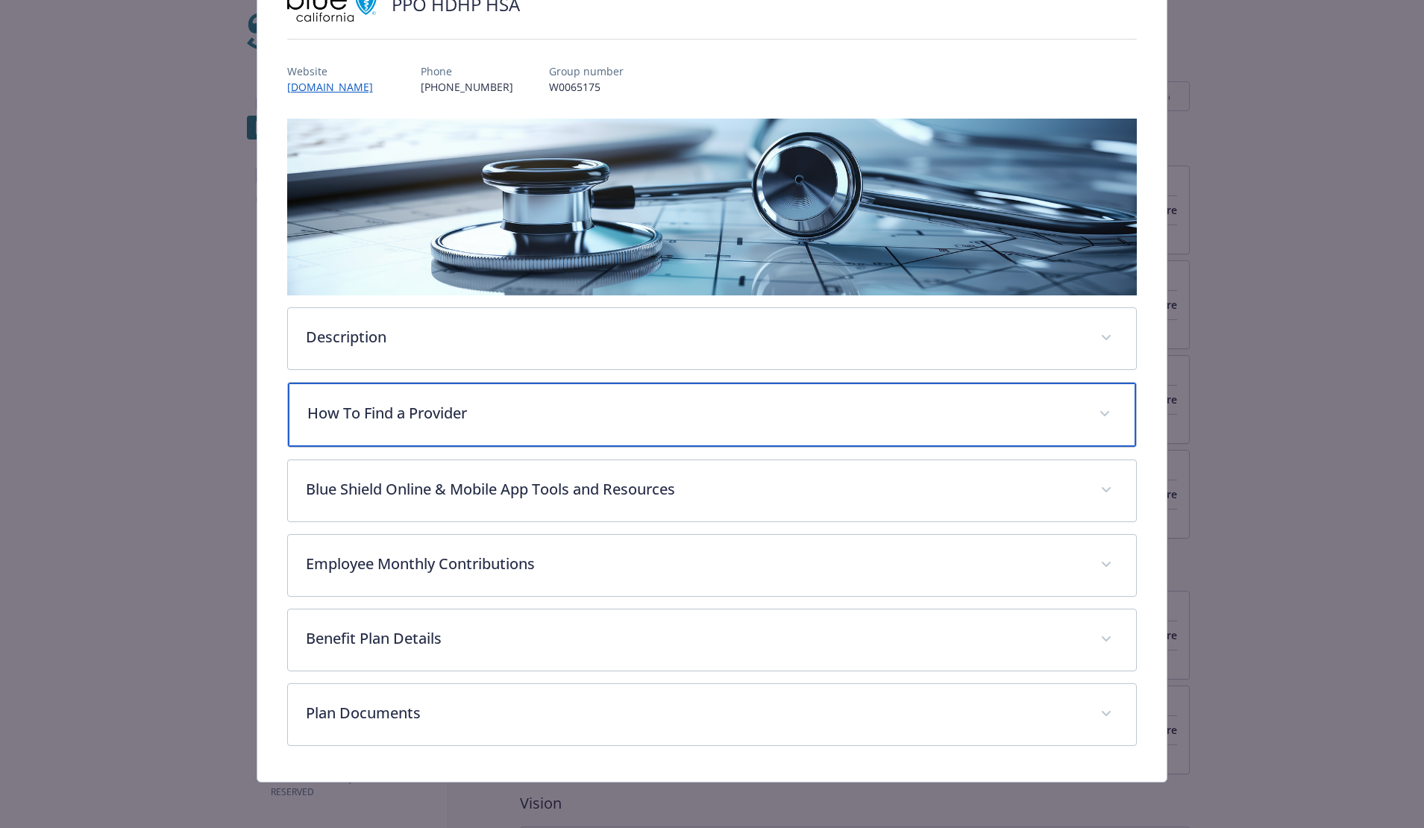
scroll to position [134, 0]
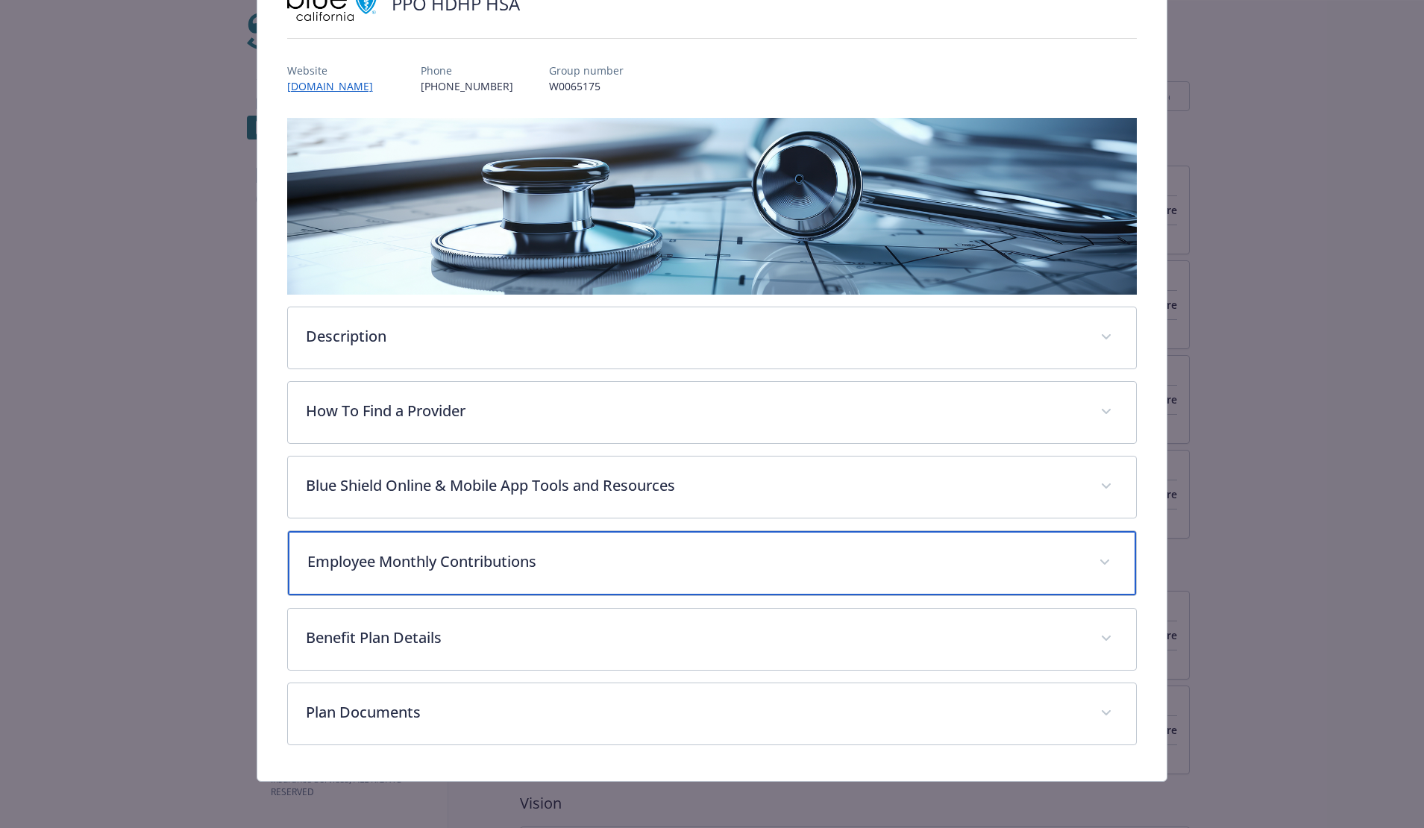
click at [799, 571] on p "Employee Monthly Contributions" at bounding box center [694, 561] width 774 height 22
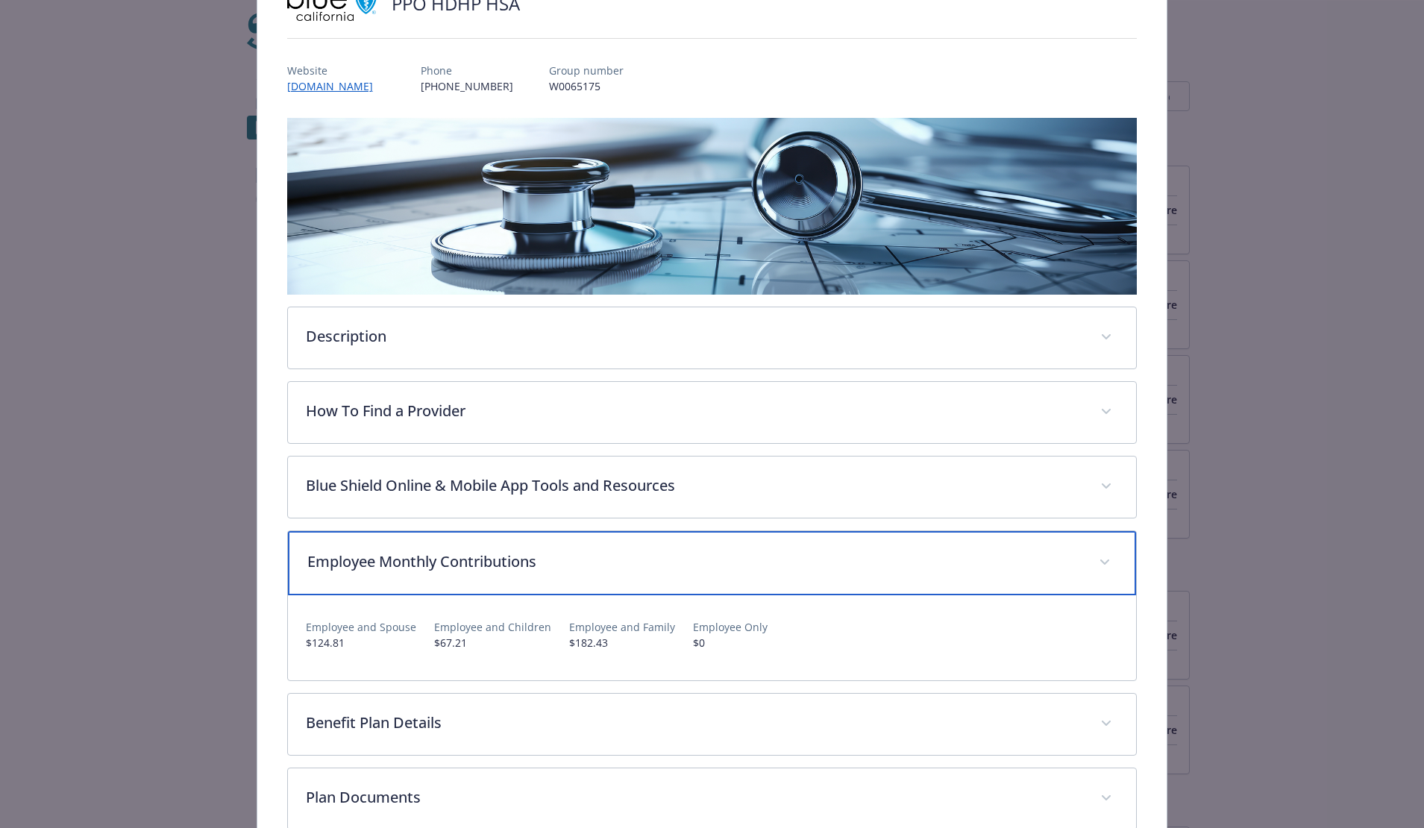
click at [799, 566] on p "Employee Monthly Contributions" at bounding box center [694, 561] width 774 height 22
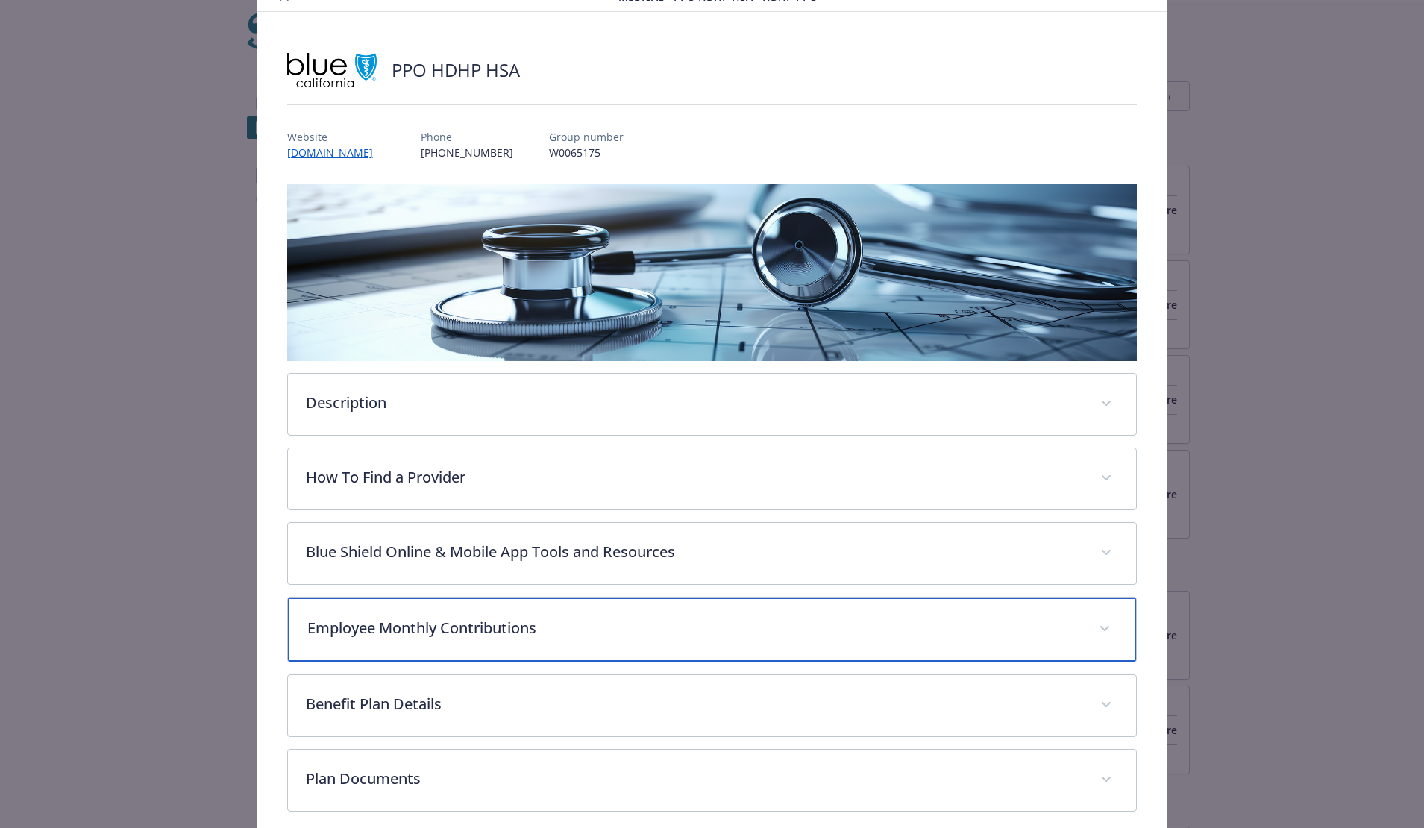
scroll to position [0, 0]
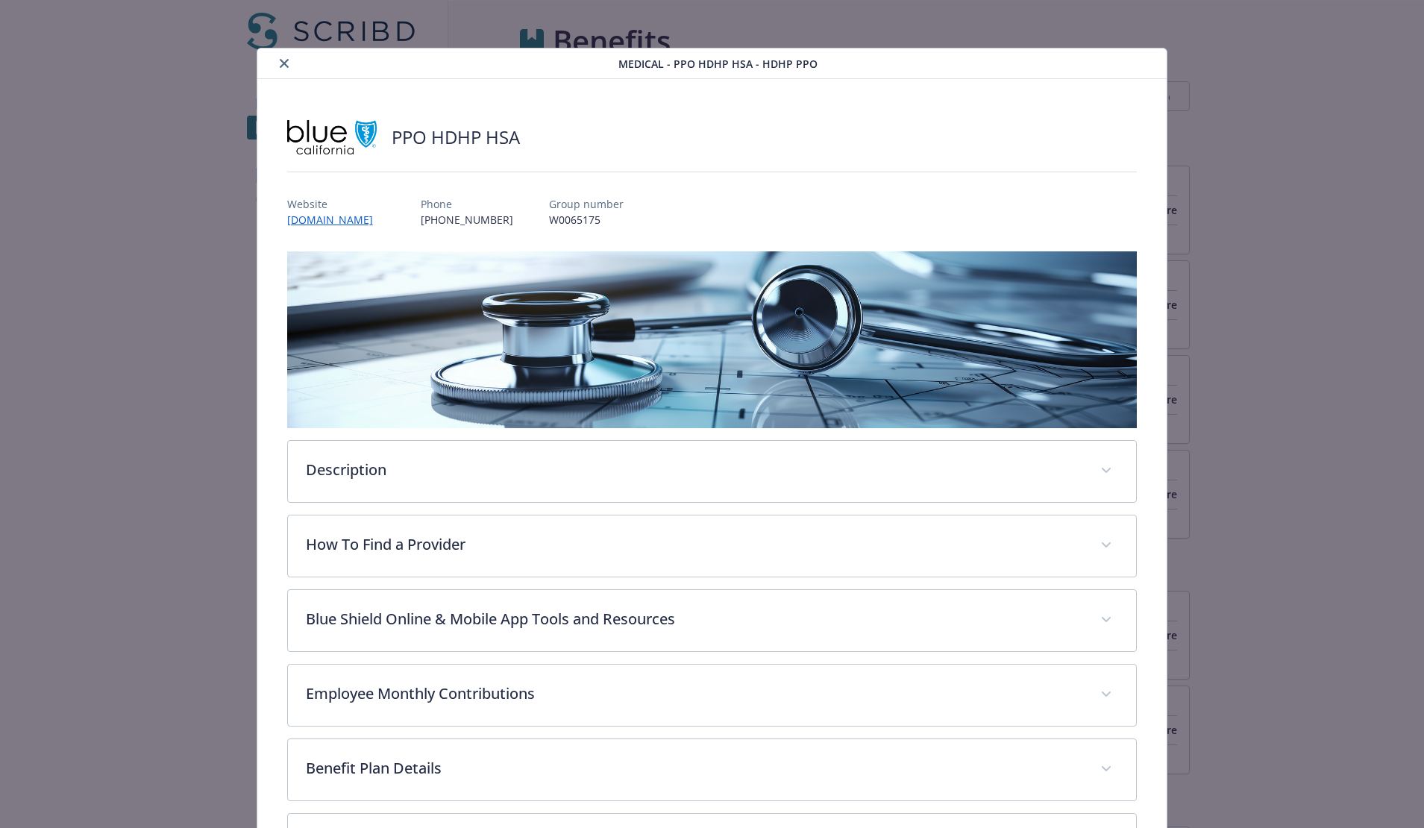
click at [285, 60] on icon "close" at bounding box center [284, 63] width 9 height 9
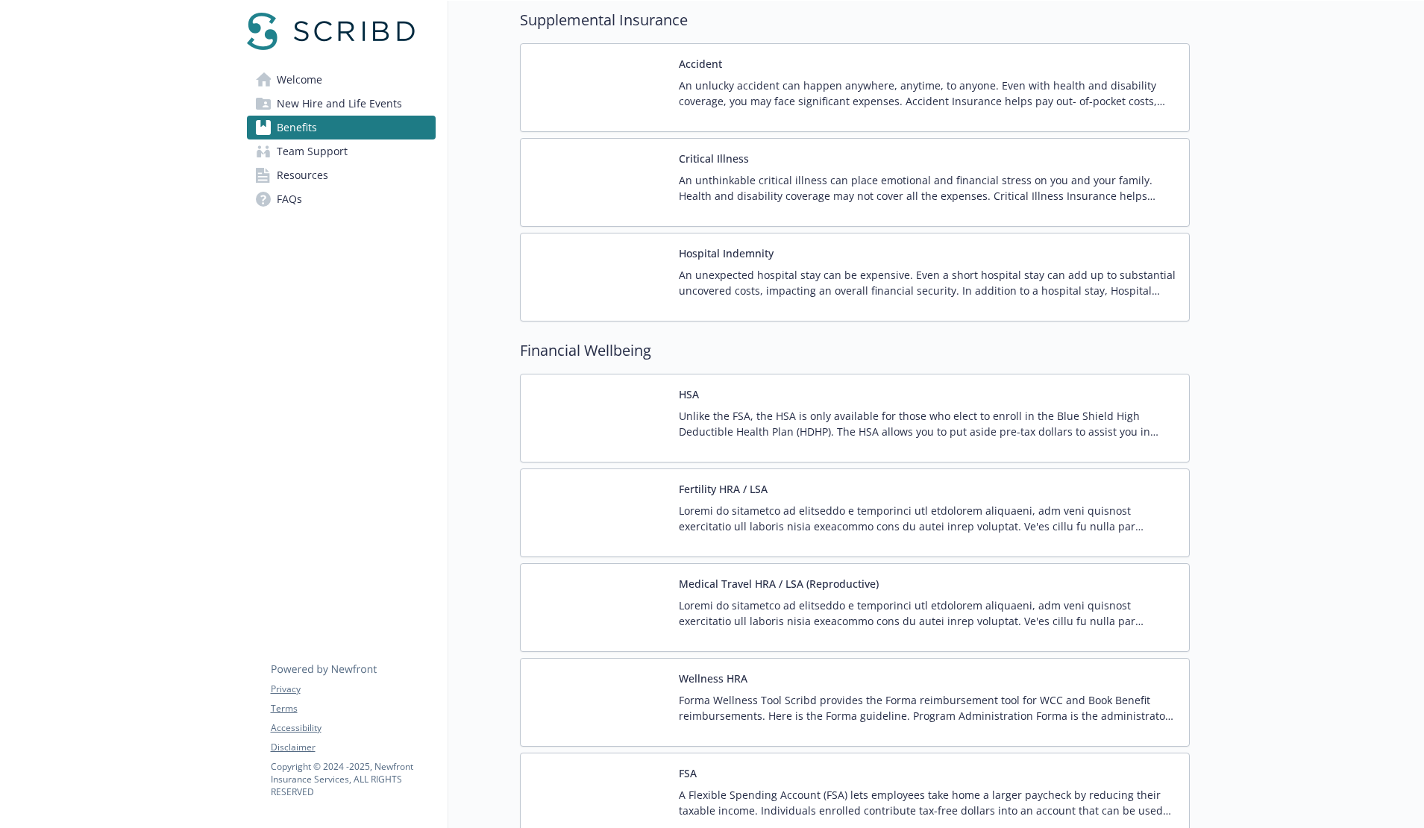
scroll to position [1529, 0]
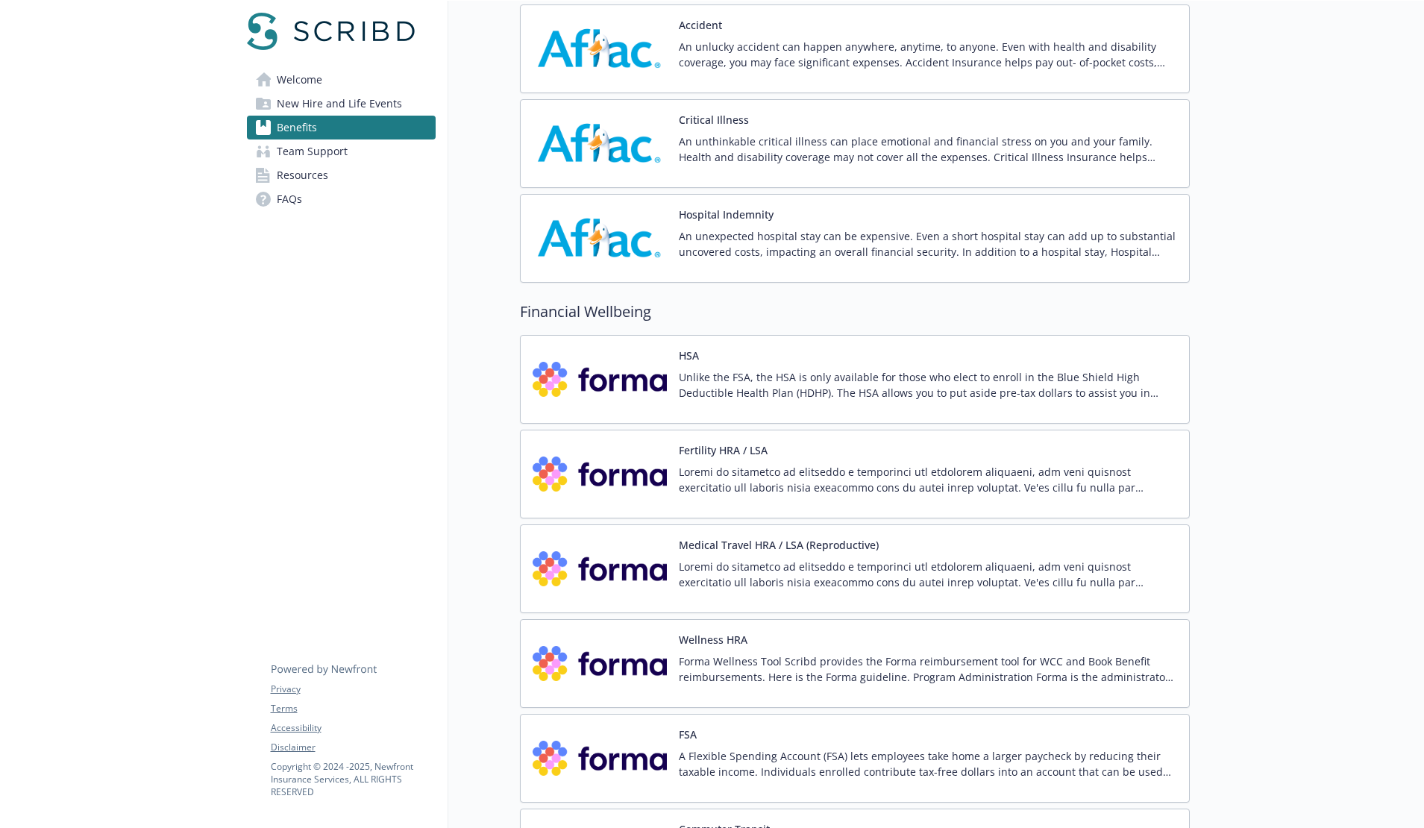
click at [908, 144] on p "An unthinkable critical illness can place emotional and financial stress on you…" at bounding box center [928, 149] width 498 height 31
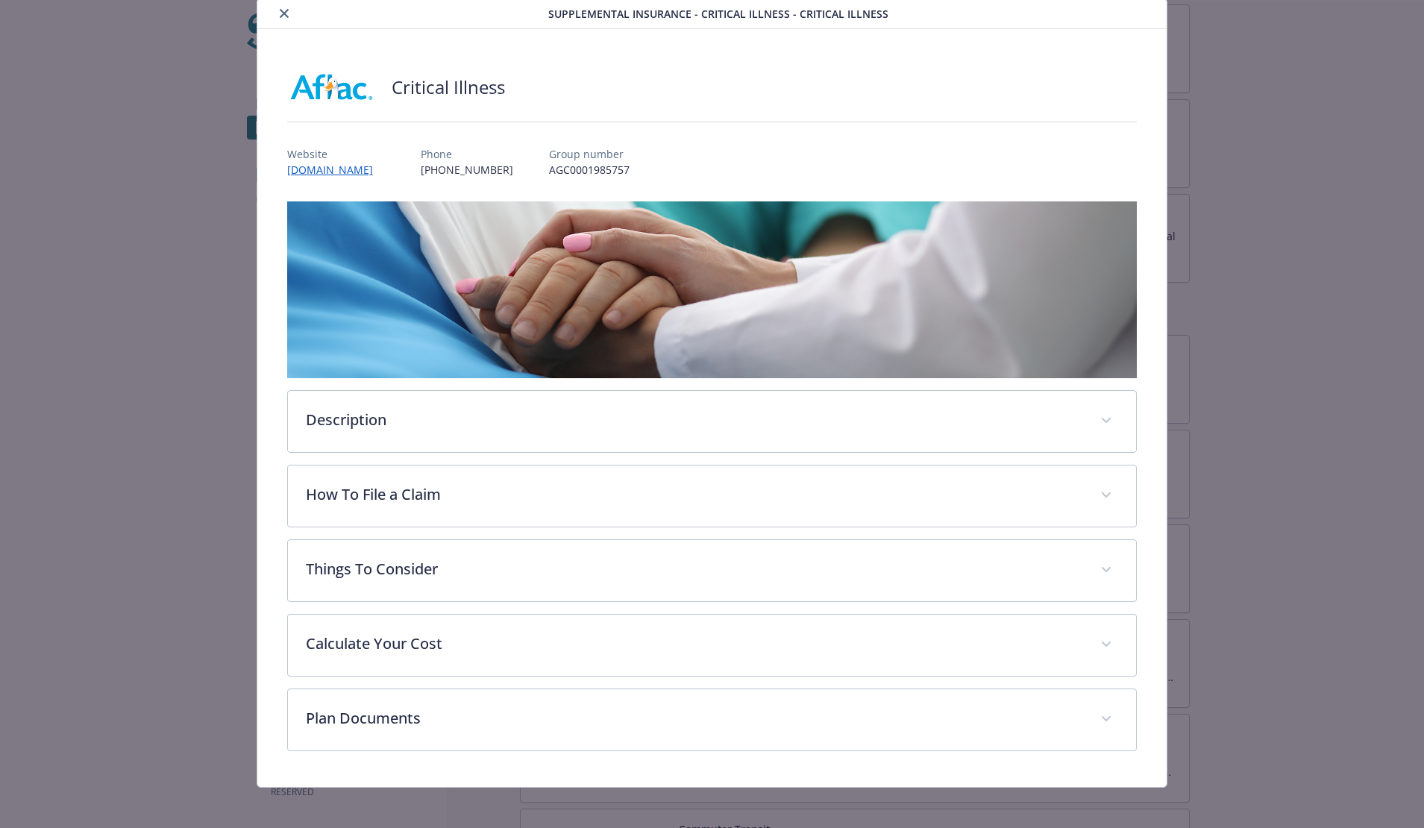
scroll to position [56, 0]
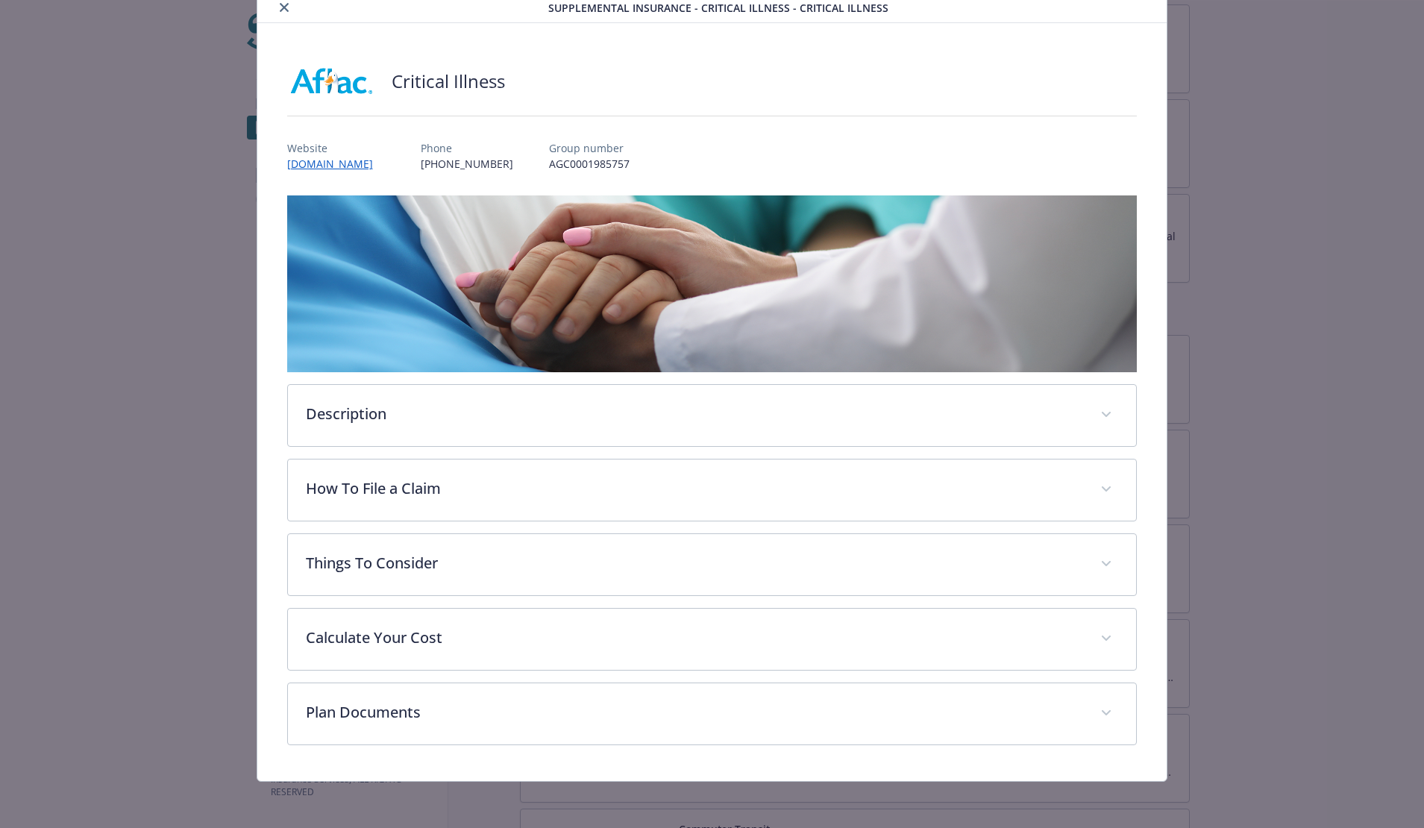
click at [287, 6] on button "close" at bounding box center [284, 8] width 18 height 18
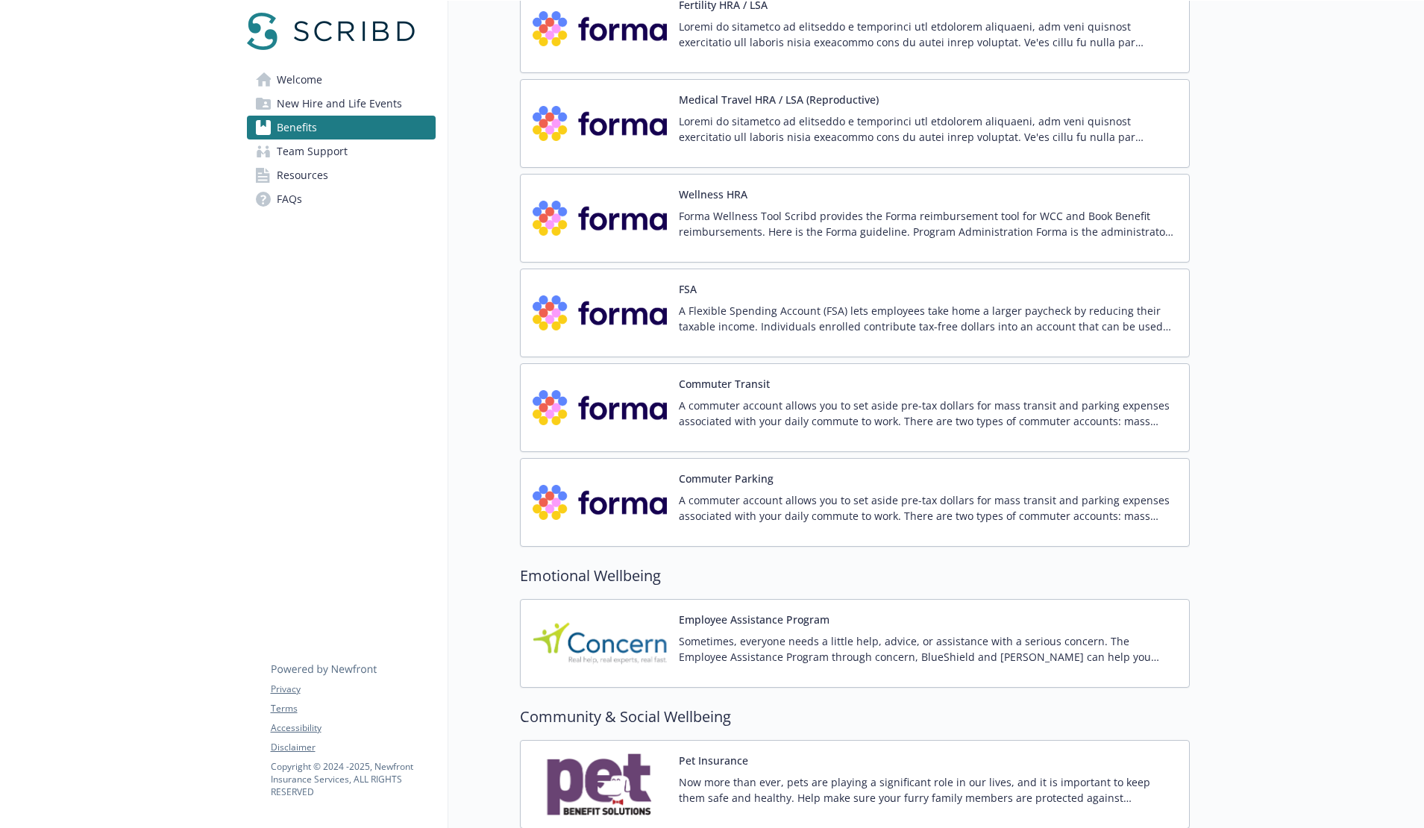
scroll to position [2094, 0]
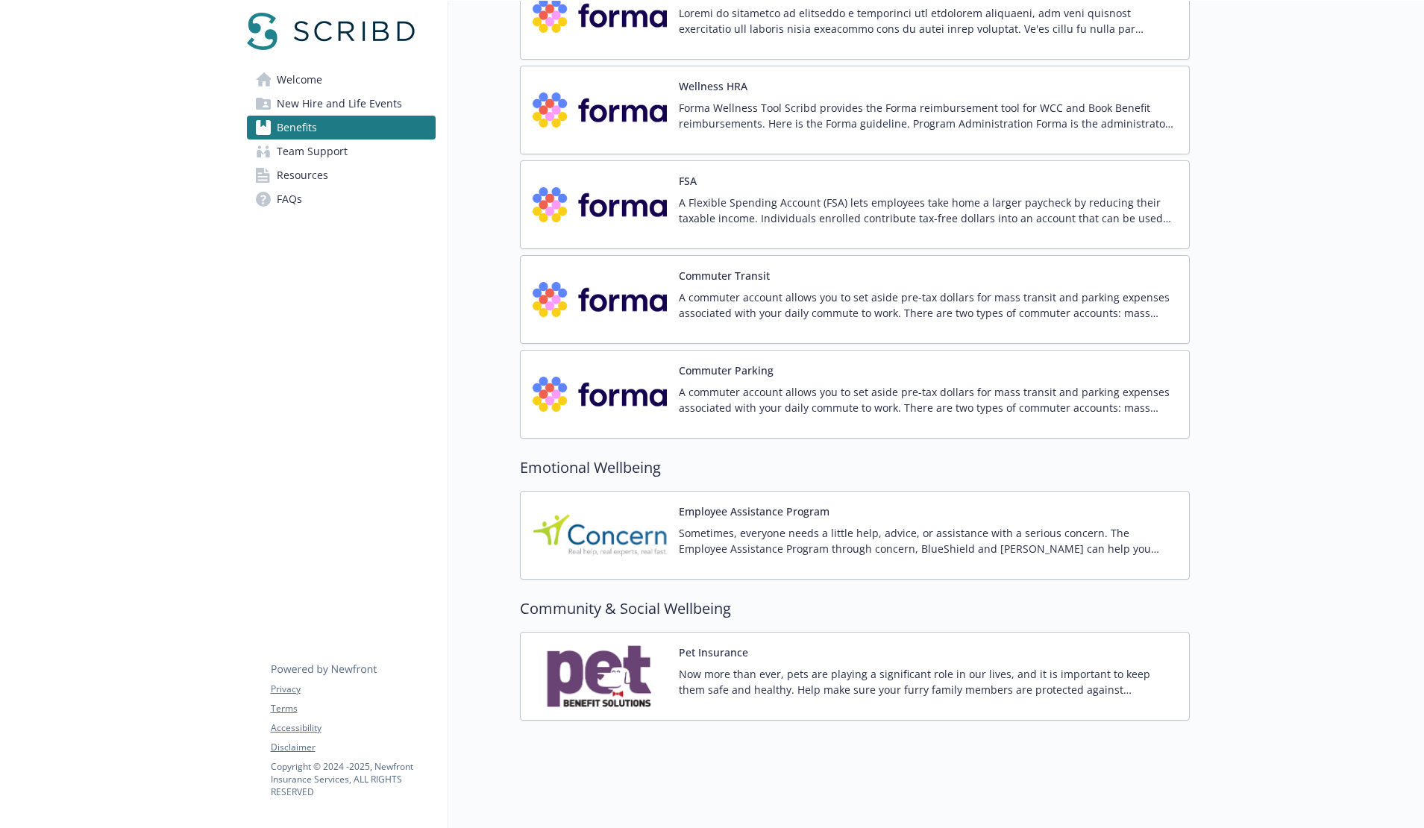
click at [358, 159] on link "Team Support" at bounding box center [341, 151] width 189 height 24
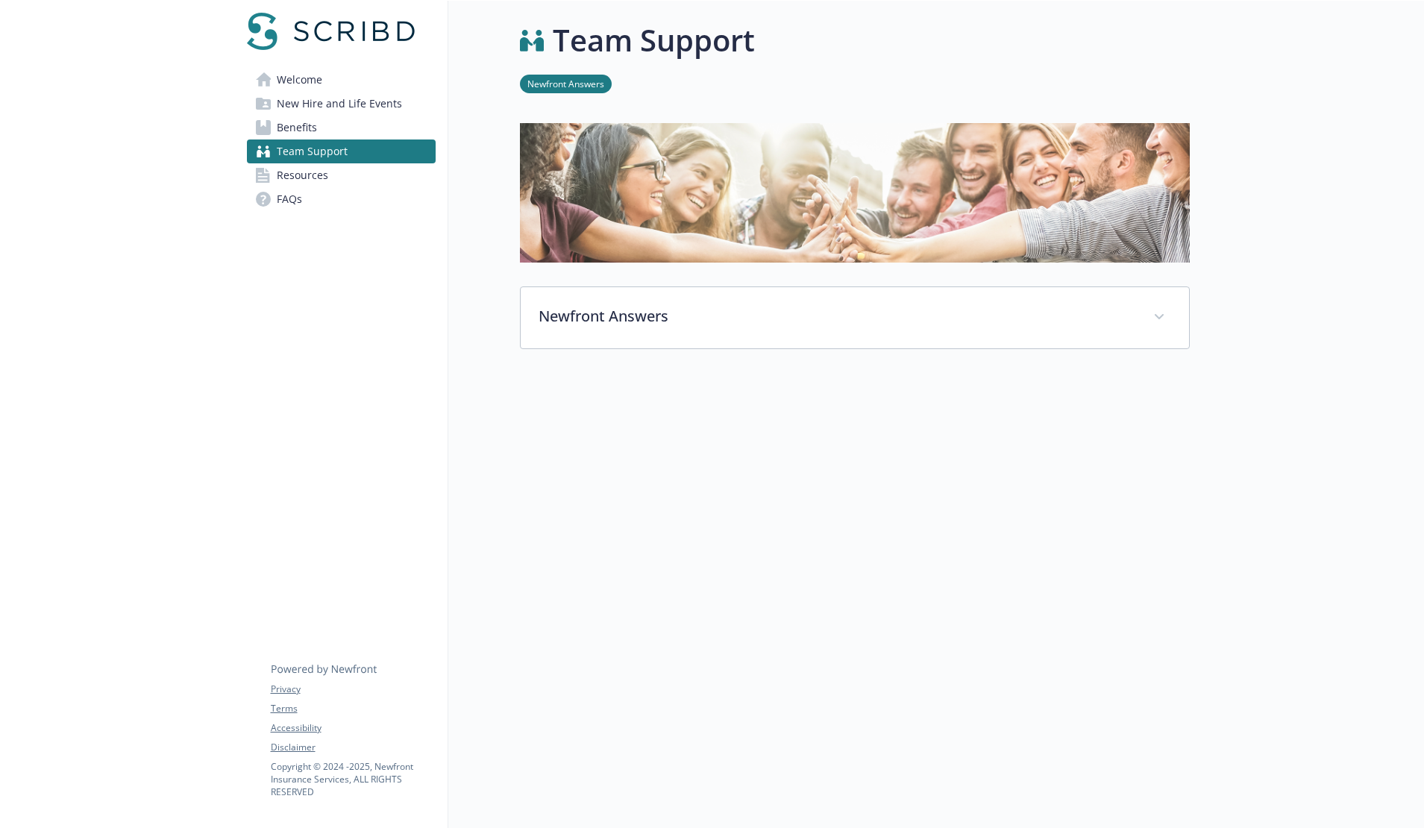
scroll to position [12, 0]
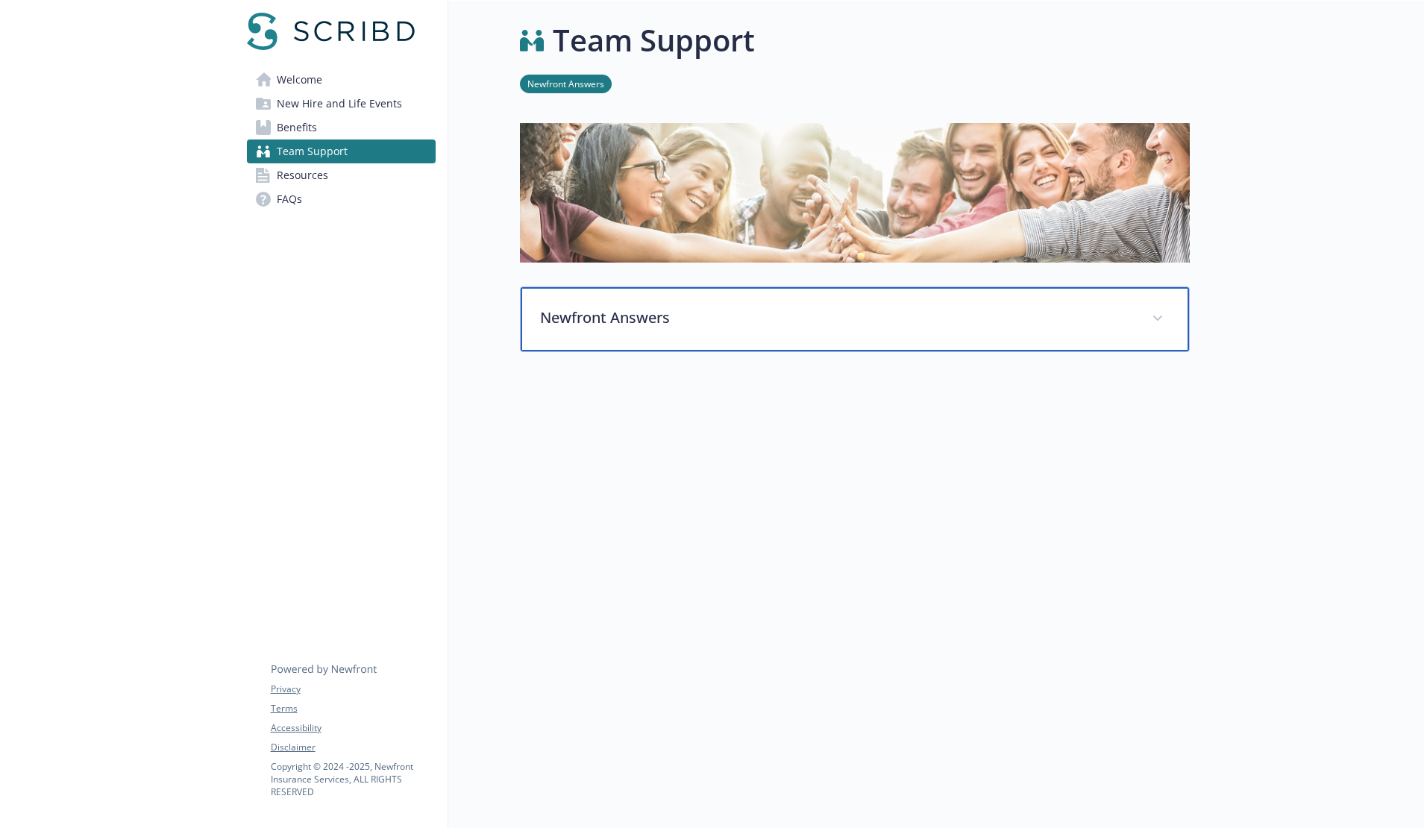
click at [765, 317] on div "Newfront Answers" at bounding box center [855, 319] width 668 height 64
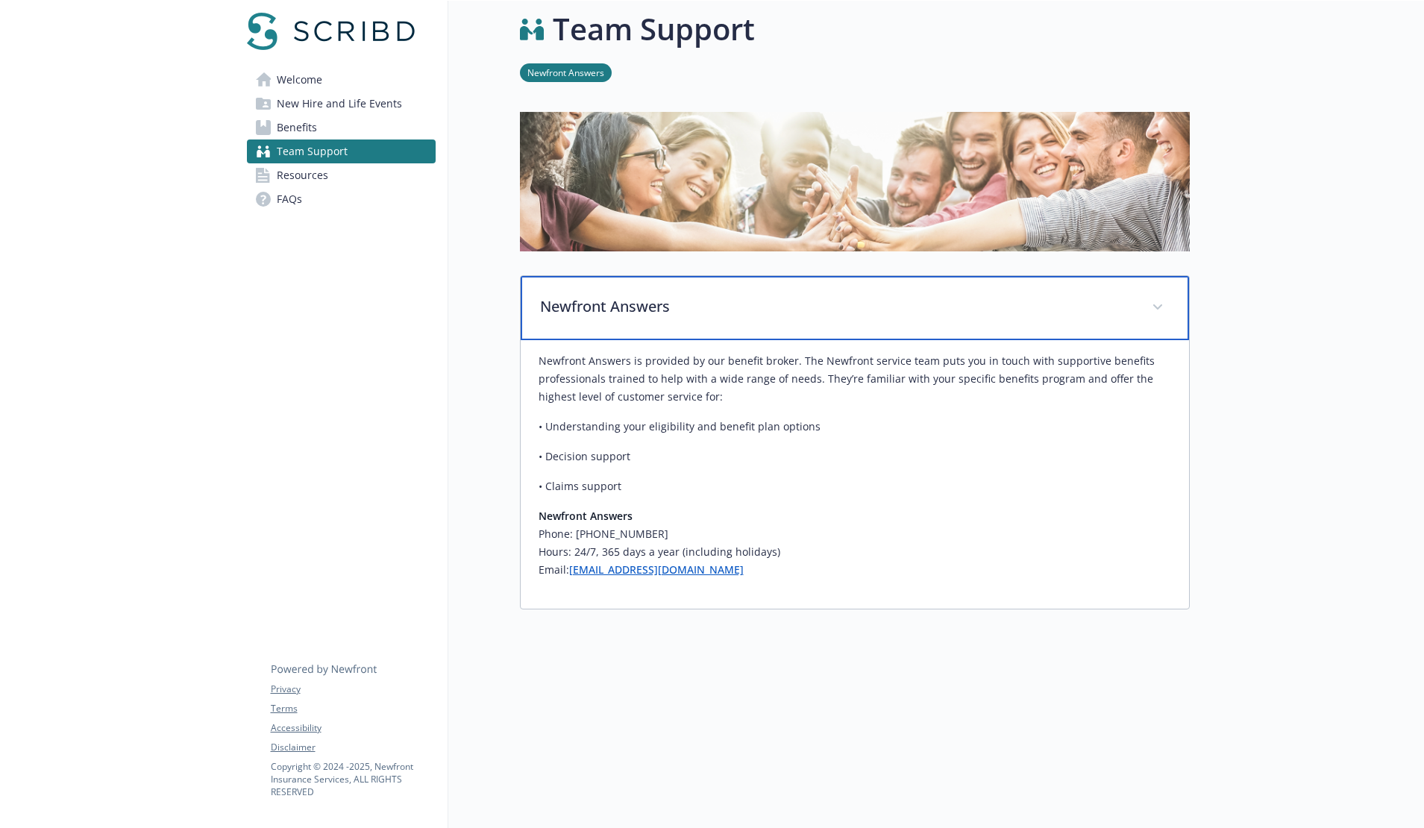
click at [765, 317] on p "Newfront Answers" at bounding box center [837, 306] width 594 height 22
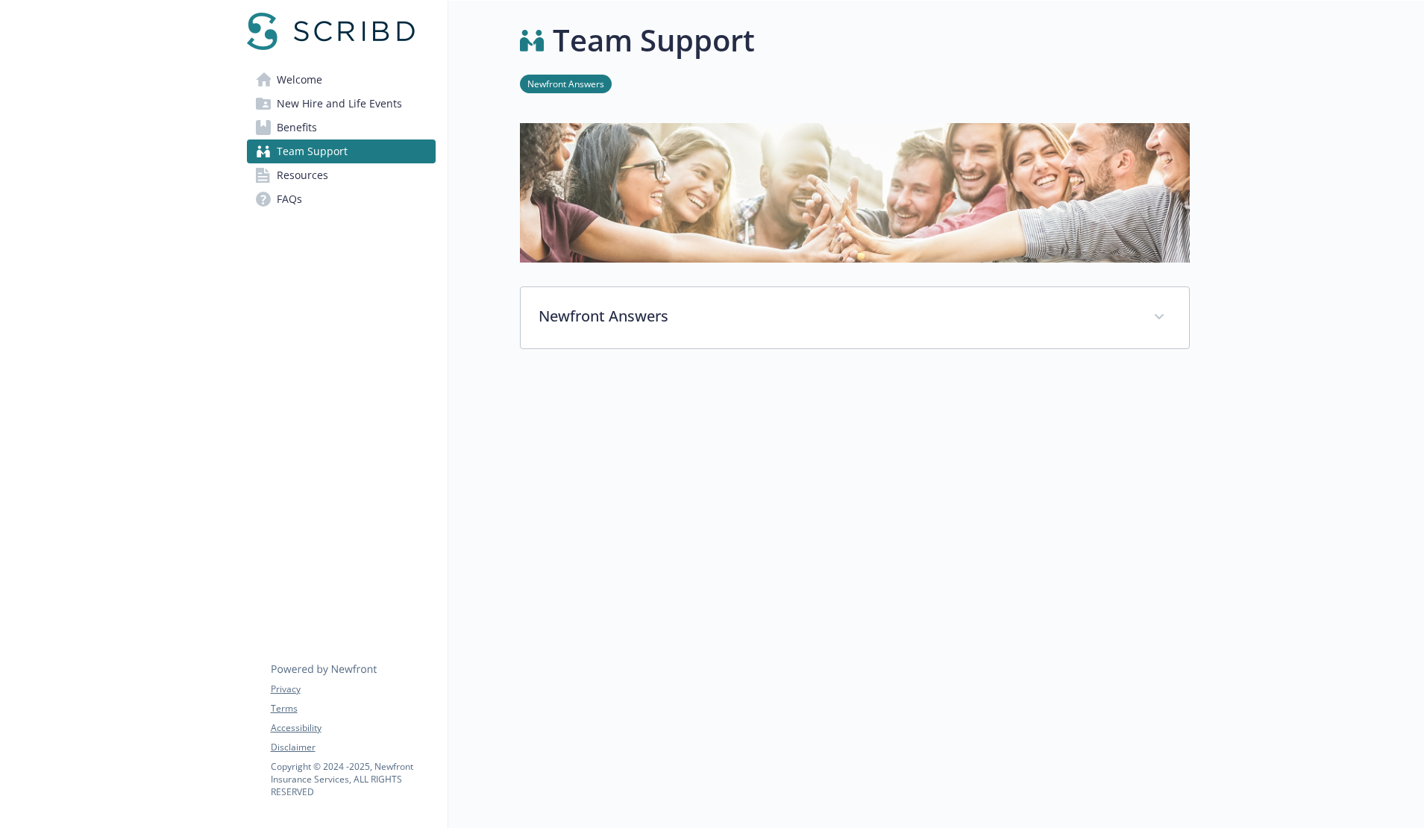
click at [365, 178] on link "Resources" at bounding box center [341, 175] width 189 height 24
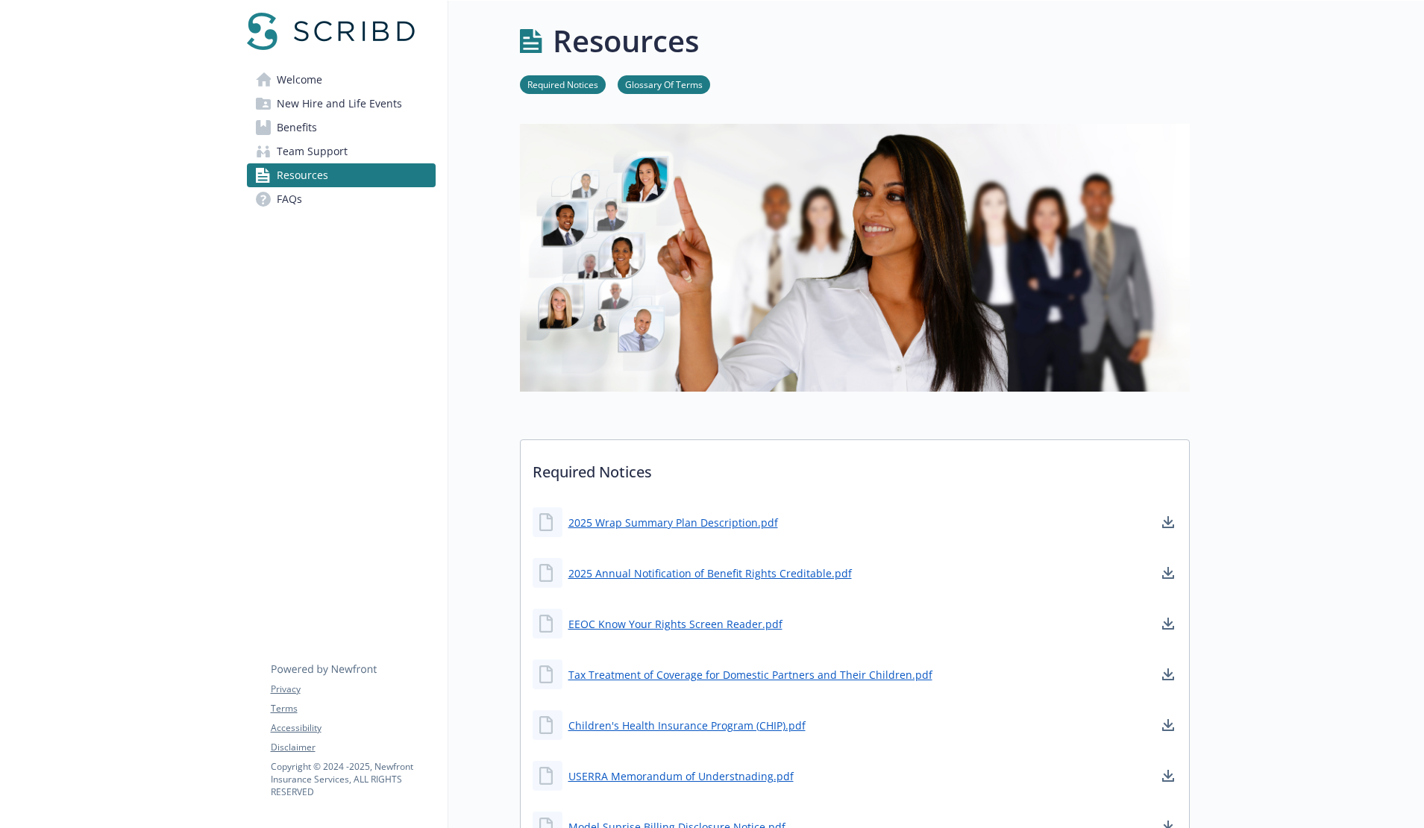
click at [301, 206] on span "FAQs" at bounding box center [289, 199] width 25 height 24
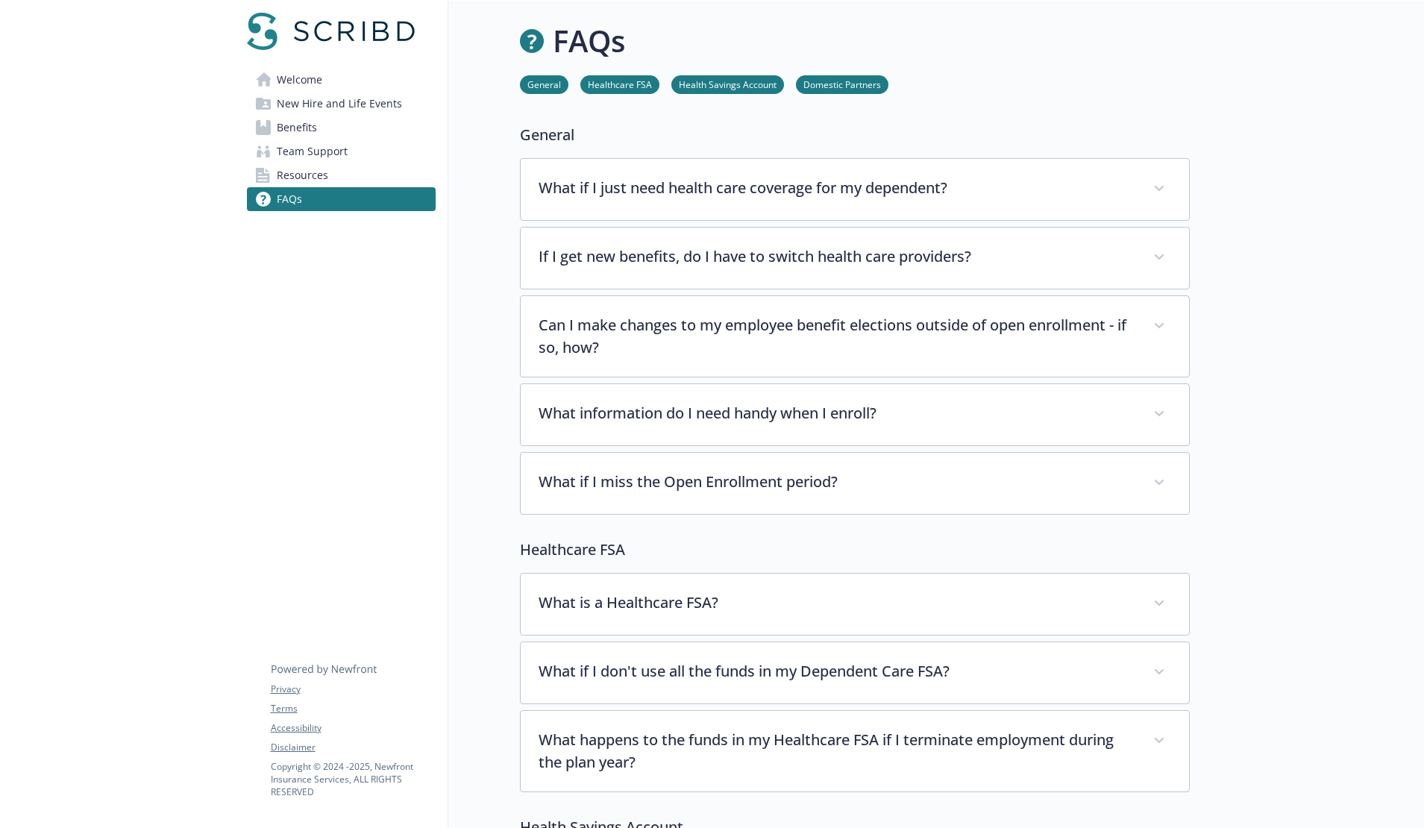
click at [714, 221] on div "What if I just need health care coverage for my dependent? It is generally reco…" at bounding box center [855, 336] width 670 height 357
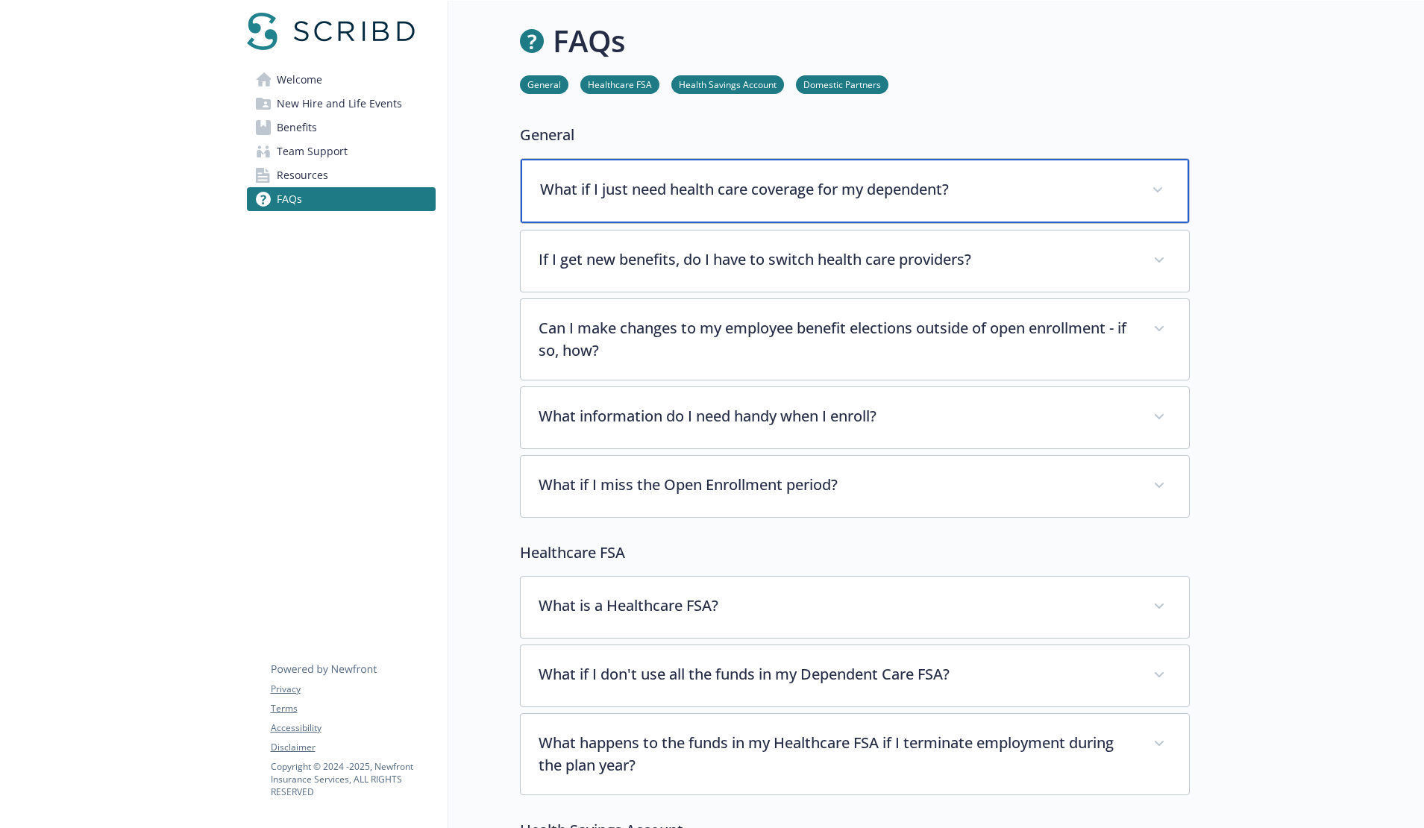
click at [717, 207] on div "What if I just need health care coverage for my dependent?" at bounding box center [855, 191] width 668 height 64
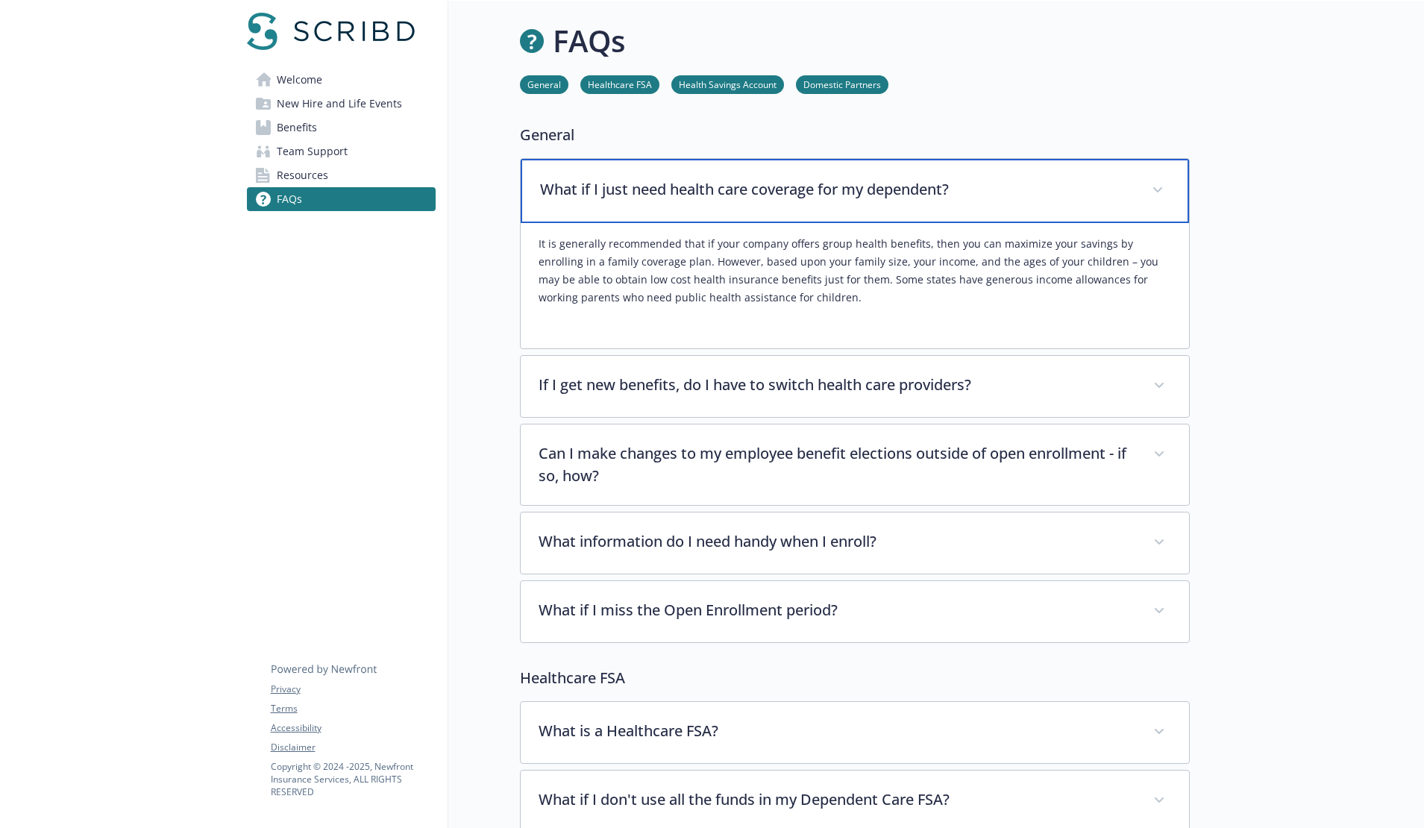
click at [717, 207] on div "What if I just need health care coverage for my dependent?" at bounding box center [855, 191] width 668 height 64
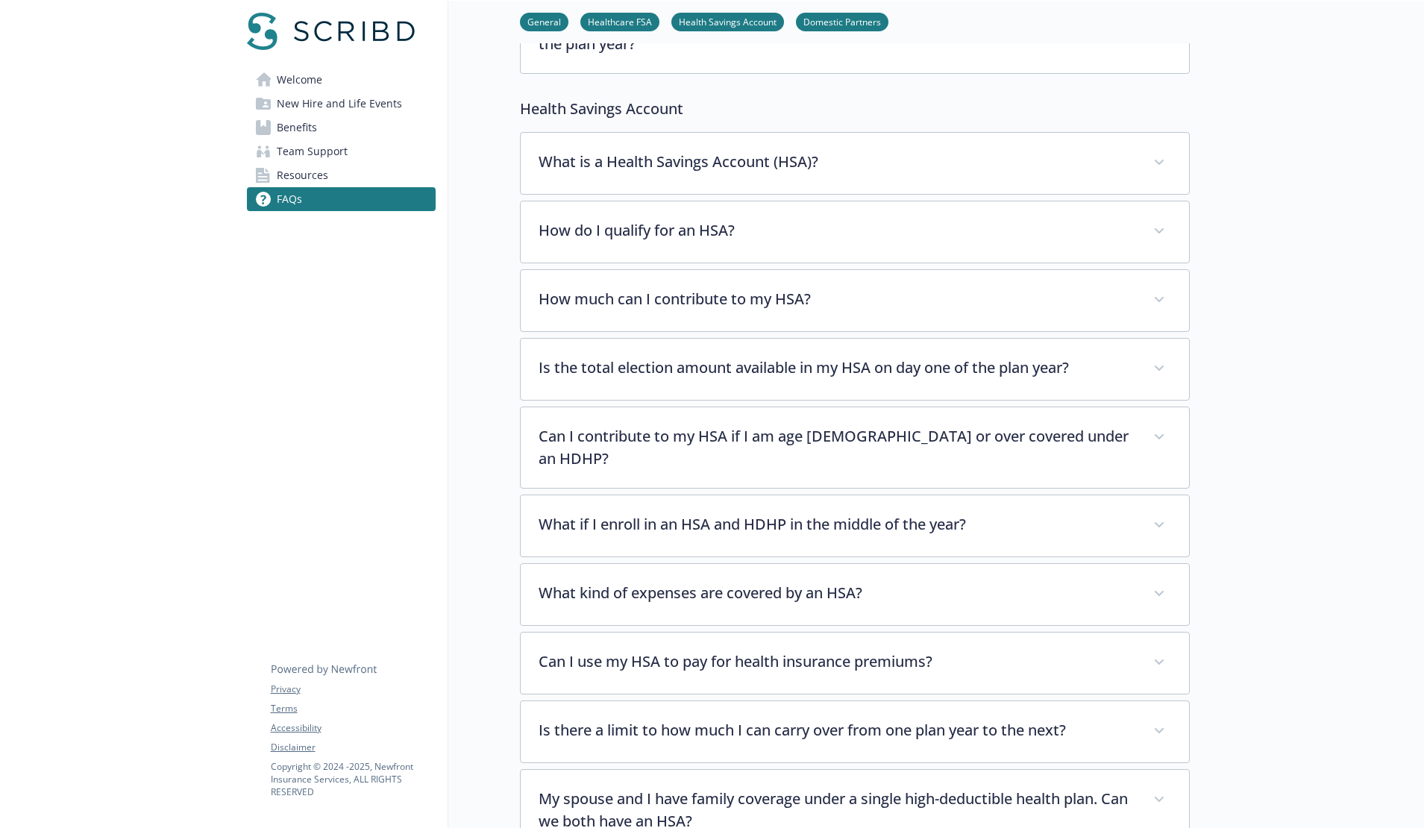
scroll to position [1527, 0]
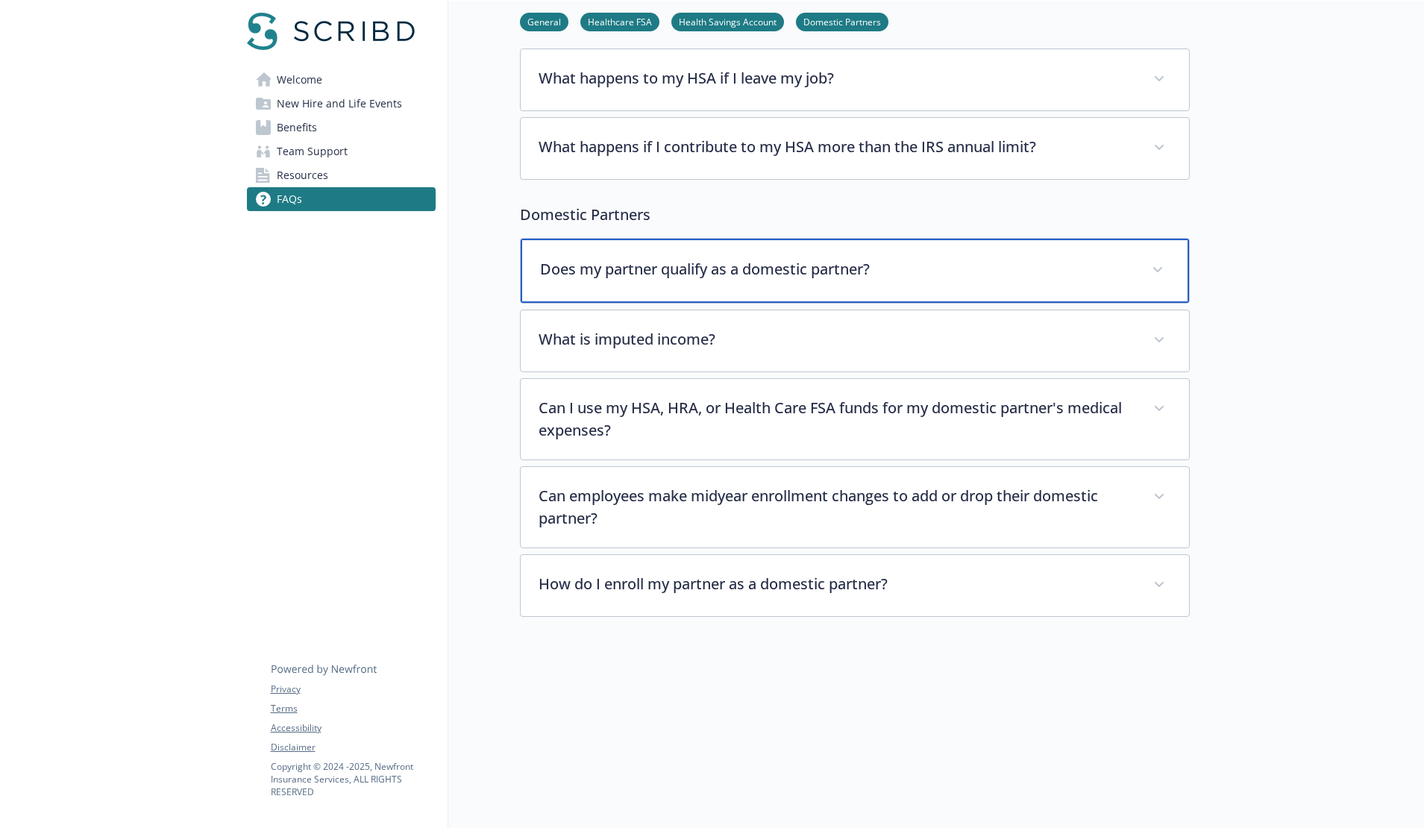
click at [703, 264] on div "Does my partner qualify as a domestic partner?" at bounding box center [855, 271] width 668 height 64
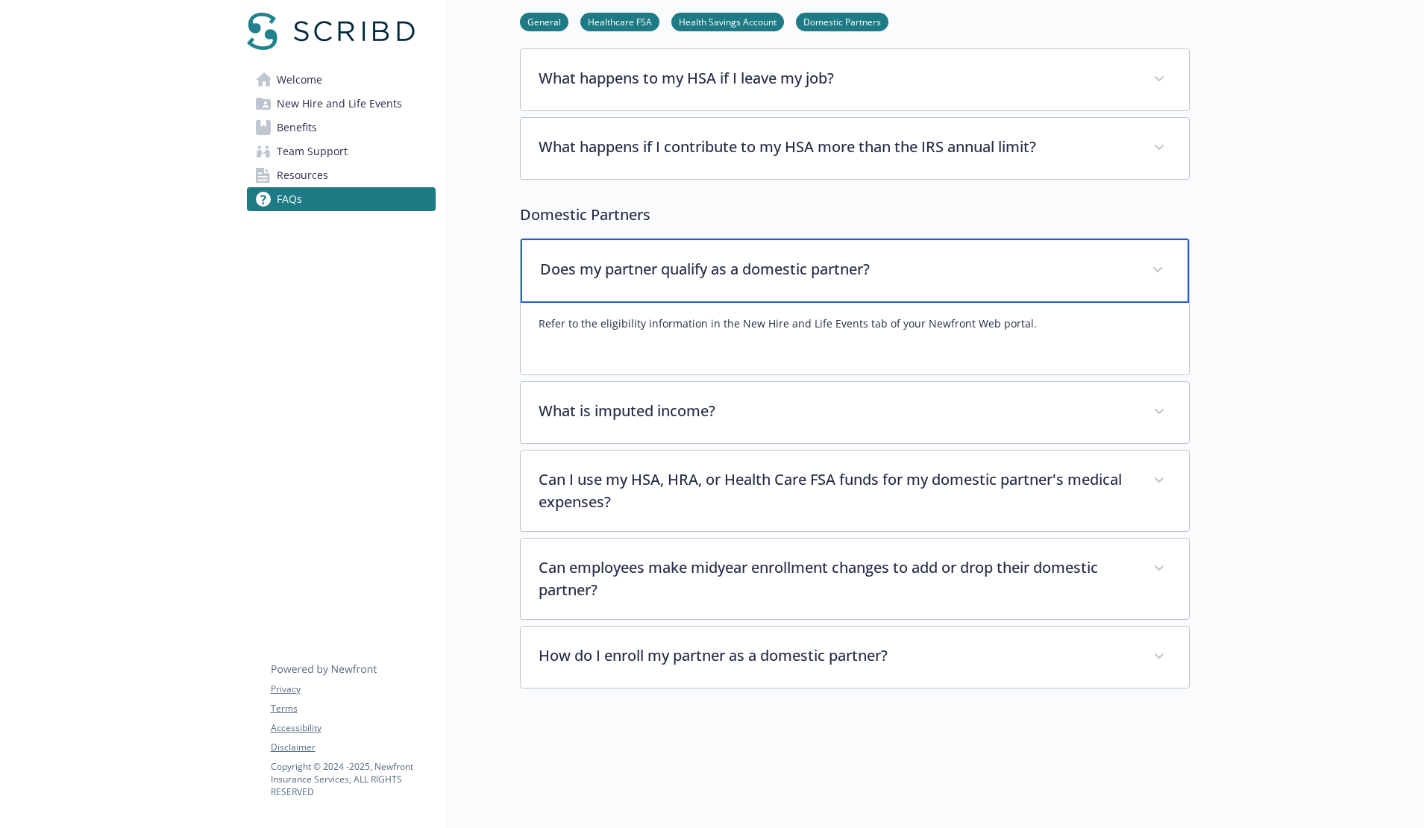
click at [703, 264] on div "Does my partner qualify as a domestic partner?" at bounding box center [855, 271] width 668 height 64
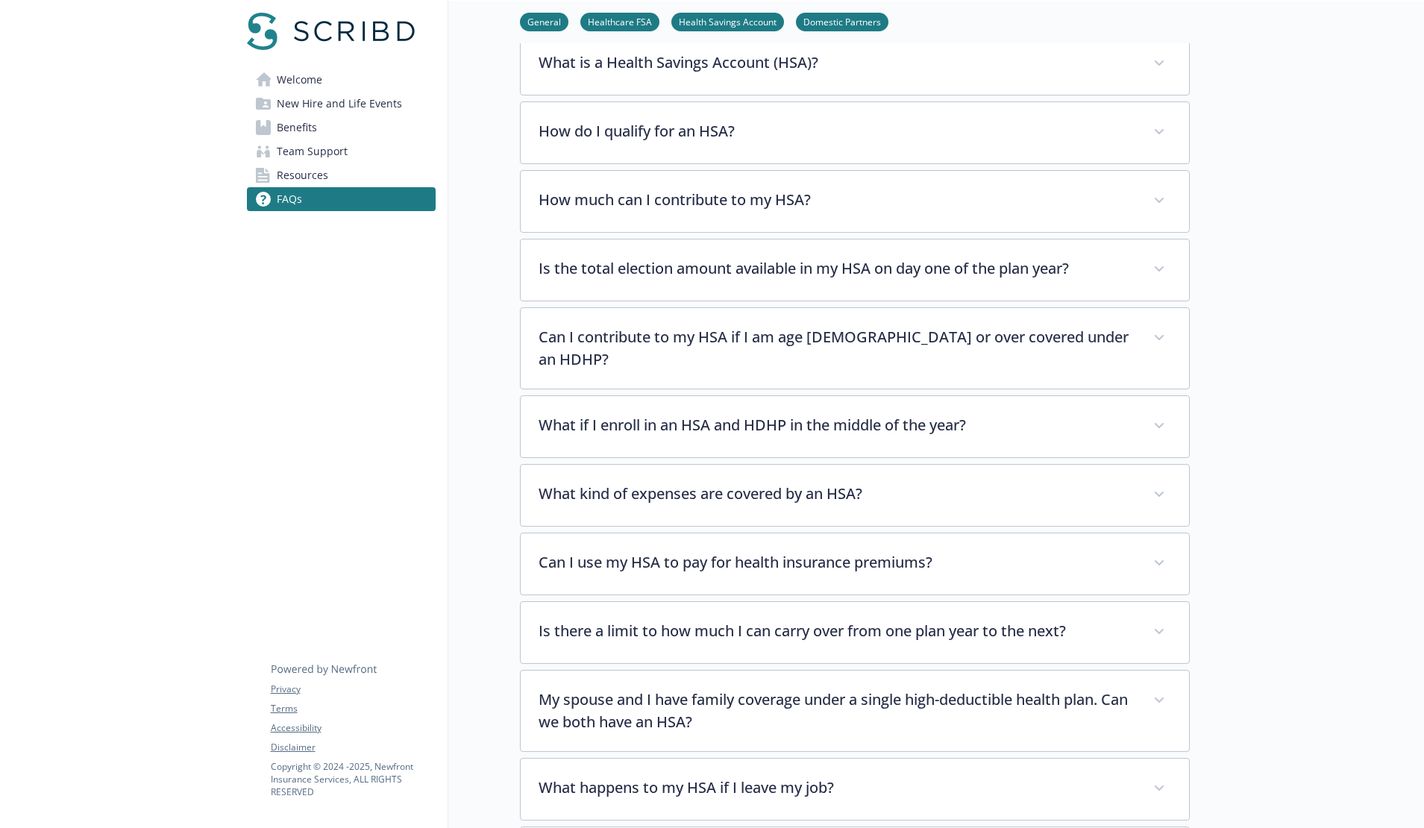
scroll to position [0, 0]
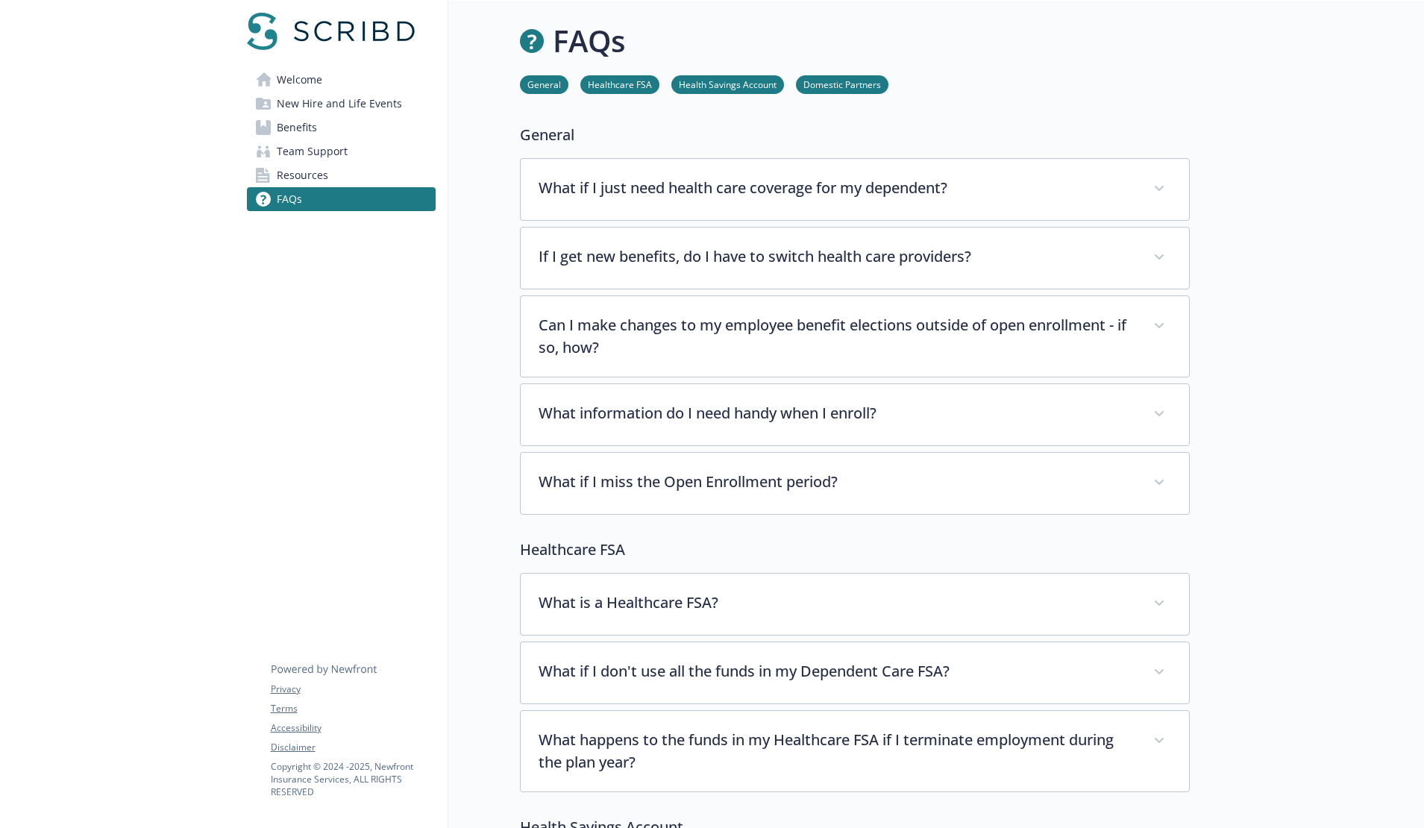
click at [306, 134] on span "Benefits" at bounding box center [297, 128] width 40 height 24
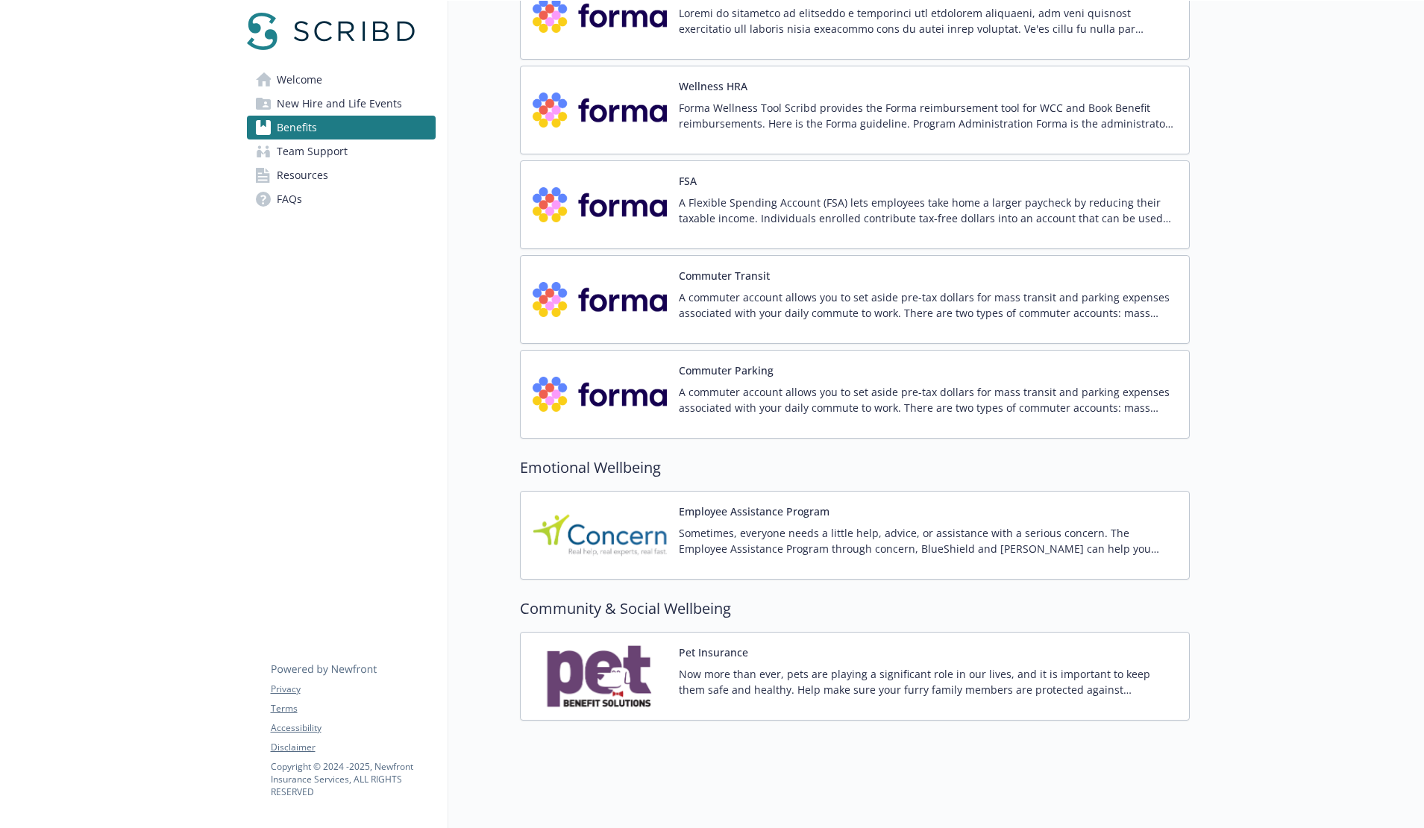
scroll to position [2094, 0]
click at [888, 536] on p "Sometimes, everyone needs a little help, advice, or assistance with a serious c…" at bounding box center [928, 540] width 498 height 31
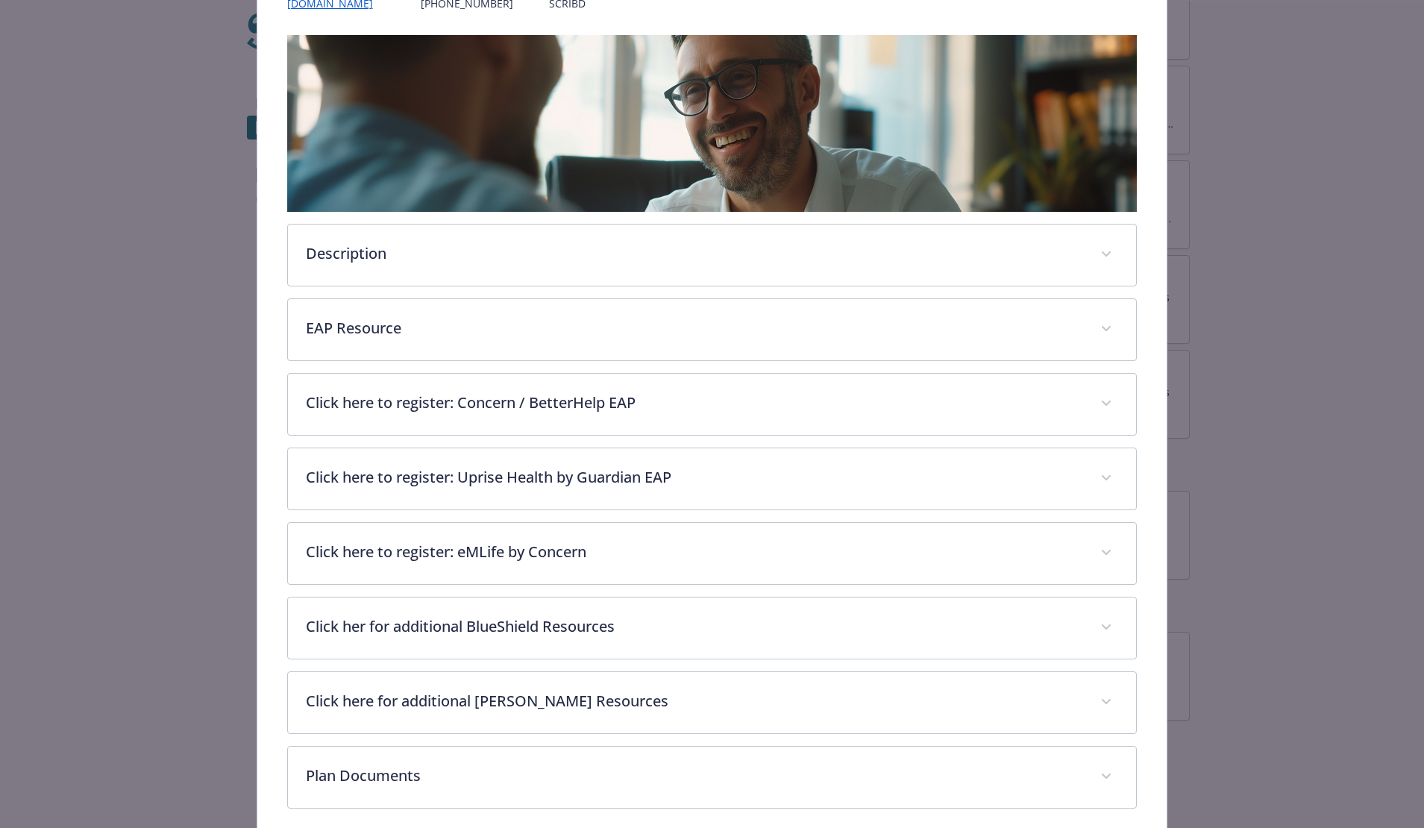
scroll to position [142, 0]
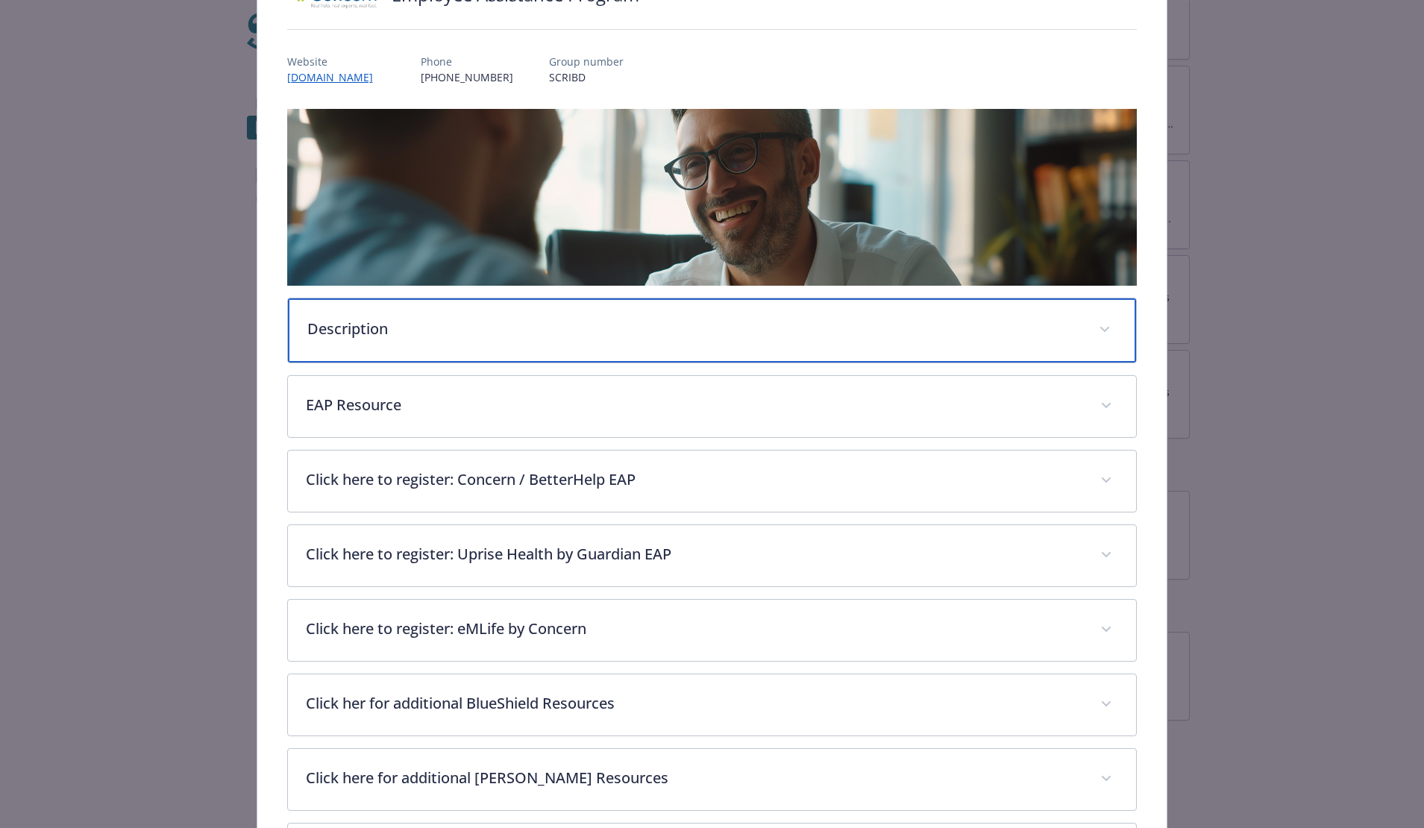
click at [639, 336] on p "Description" at bounding box center [694, 329] width 774 height 22
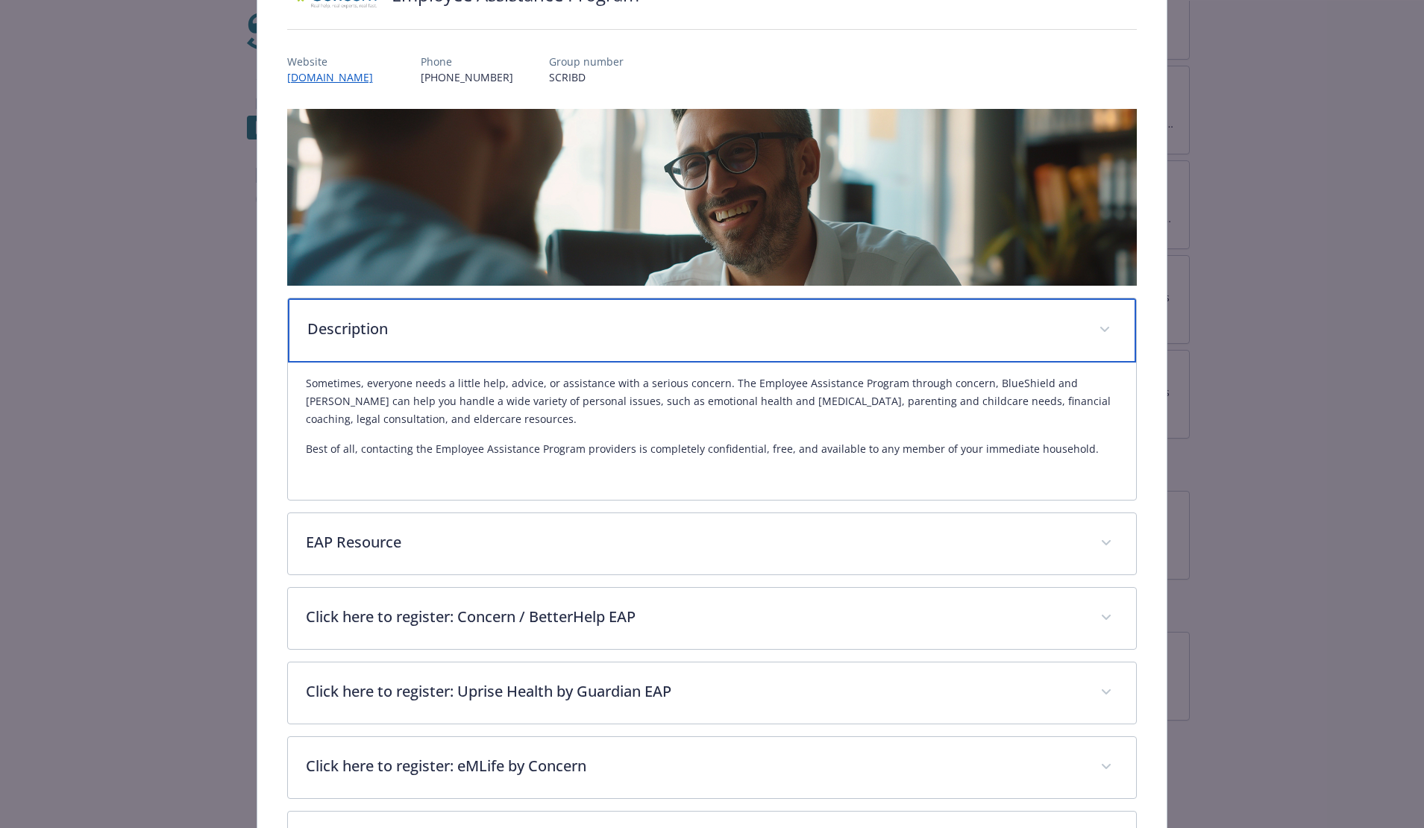
click at [639, 336] on p "Description" at bounding box center [694, 329] width 774 height 22
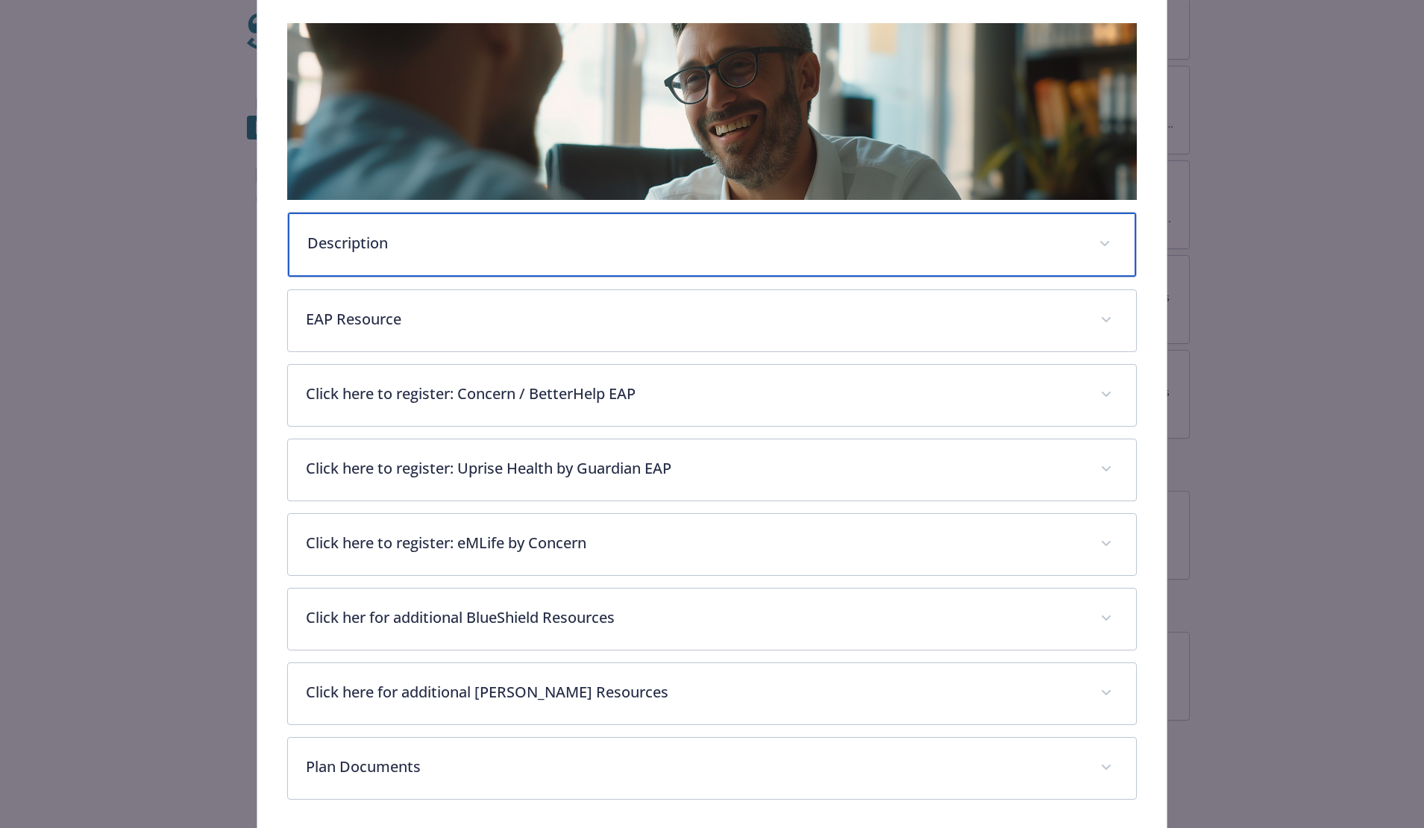
scroll to position [283, 0]
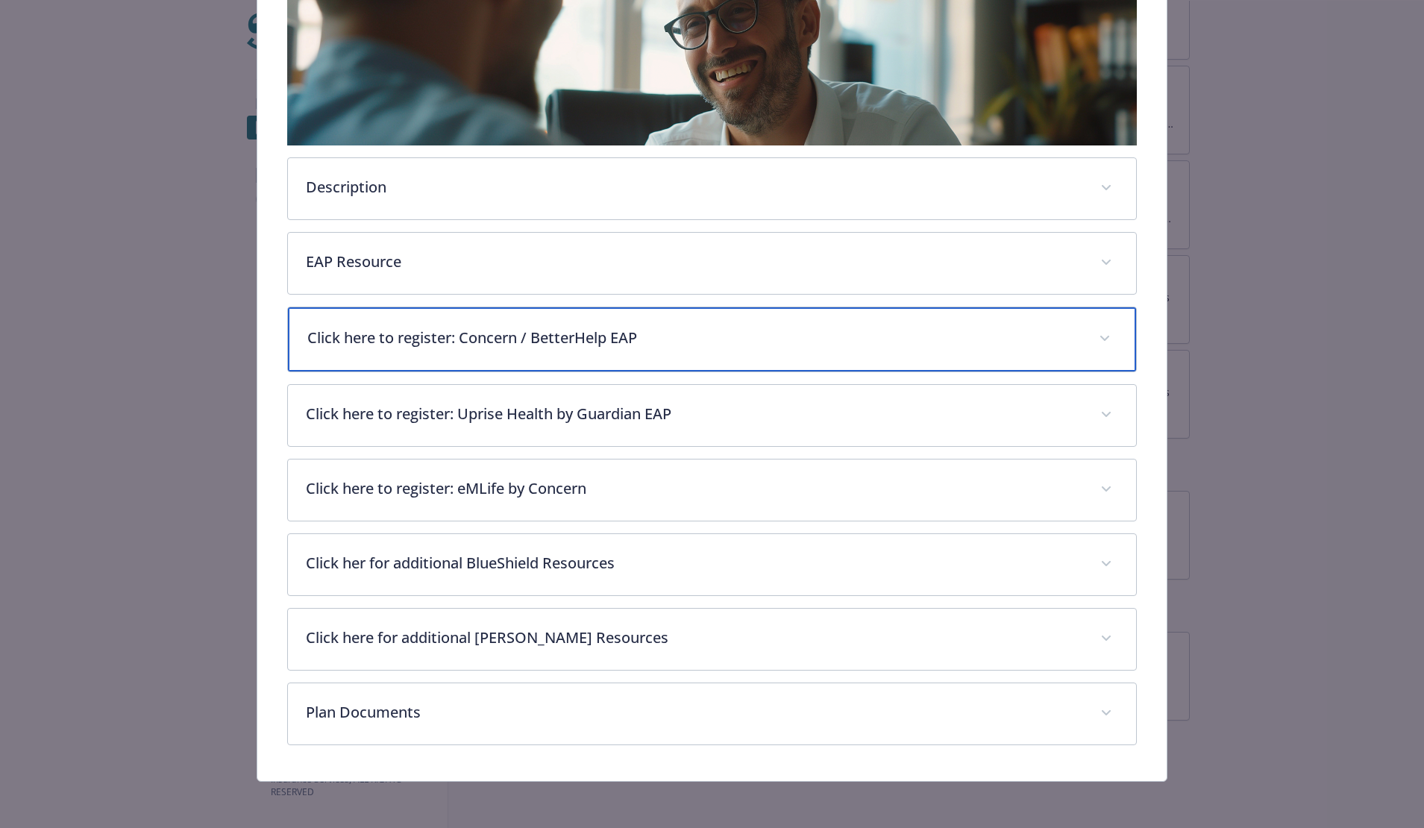
click at [657, 354] on div "Click here to register: Concern / BetterHelp EAP" at bounding box center [712, 339] width 849 height 64
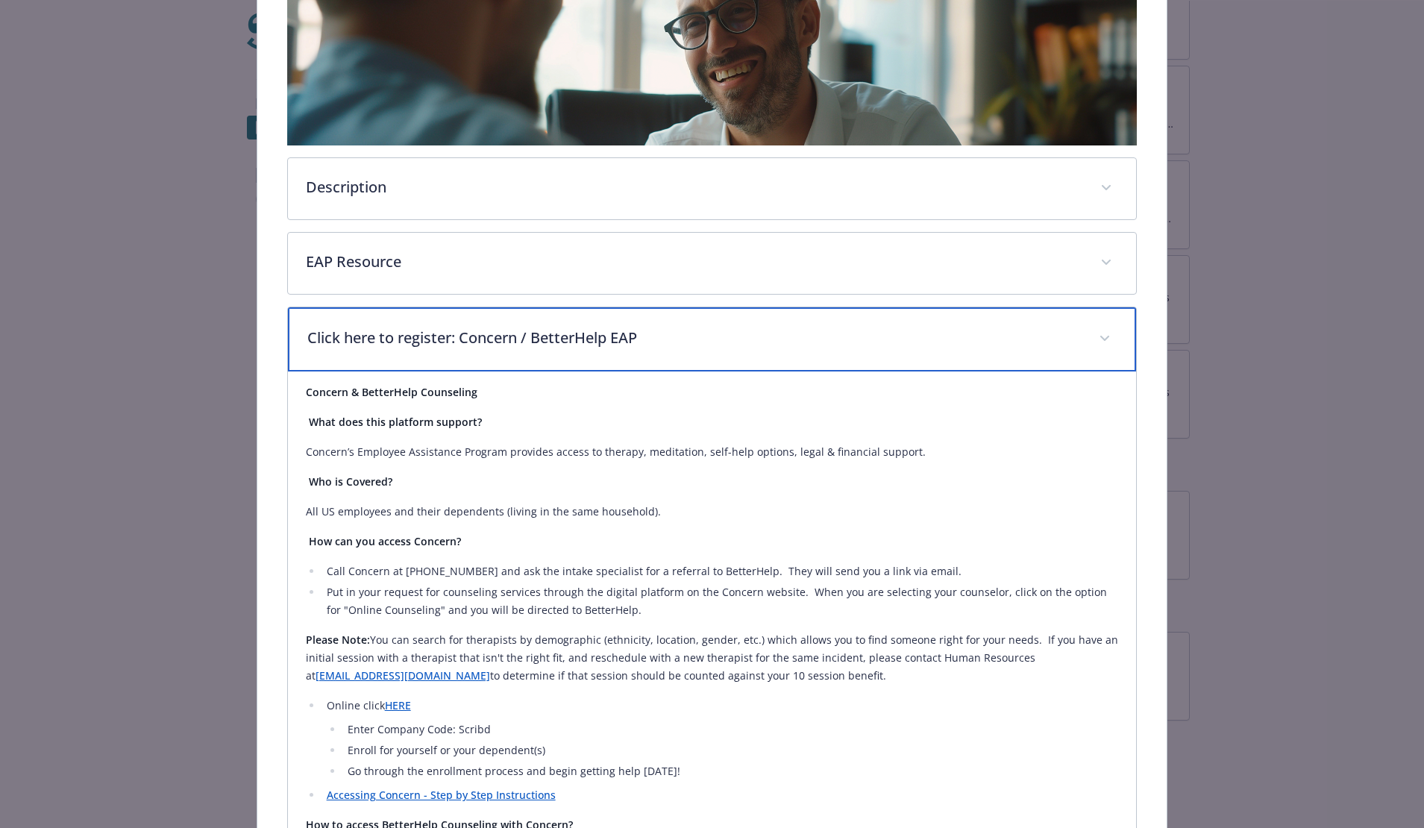
click at [657, 354] on div "Click here to register: Concern / BetterHelp EAP" at bounding box center [712, 339] width 849 height 64
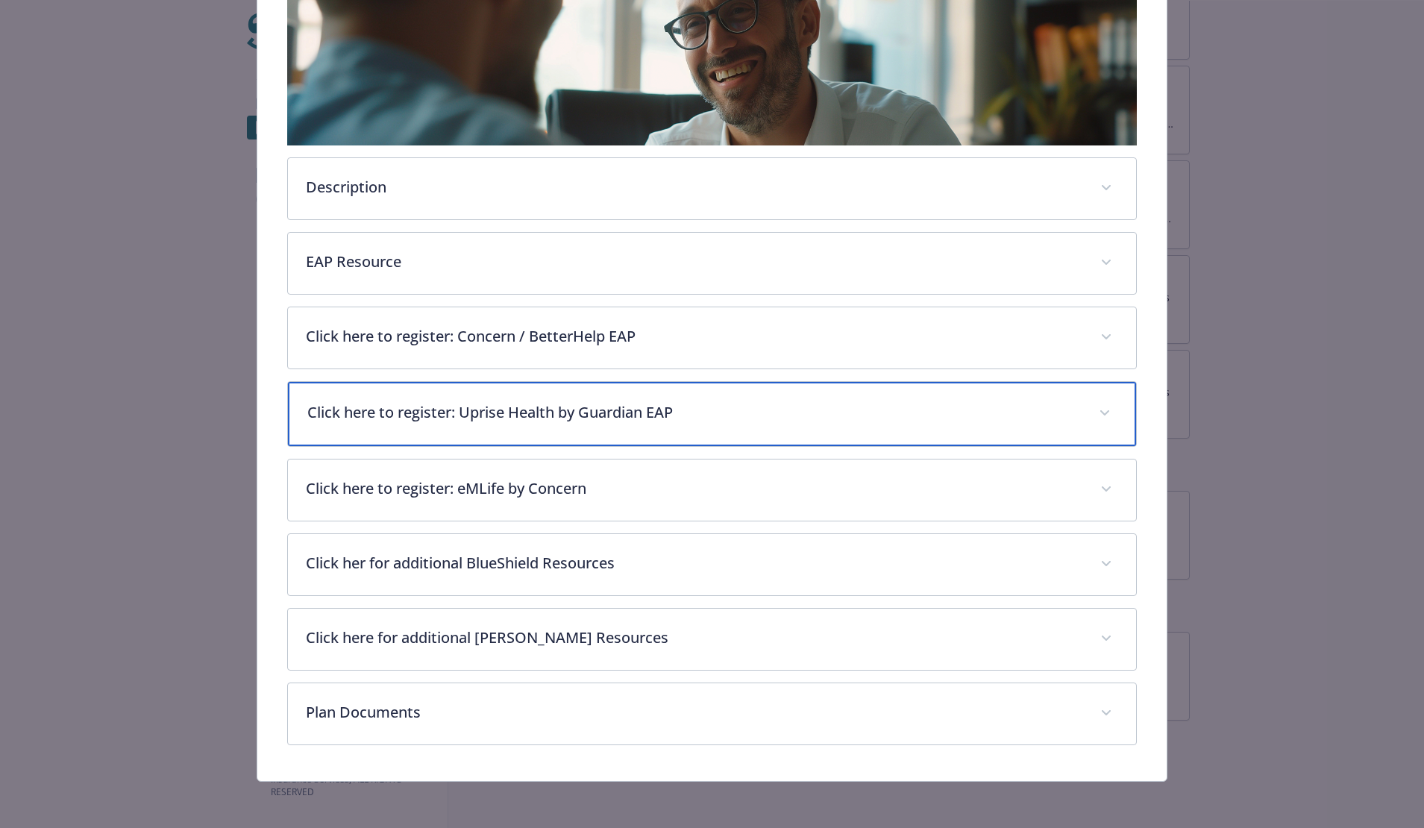
click at [666, 407] on p "Click here to register: Uprise Health by Guardian EAP" at bounding box center [694, 412] width 774 height 22
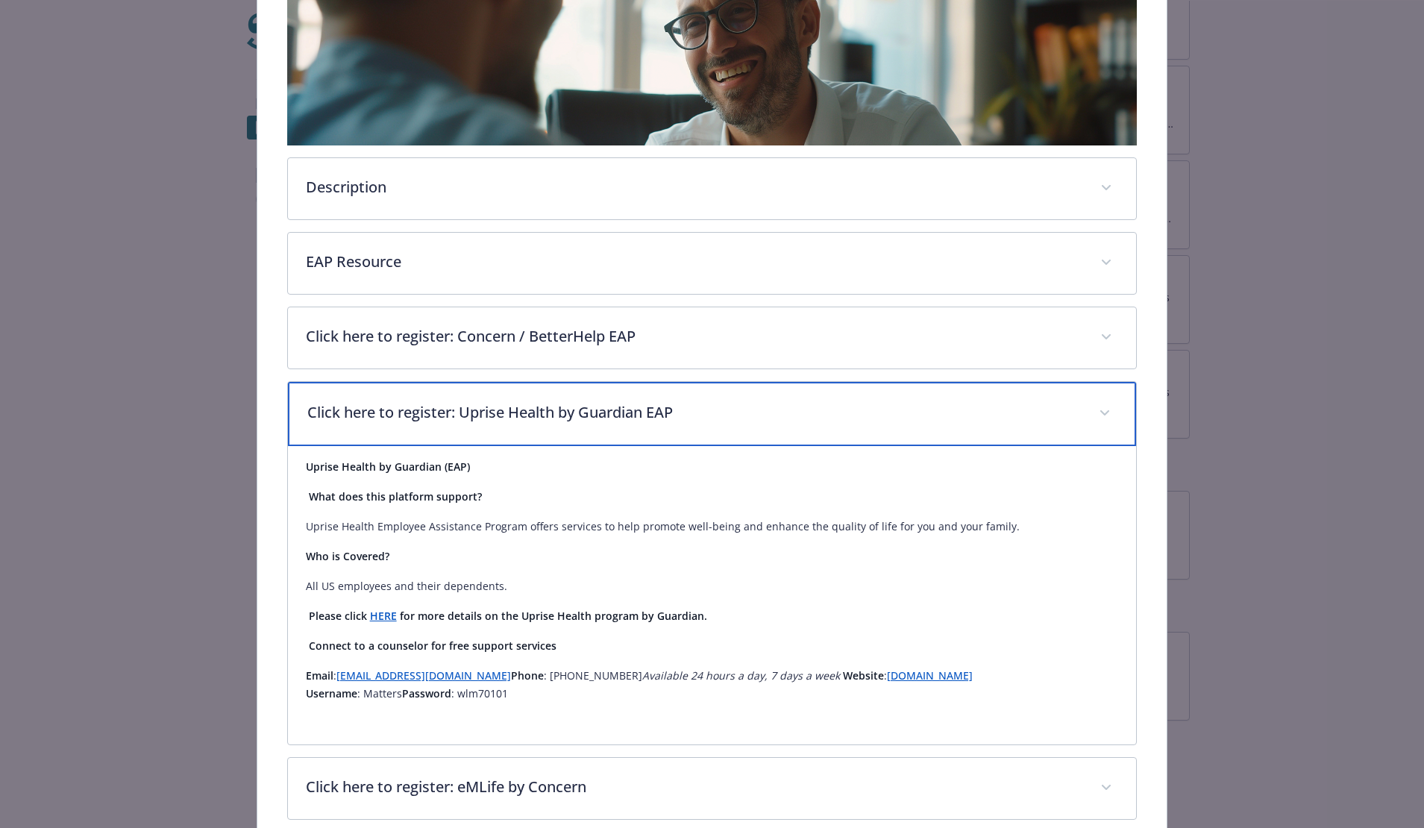
click at [666, 407] on p "Click here to register: Uprise Health by Guardian EAP" at bounding box center [694, 412] width 774 height 22
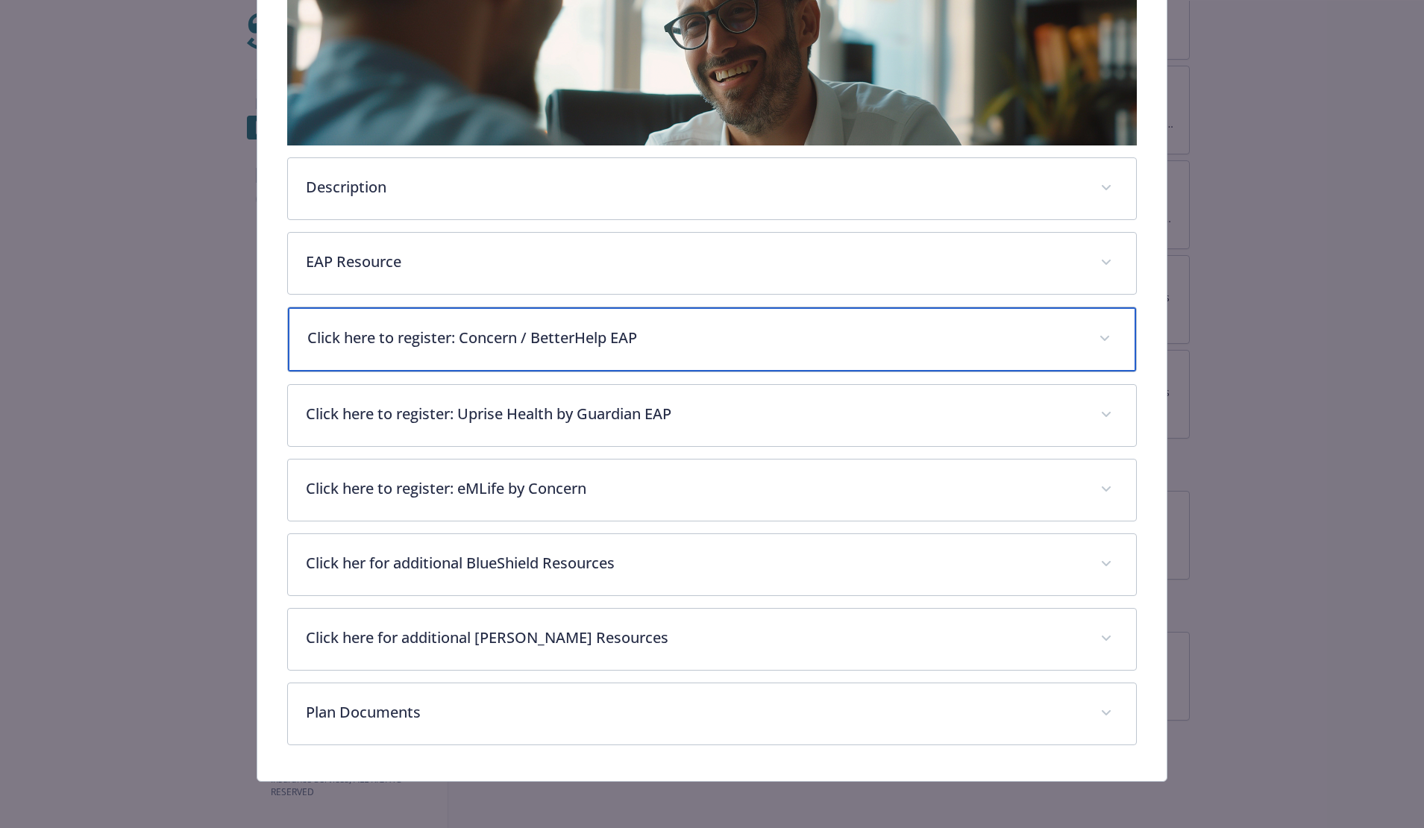
click at [637, 351] on div "Click here to register: Concern / BetterHelp EAP" at bounding box center [712, 339] width 849 height 64
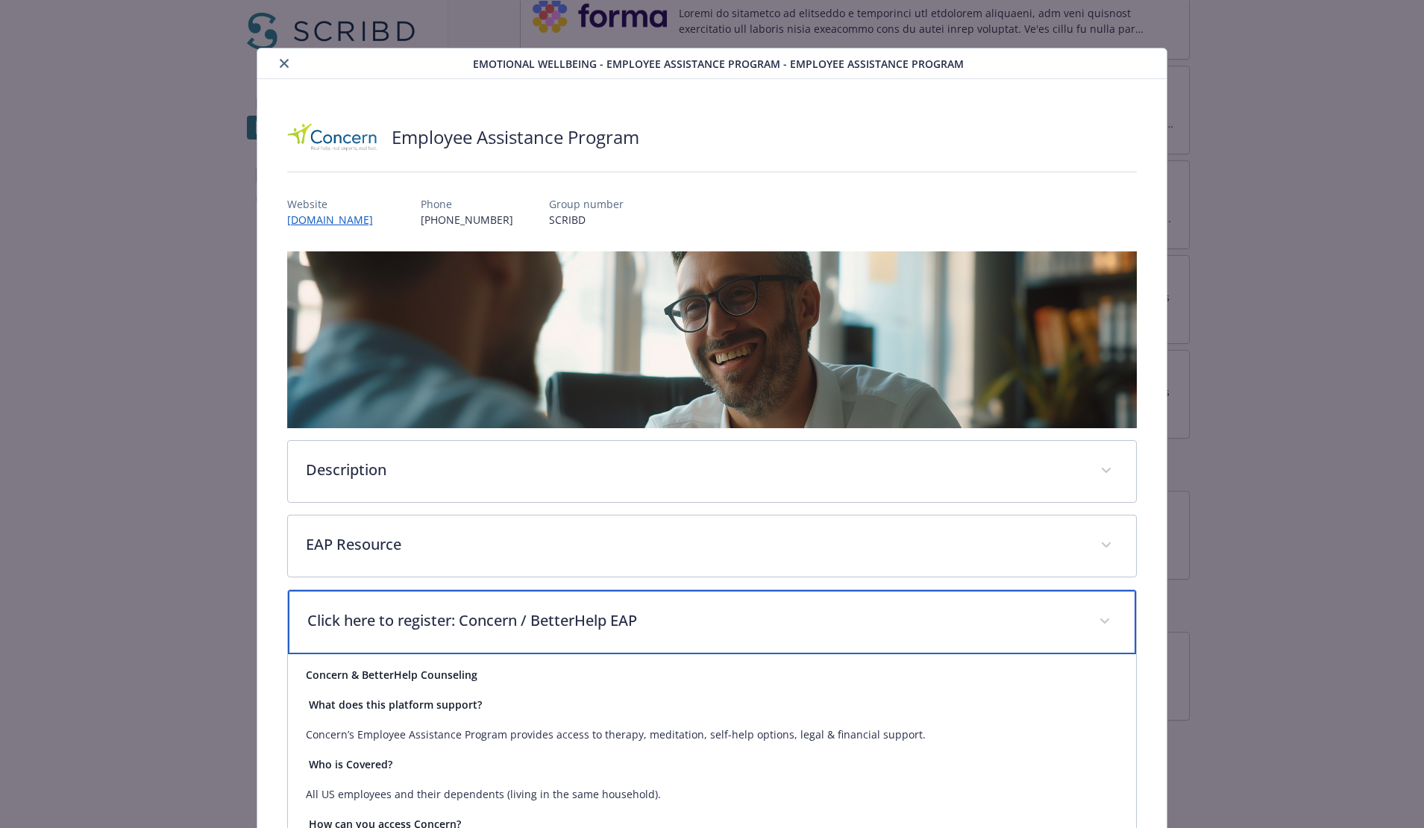
scroll to position [3, 0]
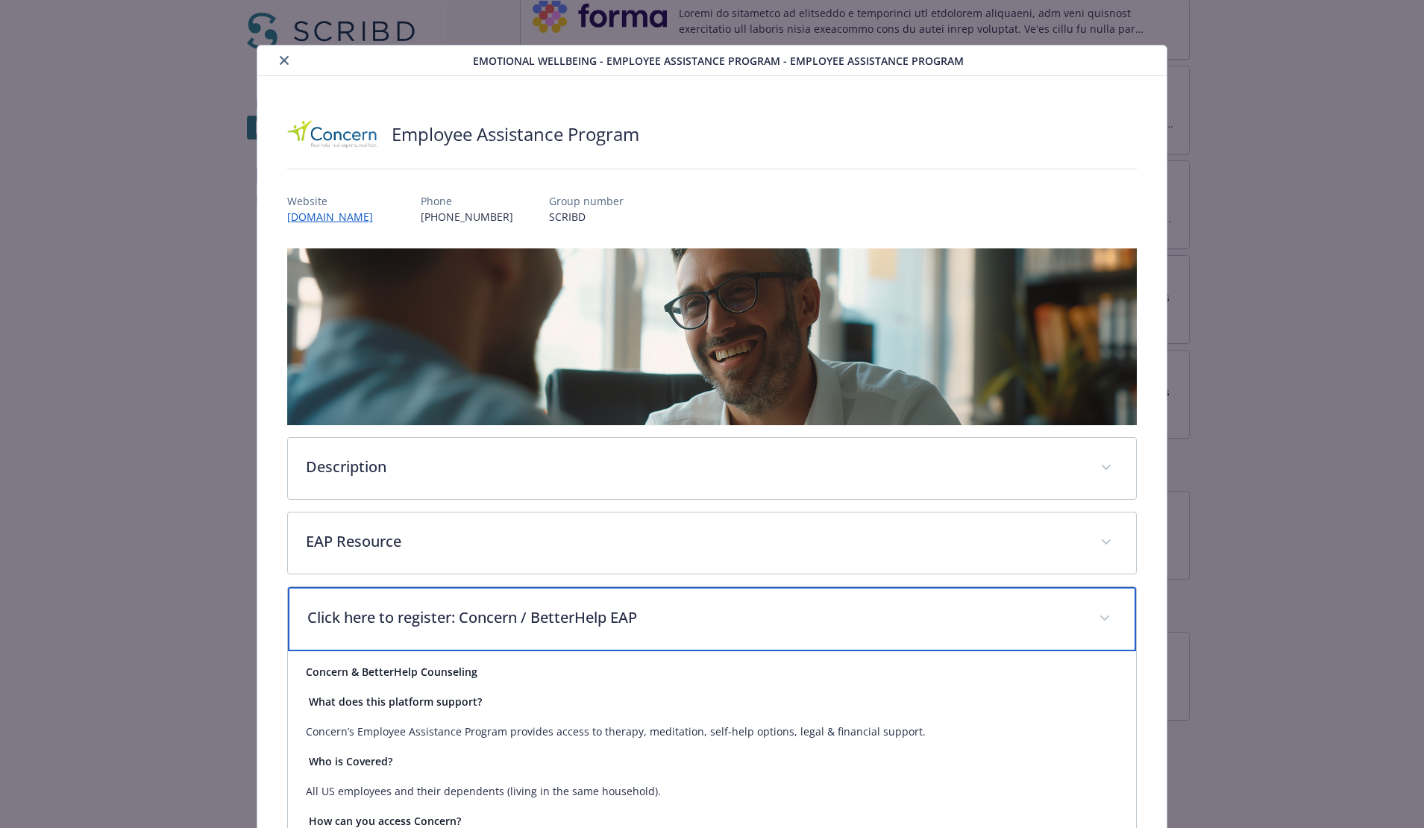
click at [687, 602] on div "Click here to register: Concern / BetterHelp EAP" at bounding box center [712, 619] width 849 height 64
